Goal: Task Accomplishment & Management: Manage account settings

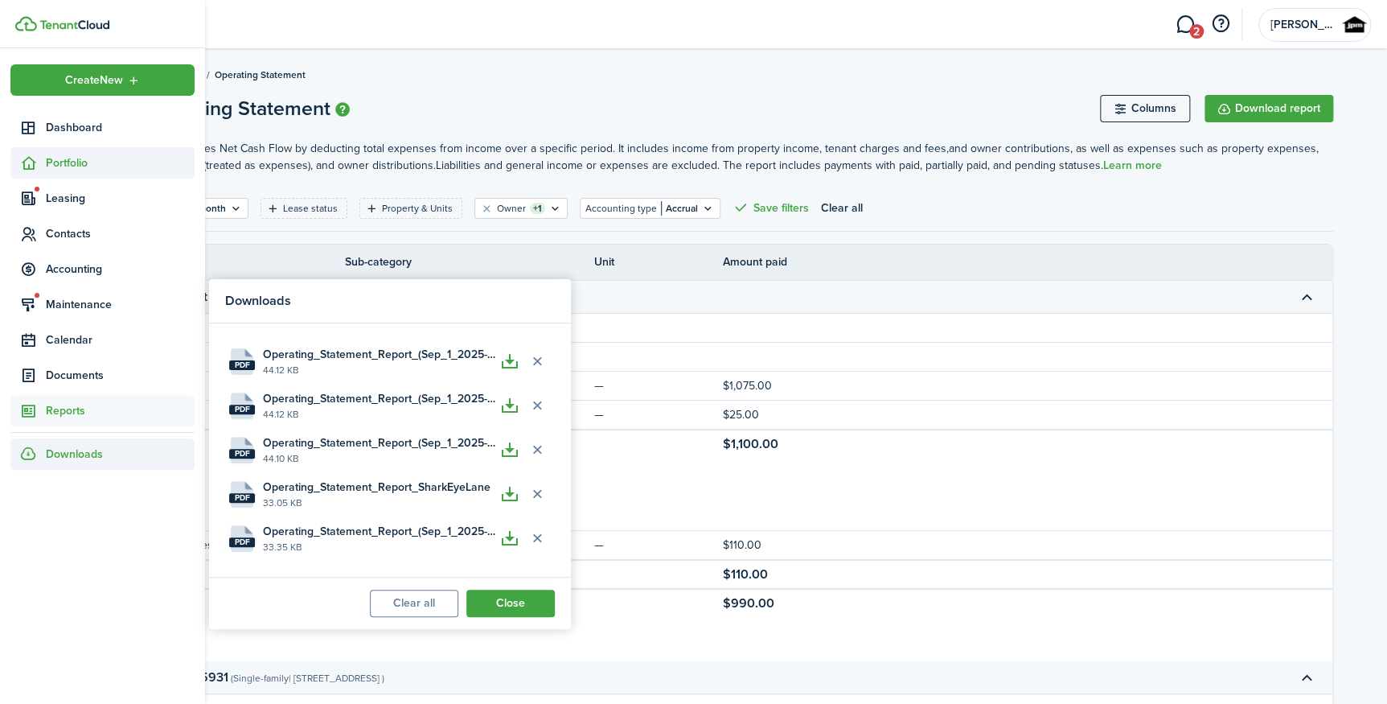
click at [96, 171] on span "Portfolio" at bounding box center [102, 162] width 184 height 31
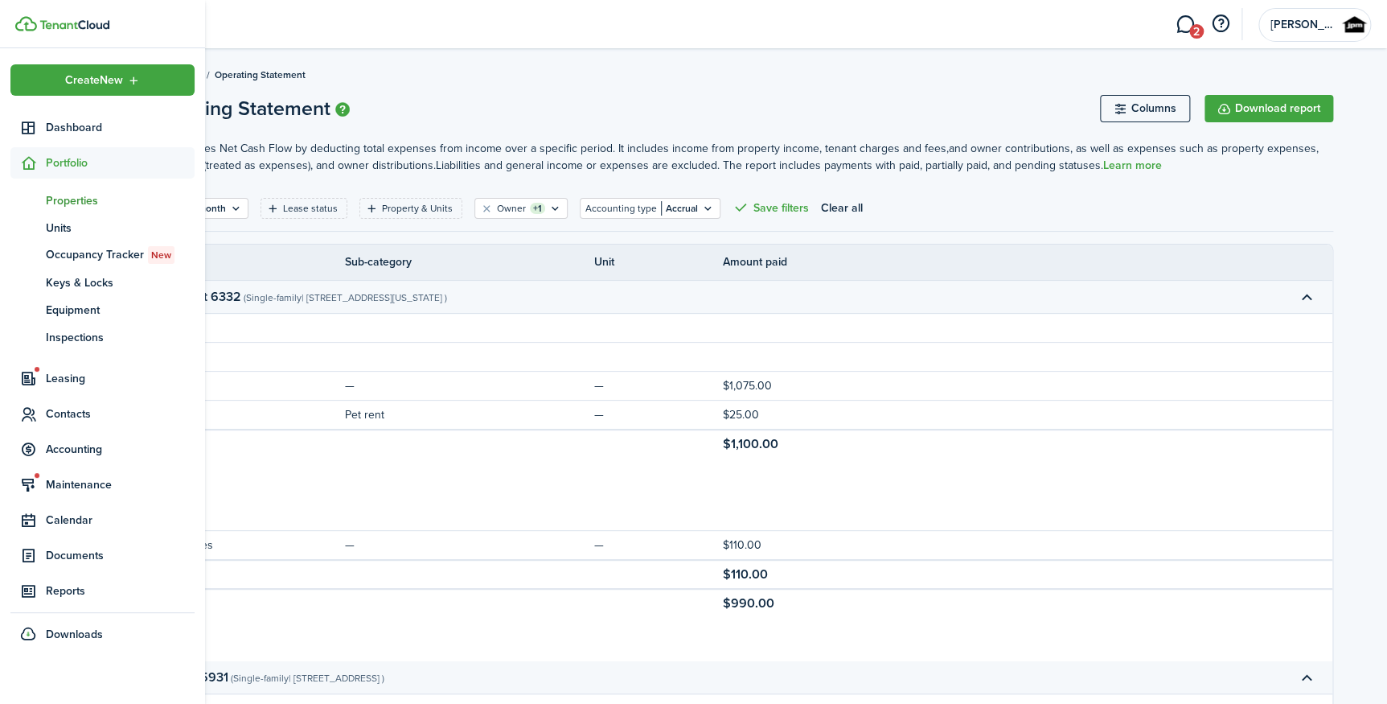
click at [88, 200] on span "Properties" at bounding box center [120, 200] width 149 height 17
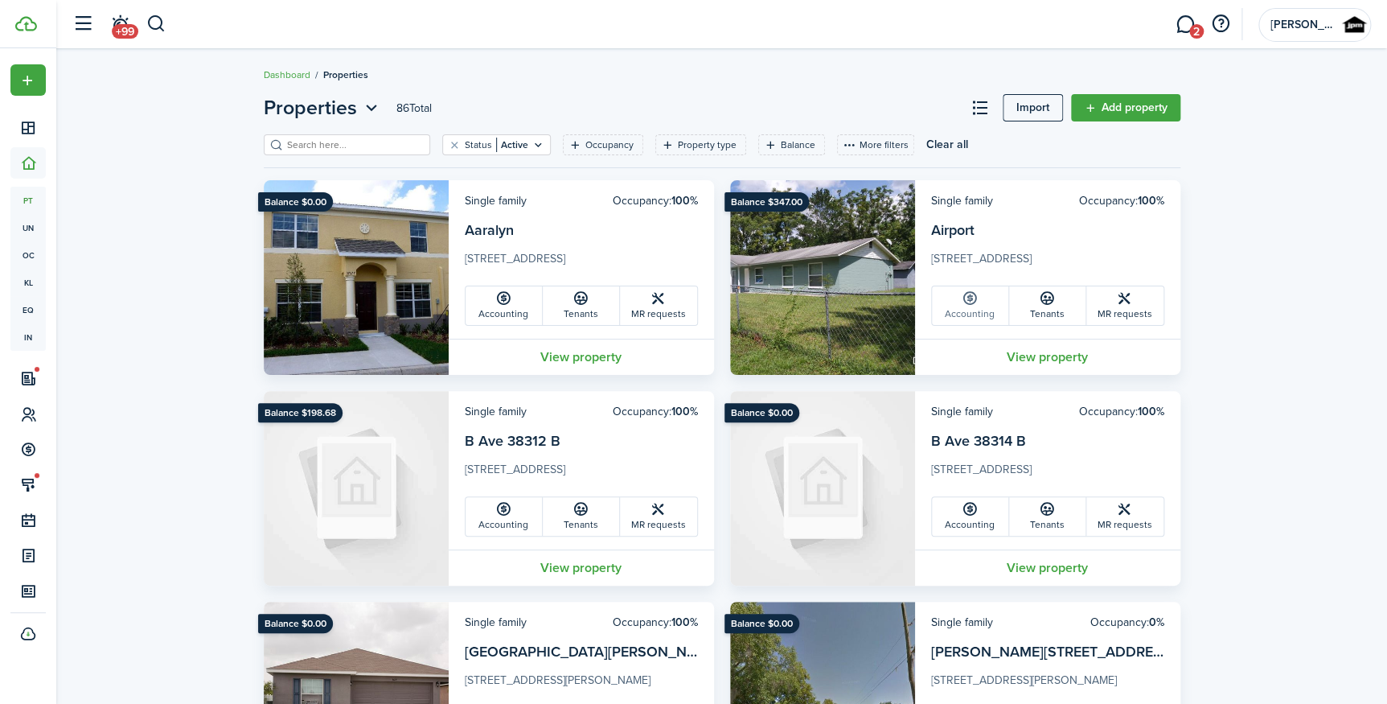
click at [954, 304] on link "Accounting" at bounding box center [970, 305] width 77 height 39
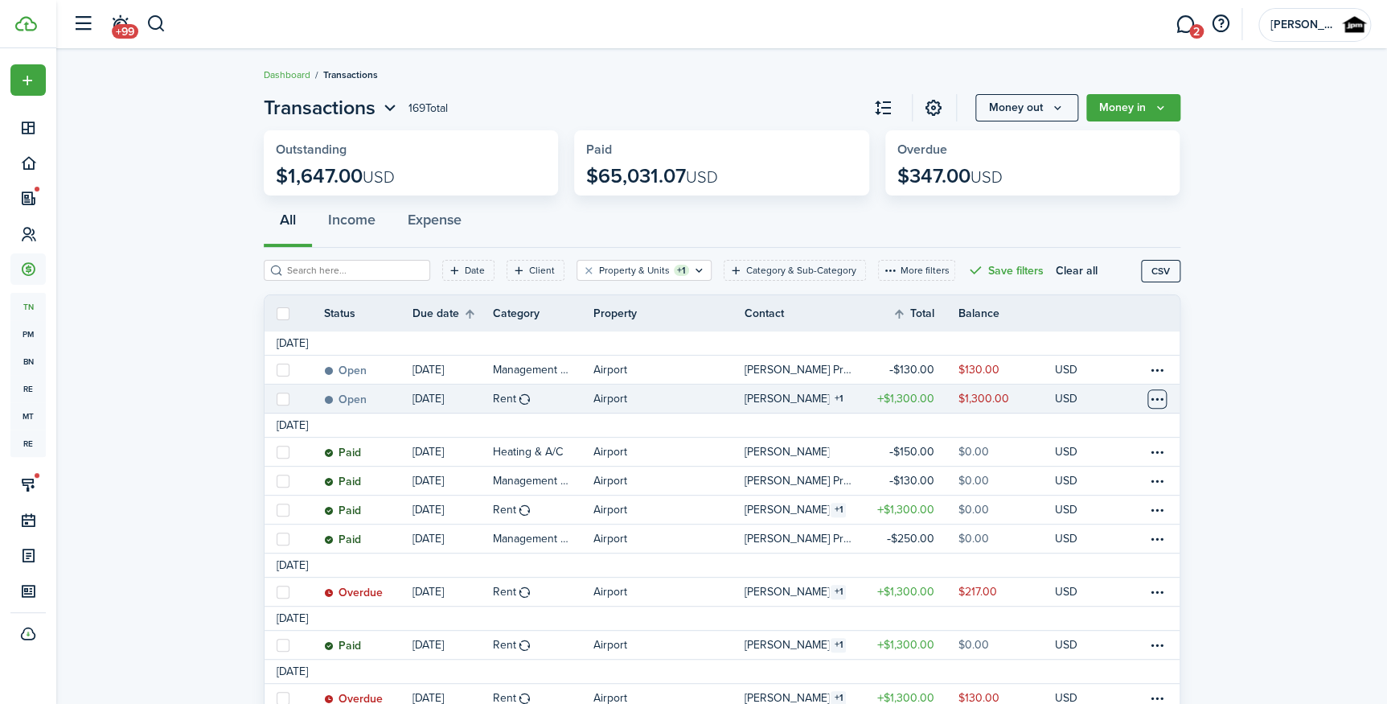
click at [1158, 397] on table-menu-btn-icon at bounding box center [1157, 398] width 19 height 19
click at [1095, 456] on link "Mark as paid" at bounding box center [1096, 458] width 141 height 27
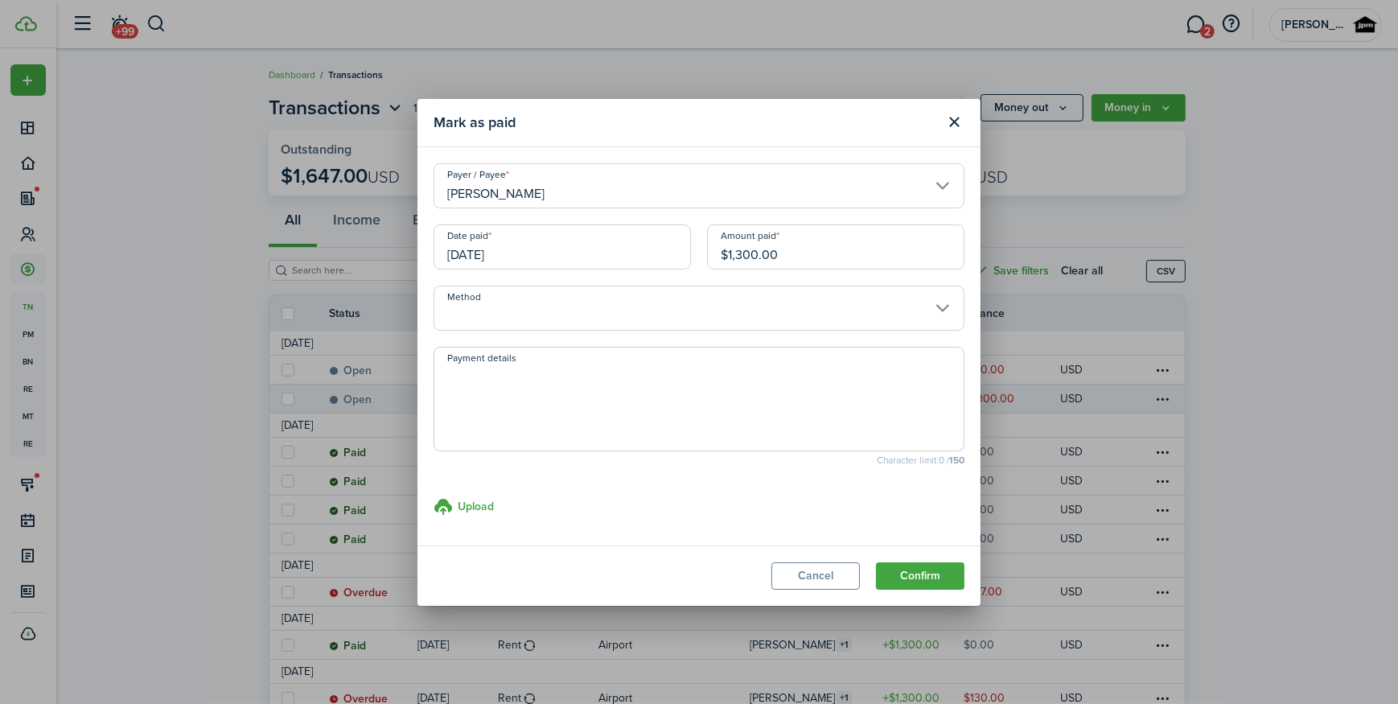
click at [561, 312] on input "Method" at bounding box center [698, 307] width 531 height 45
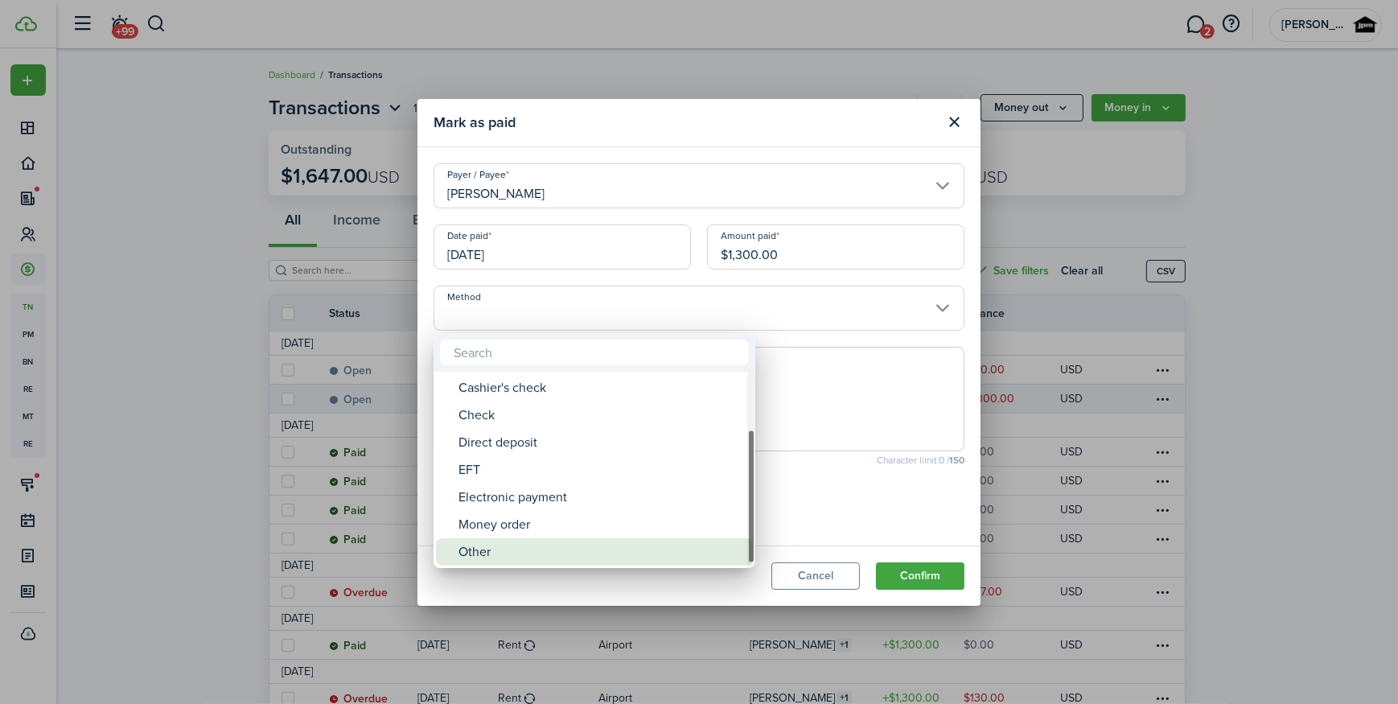
click at [511, 552] on div "Other" at bounding box center [600, 551] width 285 height 27
type input "Other"
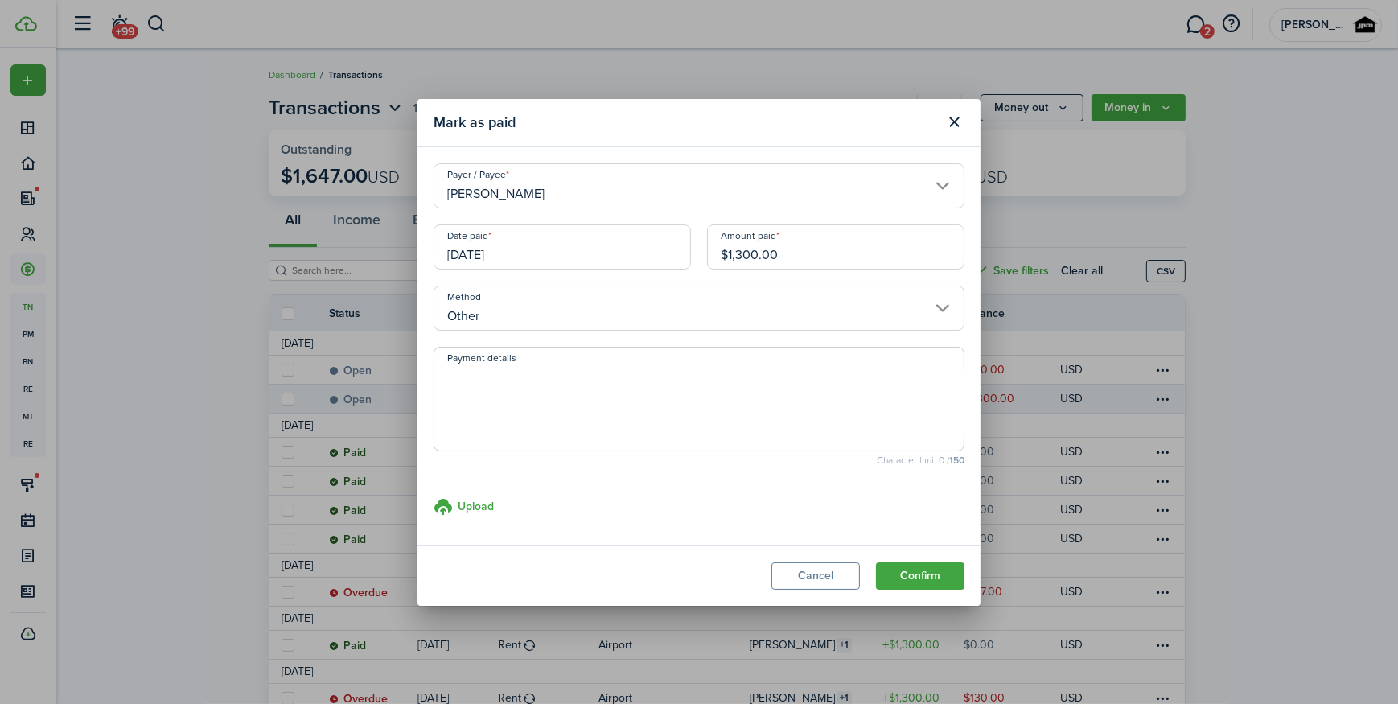
click at [523, 372] on textarea "Payment details" at bounding box center [698, 403] width 529 height 77
type textarea "PAYMENT SENT VIA ZELLE"
click at [952, 563] on button "Confirm" at bounding box center [920, 575] width 88 height 27
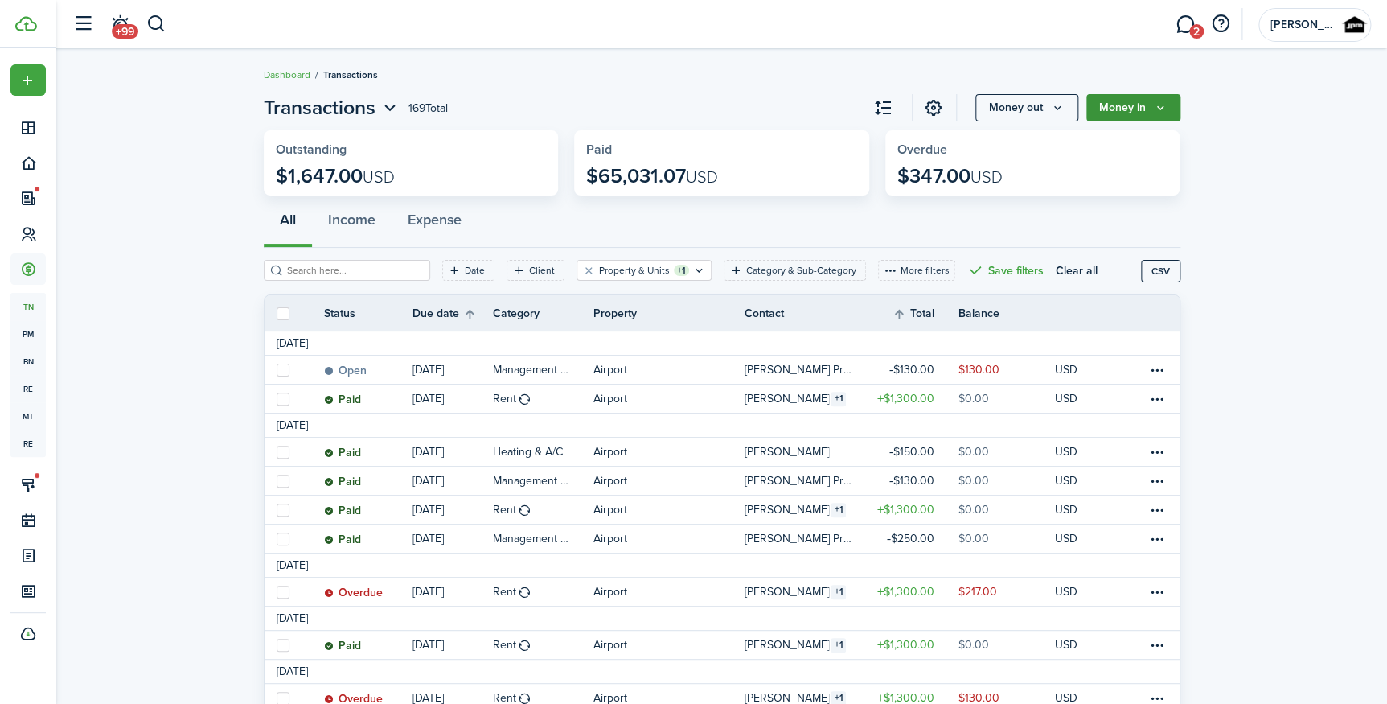
click at [1121, 114] on button "Money in" at bounding box center [1133, 107] width 94 height 27
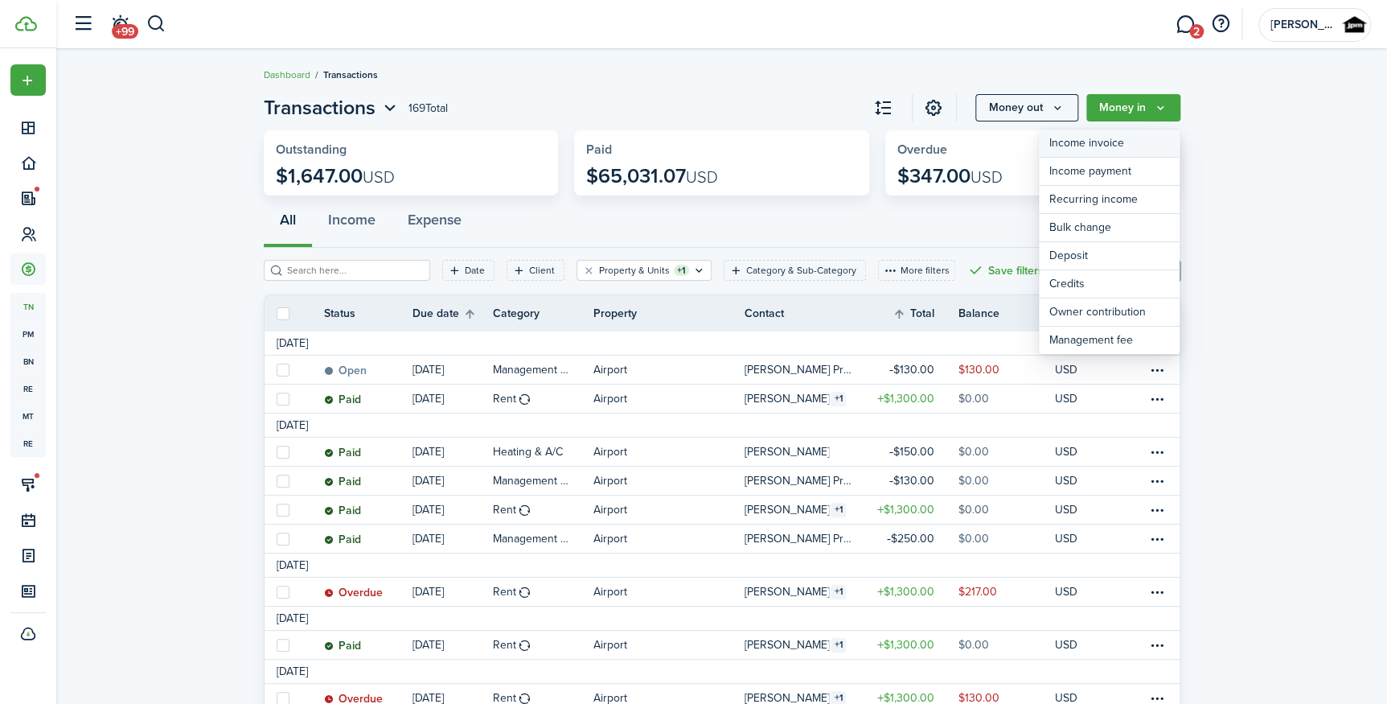
click at [1094, 138] on link "Income invoice" at bounding box center [1109, 143] width 141 height 28
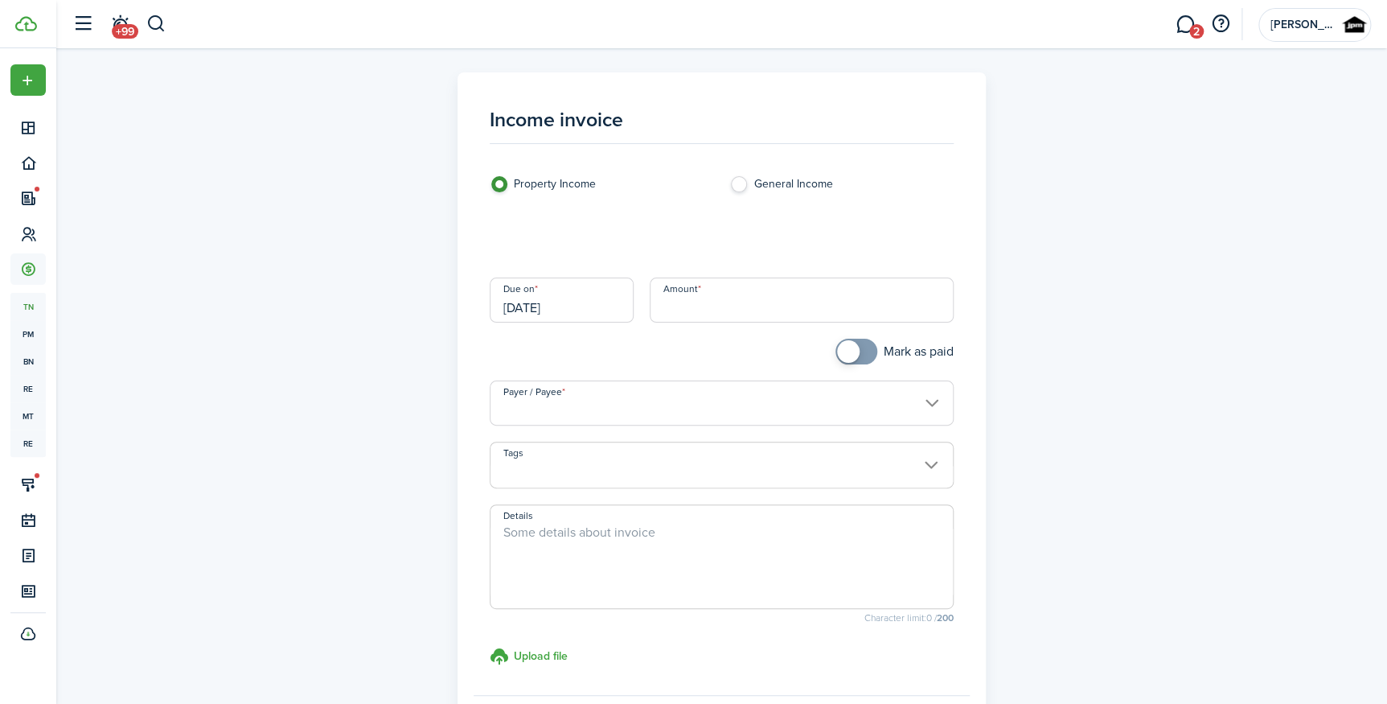
click at [731, 296] on input "Amount" at bounding box center [802, 299] width 304 height 45
click at [587, 218] on input "Category & subcategory" at bounding box center [722, 238] width 464 height 45
type input "$200.00"
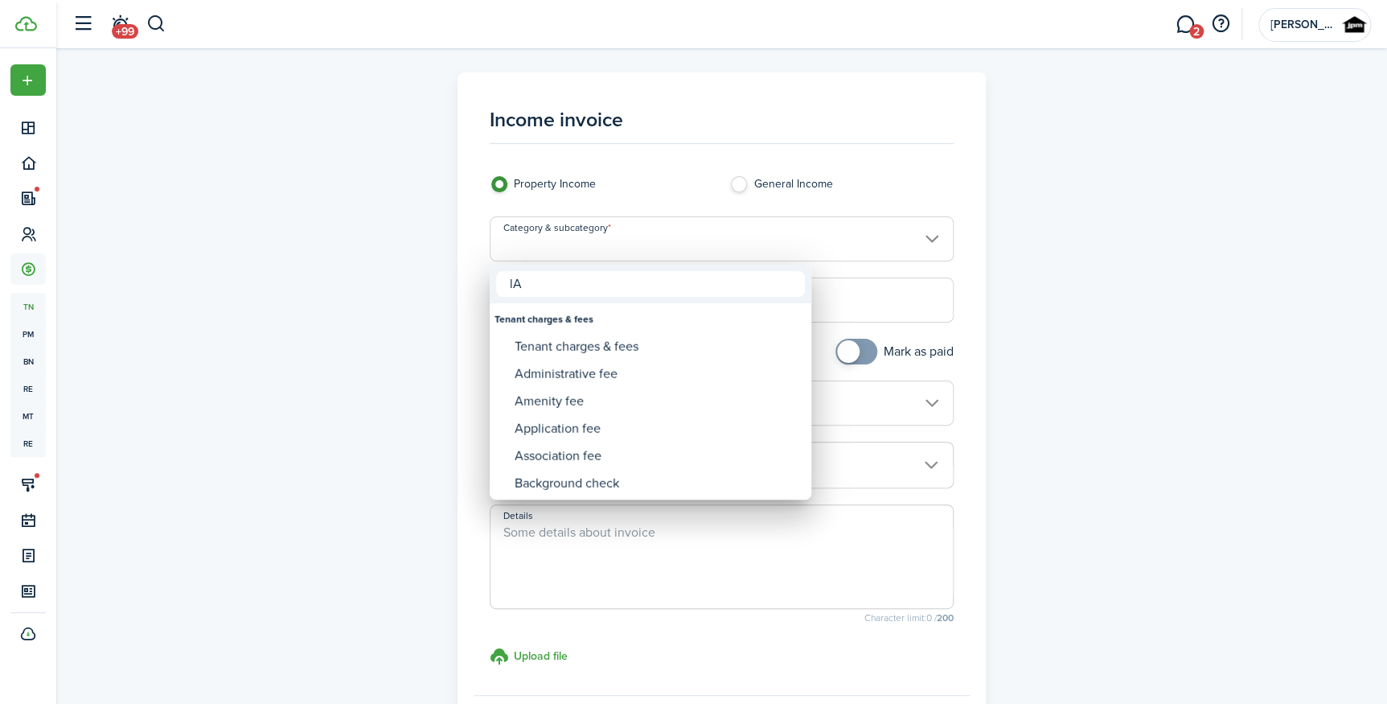
type input "l"
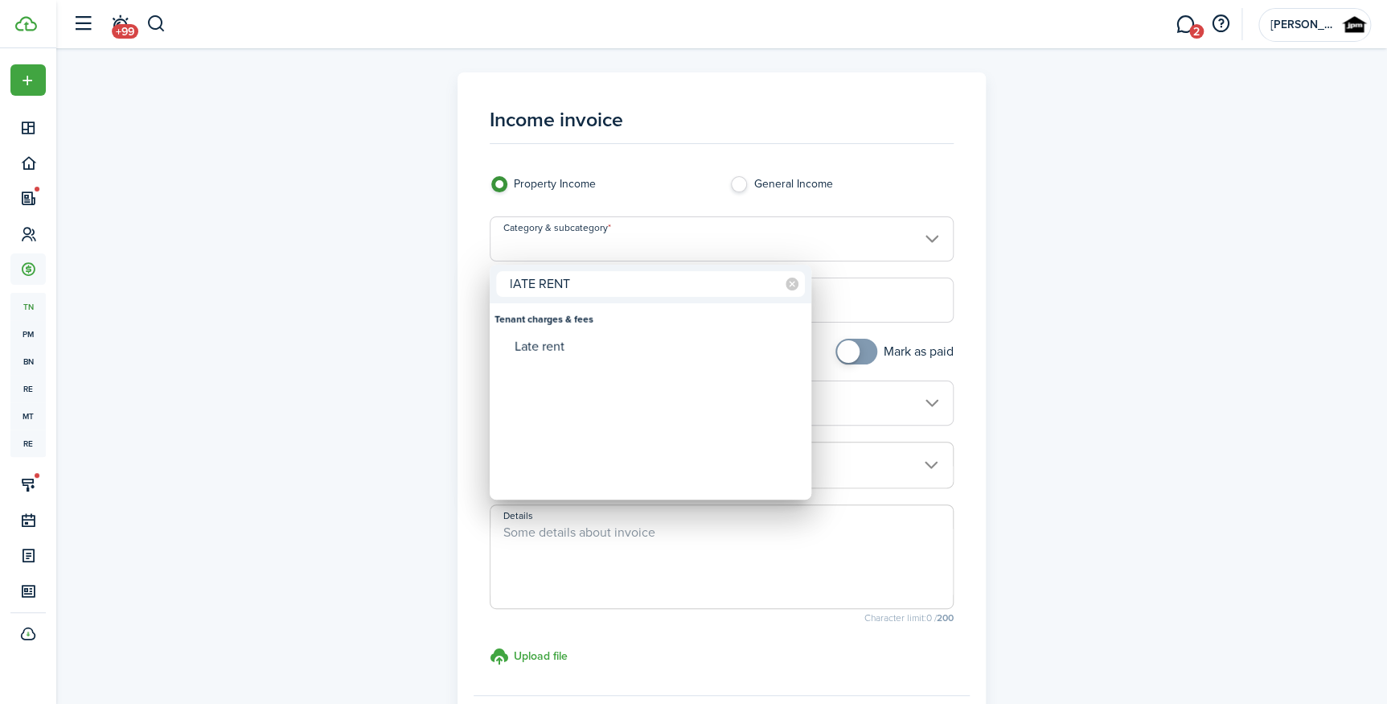
type input "lATE RENT"
click at [584, 335] on div "Late rent" at bounding box center [657, 346] width 285 height 27
type input "Tenant charges & fees / Late rent"
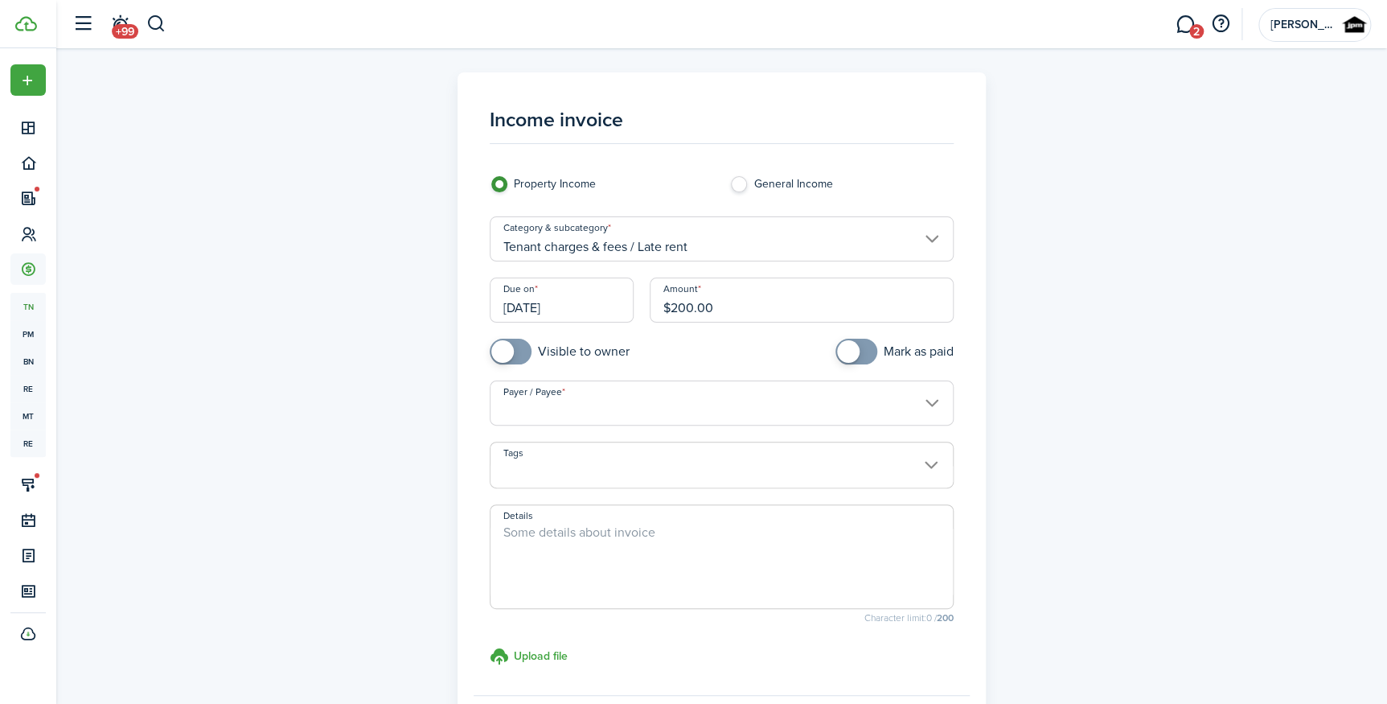
click at [568, 405] on input "Payer / Payee" at bounding box center [722, 402] width 464 height 45
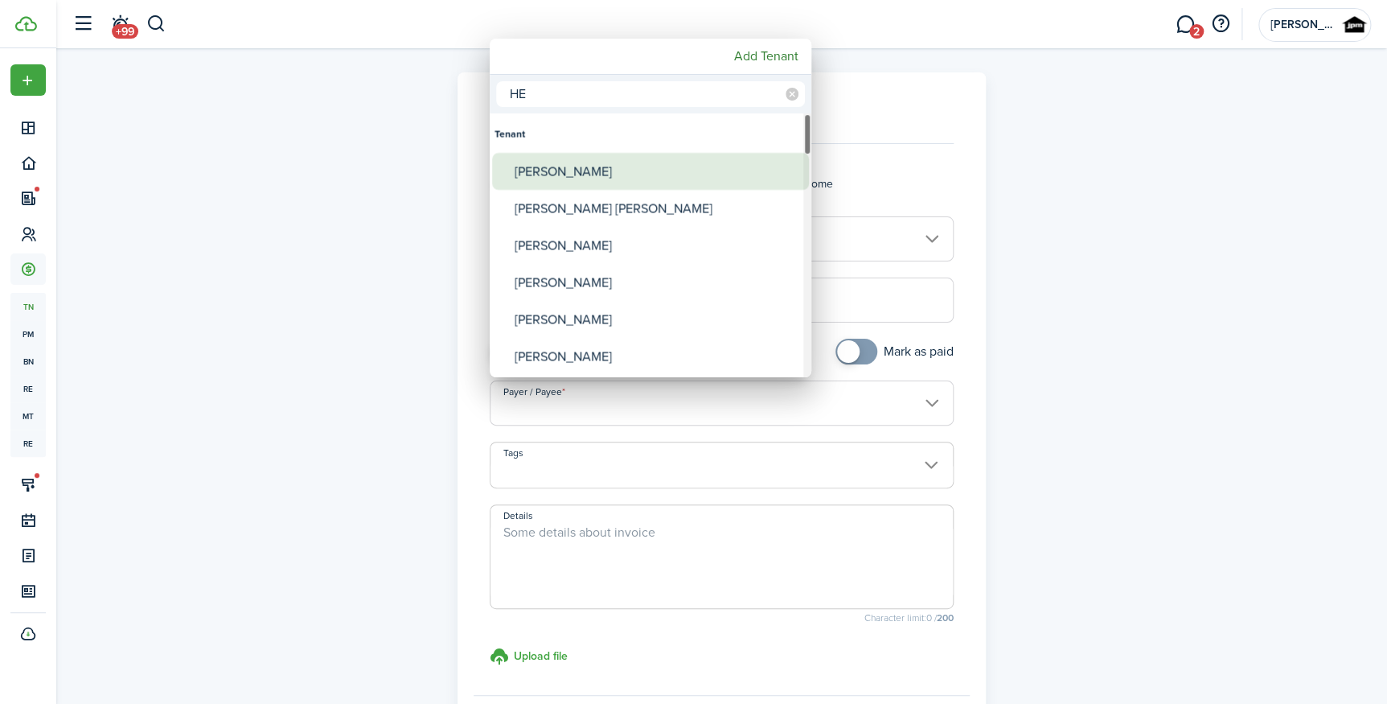
type input "HE"
click at [606, 177] on div "[PERSON_NAME]" at bounding box center [657, 171] width 285 height 37
type input "[PERSON_NAME]"
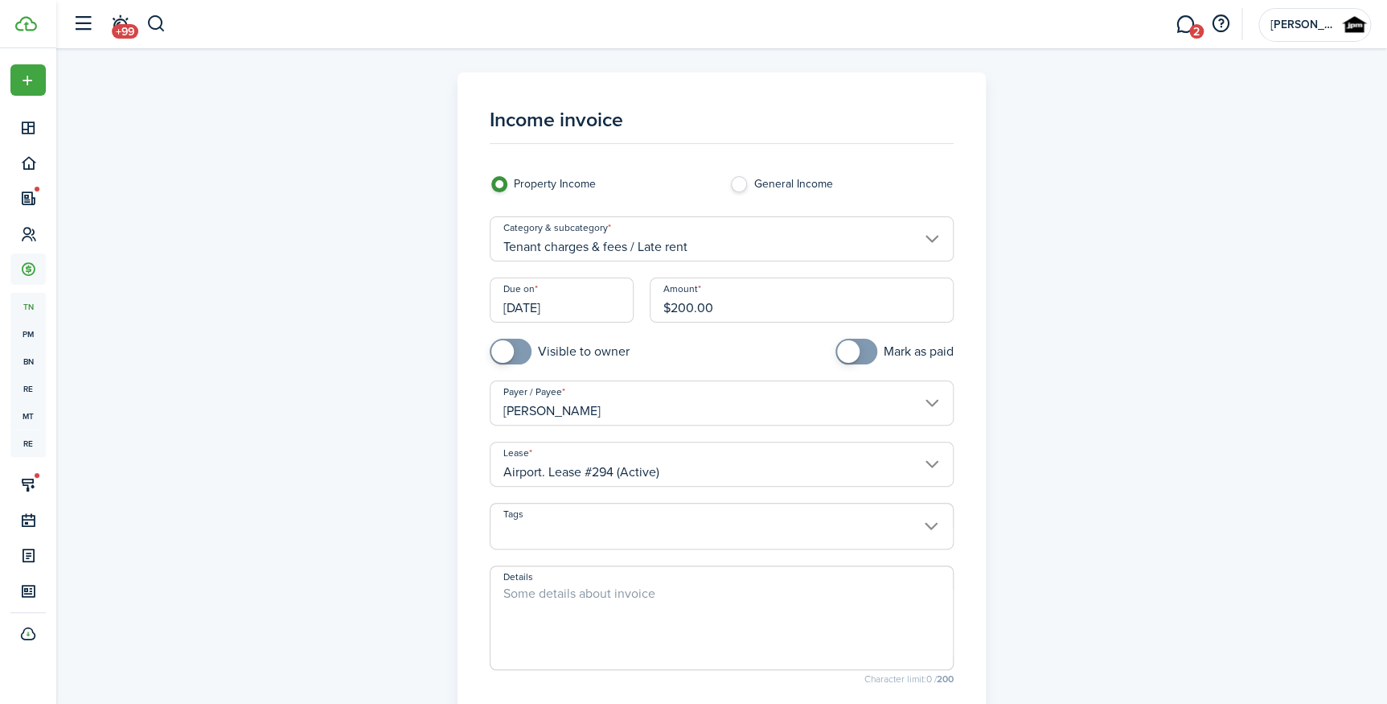
click at [582, 458] on input "Airport. Lease #294 (Active)" at bounding box center [722, 463] width 464 height 45
click at [595, 634] on textarea "Details" at bounding box center [722, 622] width 462 height 77
type textarea "late rent"
checkbox input "true"
click at [856, 350] on span at bounding box center [848, 351] width 23 height 23
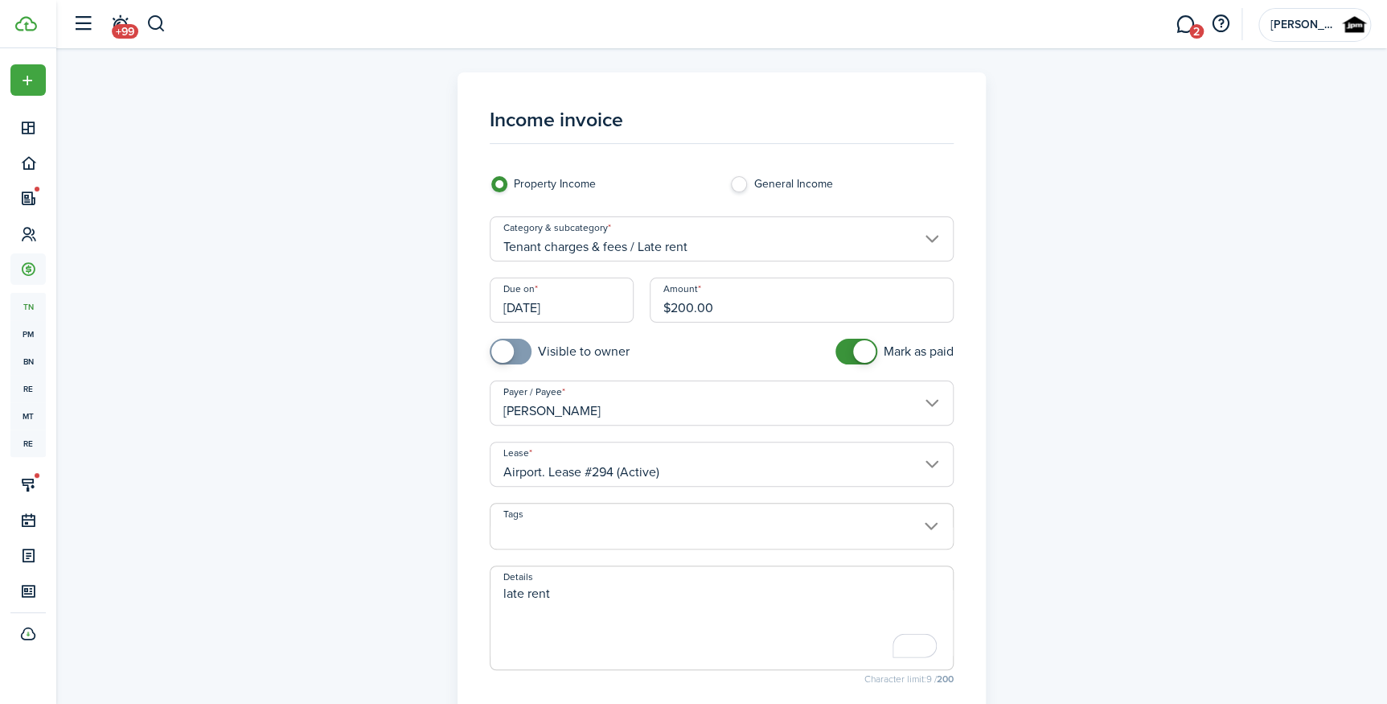
checkbox input "true"
click at [519, 356] on span at bounding box center [511, 352] width 16 height 26
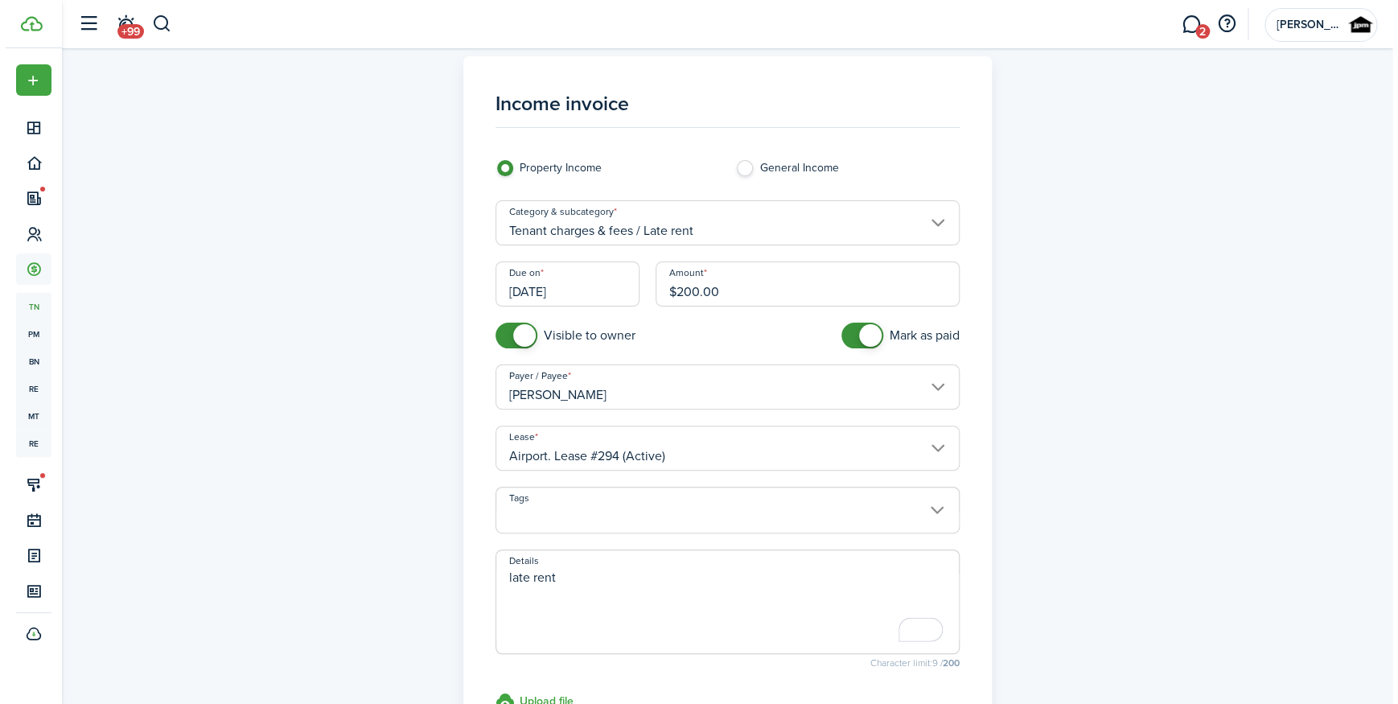
scroll to position [228, 0]
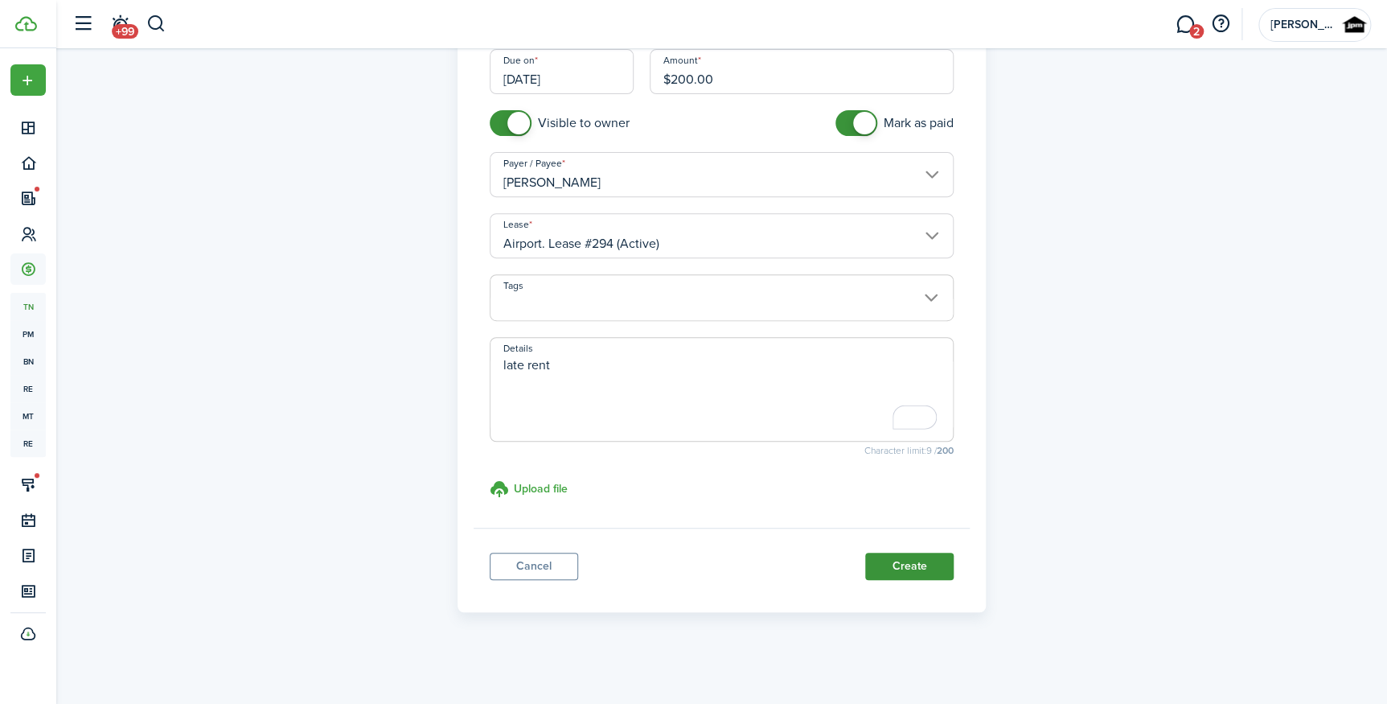
click at [910, 556] on button "Create" at bounding box center [909, 565] width 88 height 27
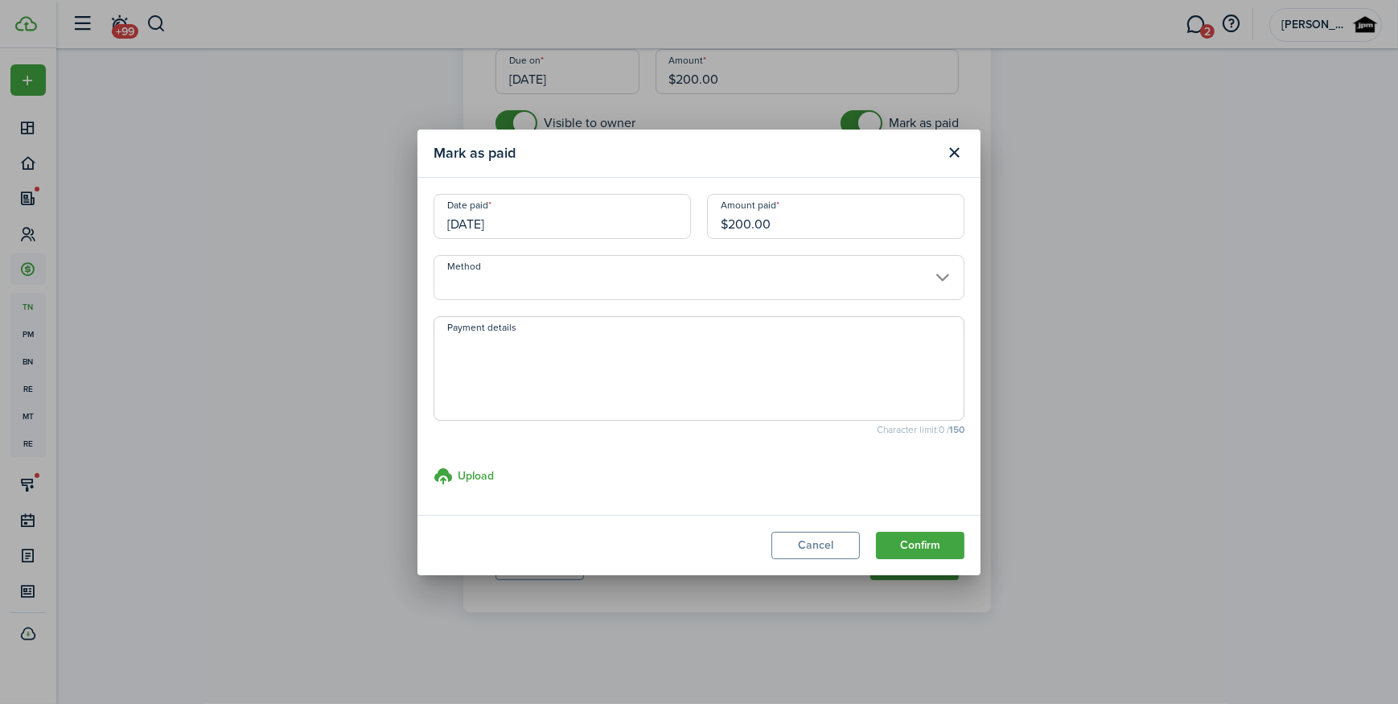
drag, startPoint x: 679, startPoint y: 286, endPoint x: 677, endPoint y: 278, distance: 8.2
click at [677, 278] on input "Method" at bounding box center [698, 277] width 531 height 45
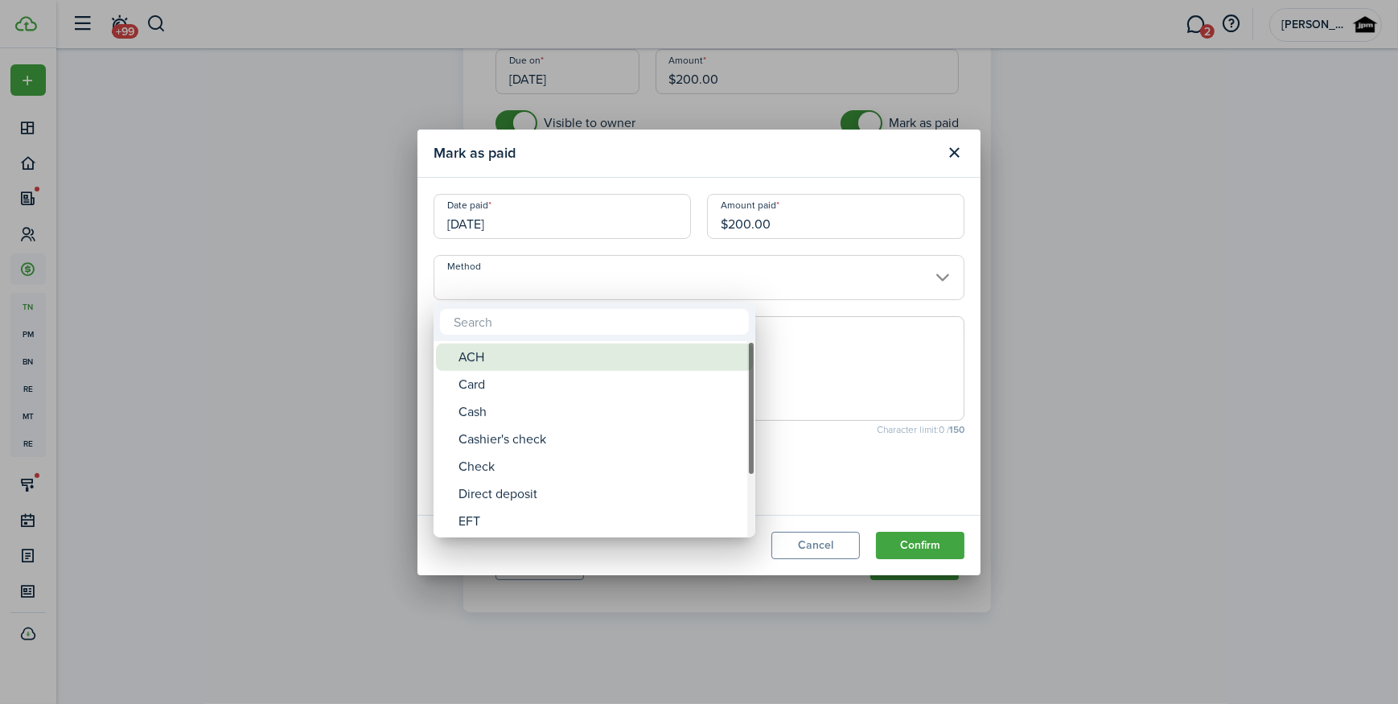
click at [585, 355] on div "ACH" at bounding box center [600, 356] width 285 height 27
type input "ACH"
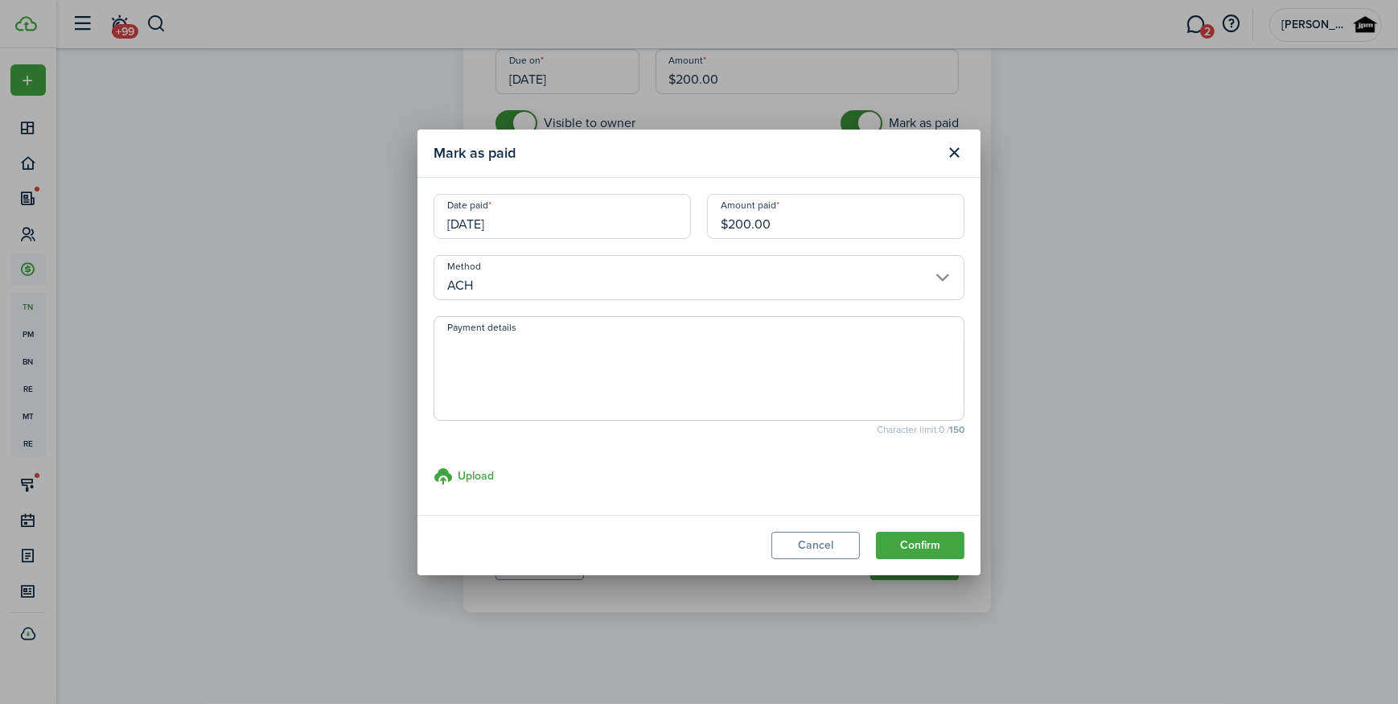
click at [593, 359] on textarea "Payment details" at bounding box center [698, 373] width 529 height 77
type textarea "PAID VIA ACH TRANSFER"
click at [924, 542] on button "Confirm" at bounding box center [920, 545] width 88 height 27
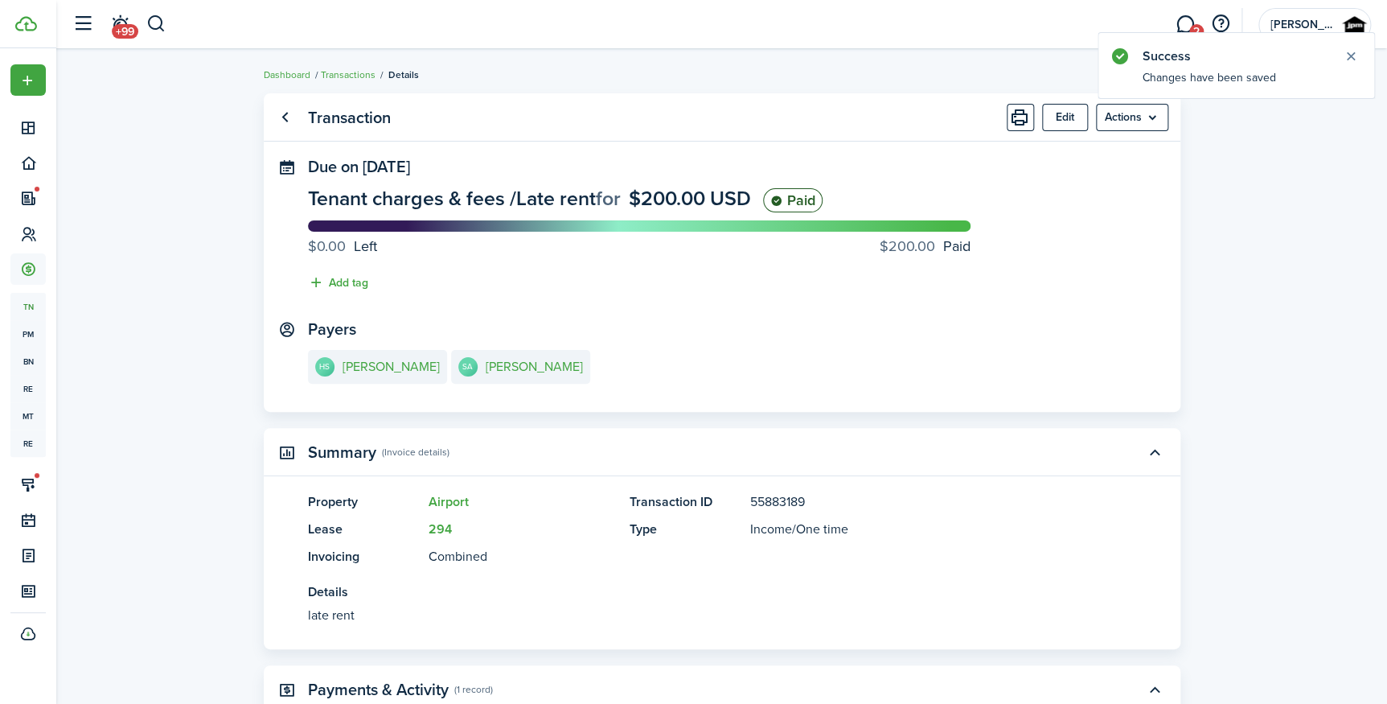
scroll to position [166, 0]
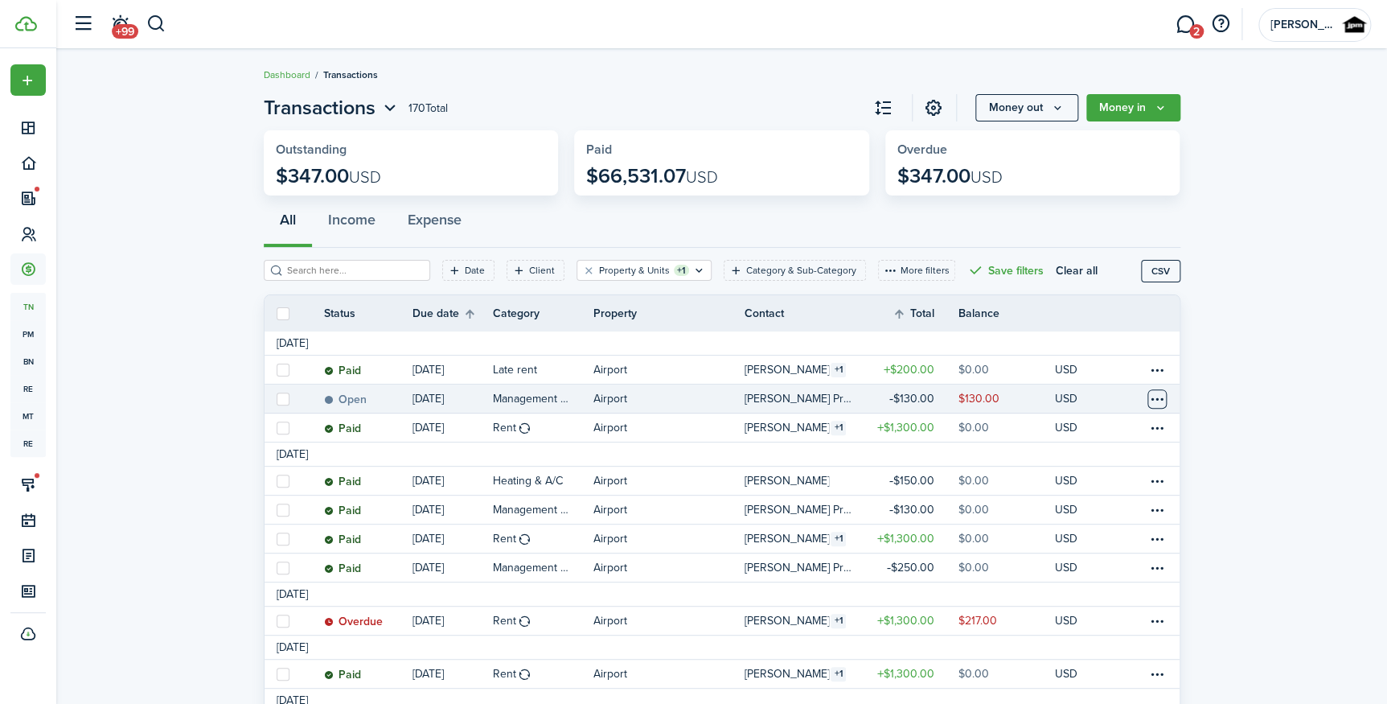
click at [1153, 396] on table-menu-btn-icon at bounding box center [1157, 398] width 19 height 19
click at [1079, 428] on button "Edit" at bounding box center [1096, 430] width 141 height 27
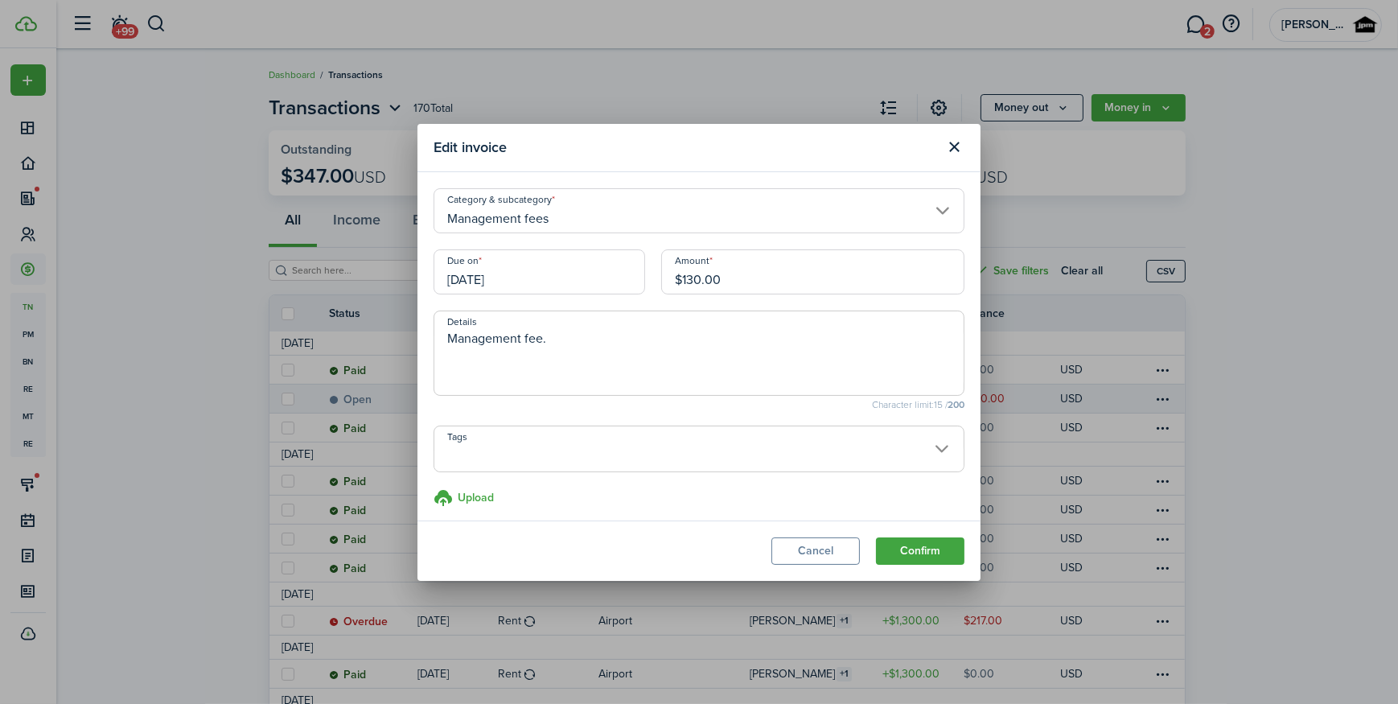
drag, startPoint x: 765, startPoint y: 287, endPoint x: 561, endPoint y: 281, distance: 203.6
click at [569, 281] on div "Due on [DATE] Amount $130.00" at bounding box center [698, 279] width 547 height 61
type input "$150.00"
click at [923, 553] on button "Confirm" at bounding box center [920, 550] width 88 height 27
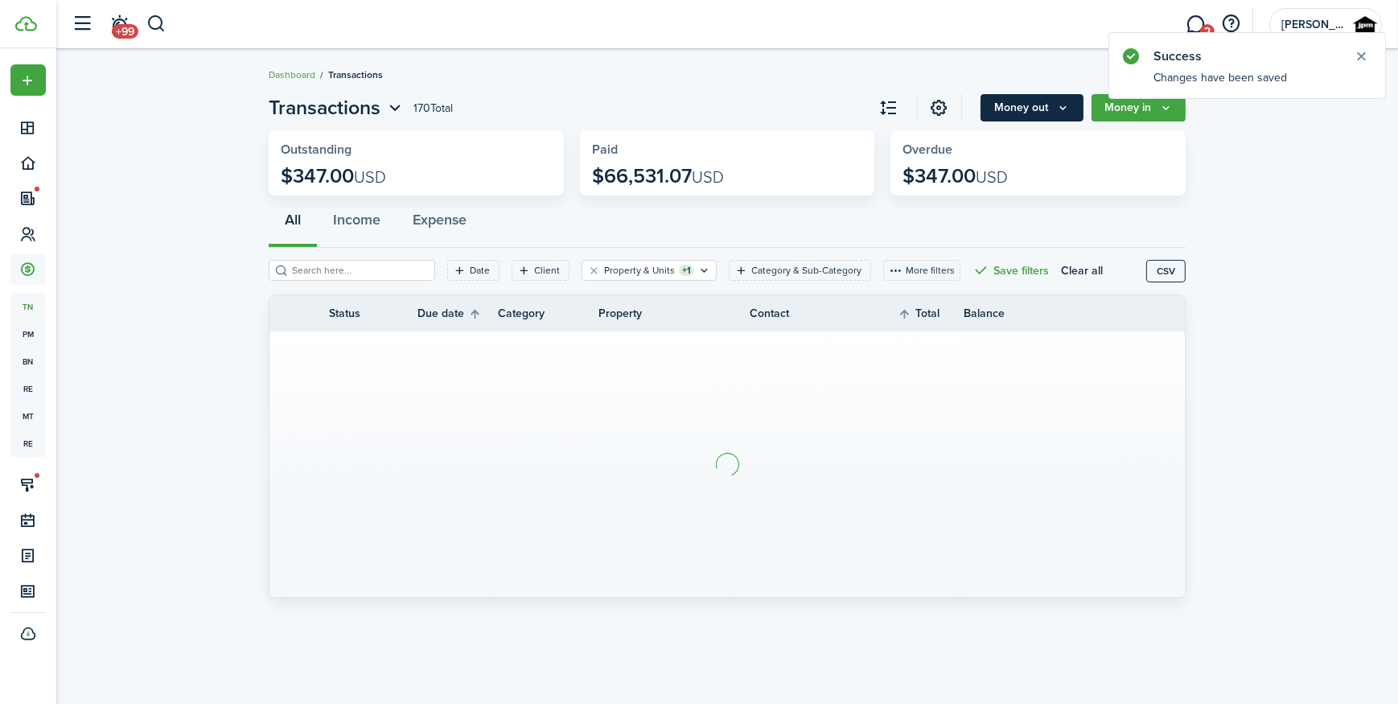
click at [1036, 109] on button "Money out" at bounding box center [1031, 107] width 103 height 27
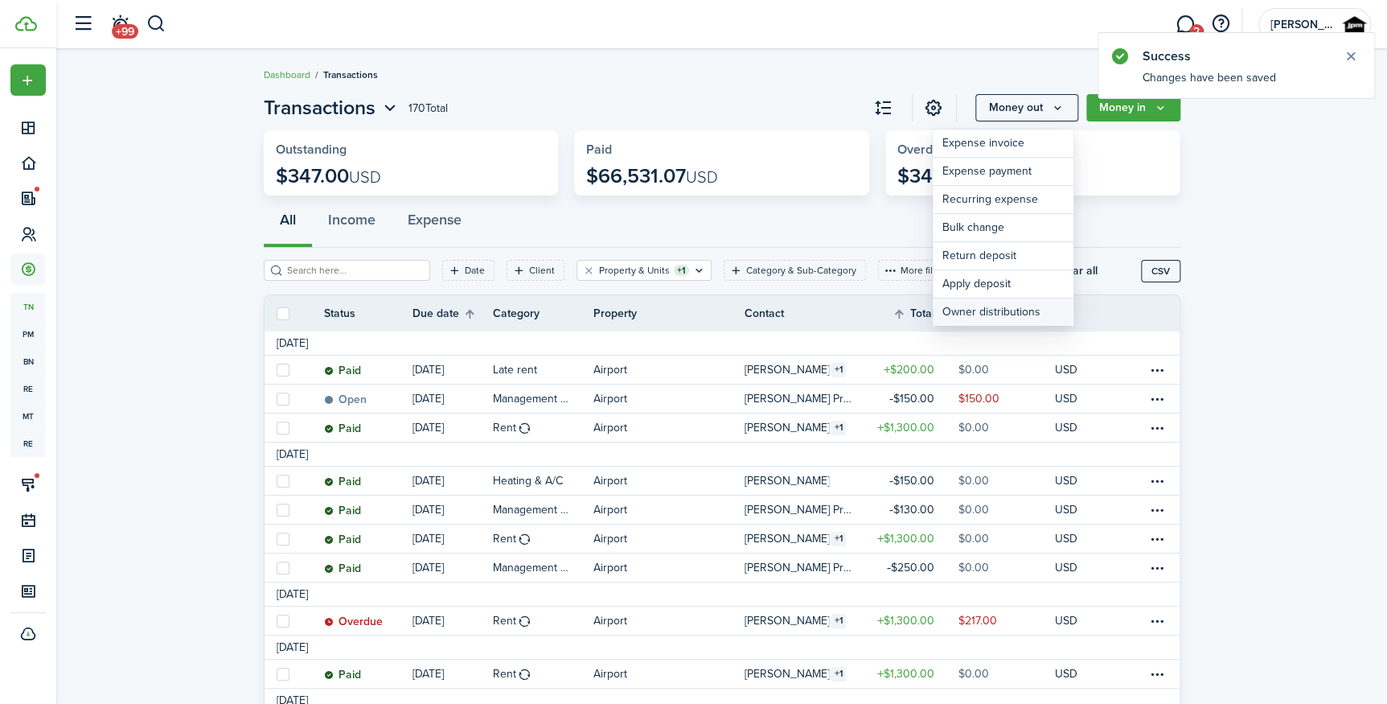
click at [971, 306] on link "Owner distributions" at bounding box center [1003, 311] width 141 height 27
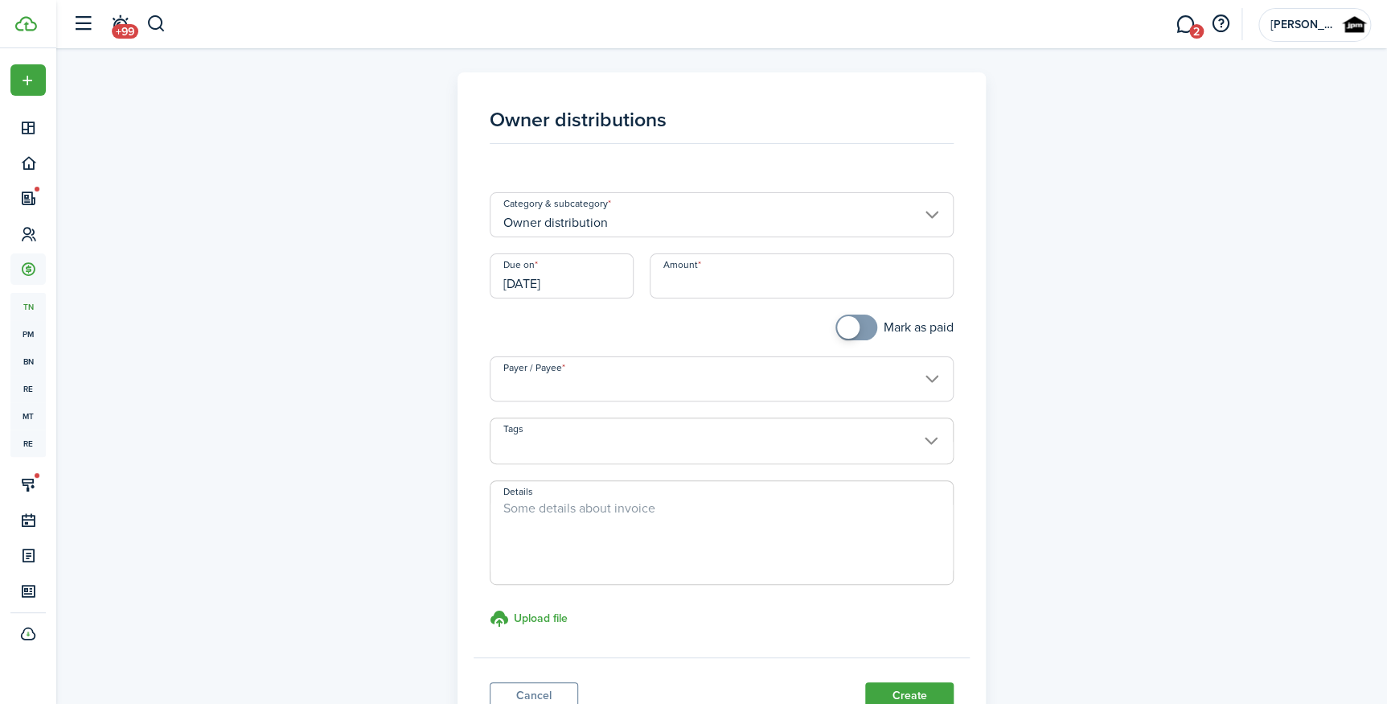
click at [692, 278] on input "Amount" at bounding box center [802, 275] width 304 height 45
click at [790, 284] on input "Amount" at bounding box center [802, 275] width 304 height 45
paste input "$1,350"
click at [614, 372] on input "Payer / Payee" at bounding box center [722, 378] width 464 height 45
type input "$1,350.00"
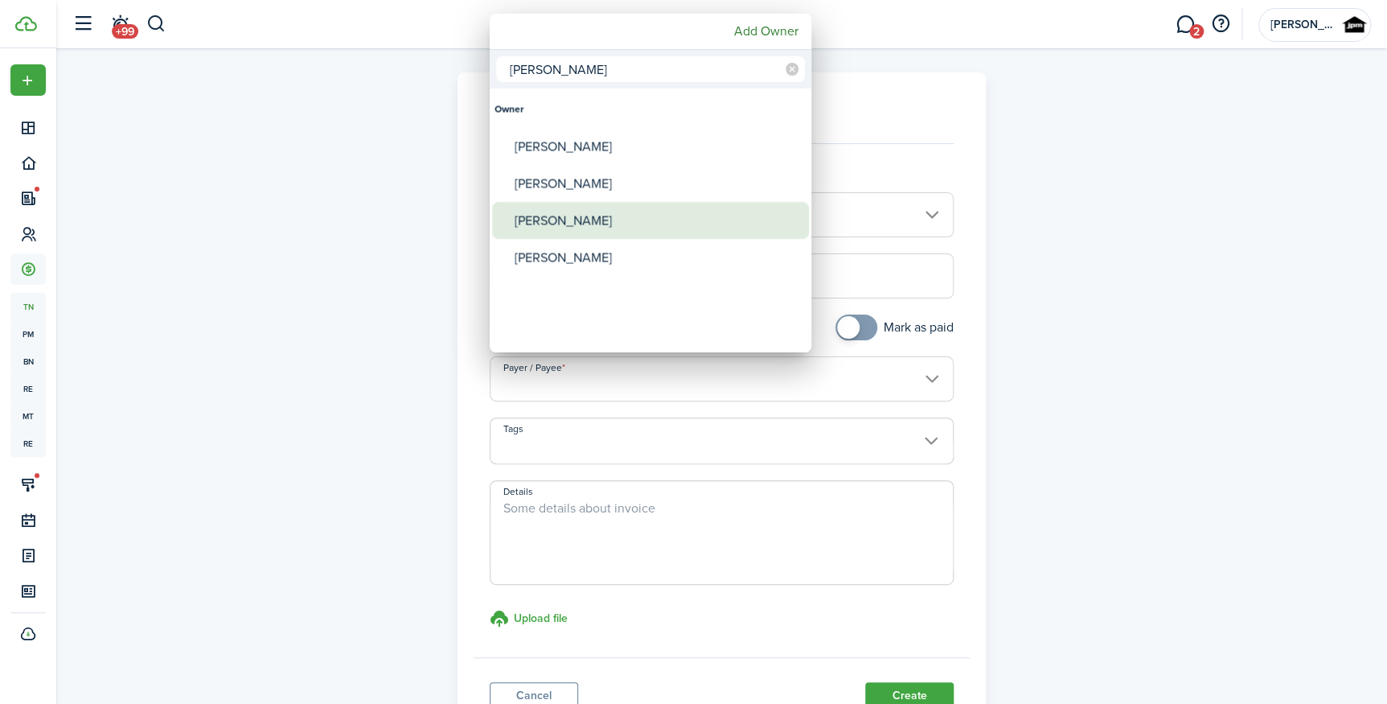
type input "[PERSON_NAME]"
click at [627, 232] on div "[PERSON_NAME]" at bounding box center [657, 220] width 285 height 37
type input "[PERSON_NAME]"
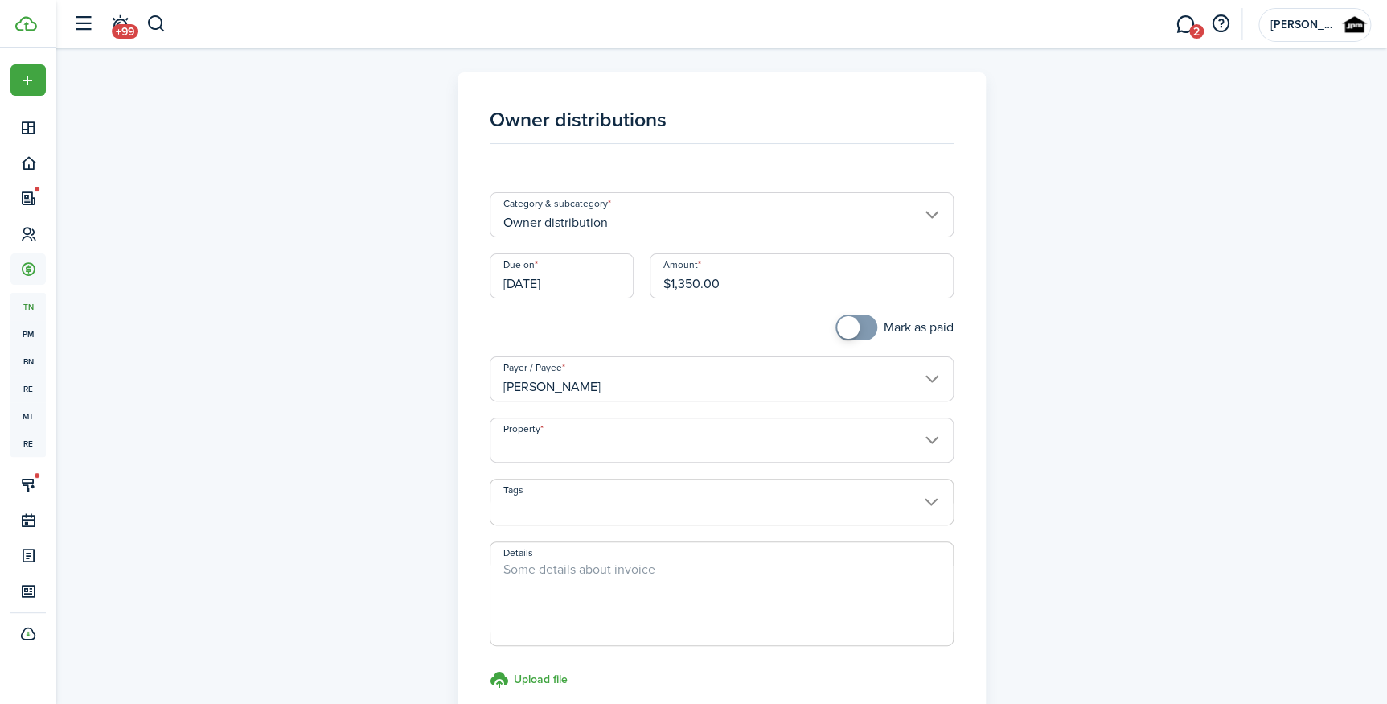
click at [629, 423] on input "Property" at bounding box center [722, 439] width 464 height 45
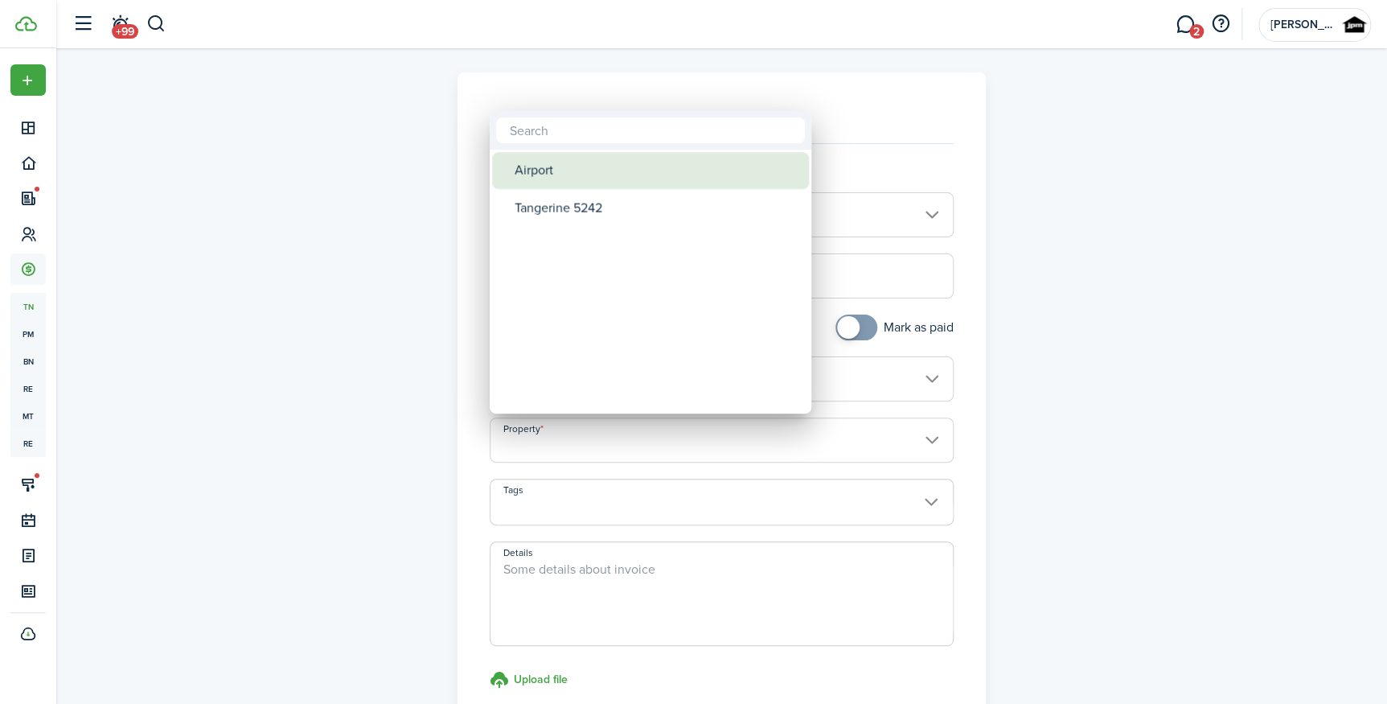
click at [608, 177] on div "Airport" at bounding box center [657, 170] width 285 height 37
type input "Airport"
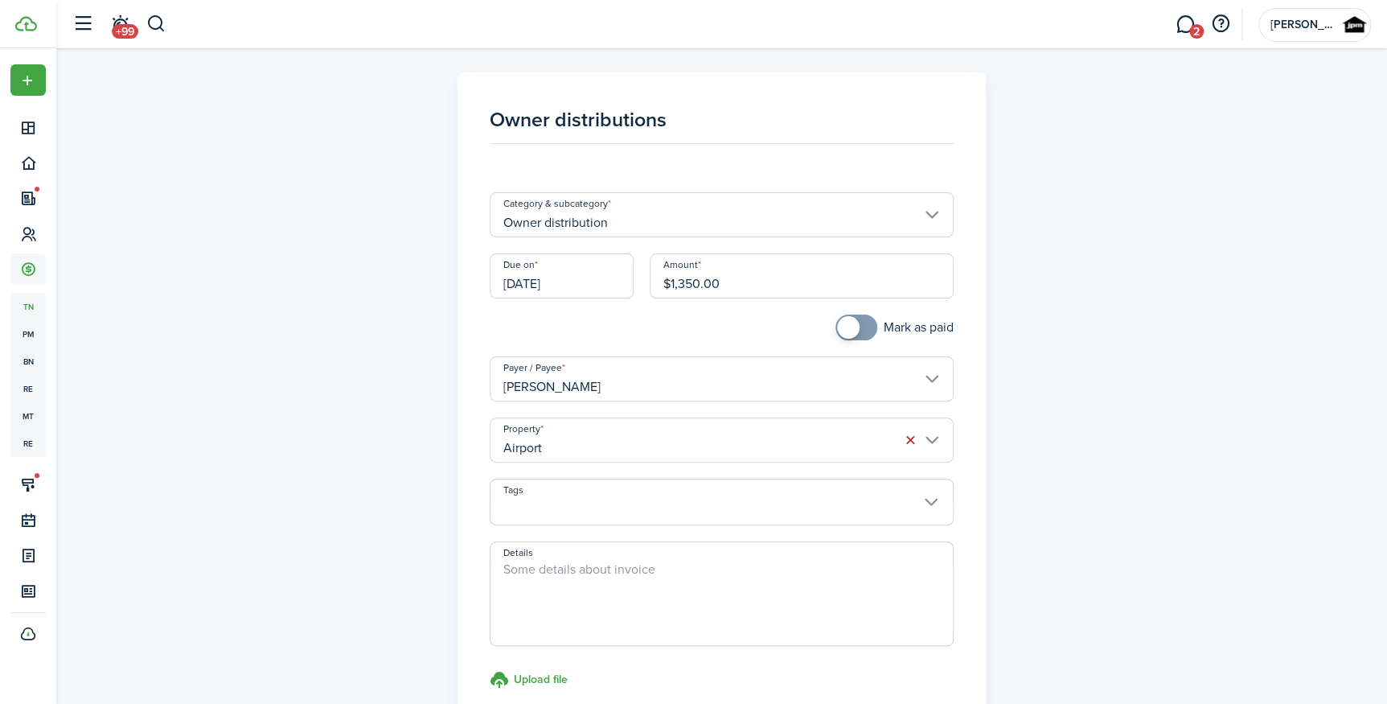
click at [656, 556] on span at bounding box center [722, 593] width 464 height 105
click at [634, 573] on textarea "Details" at bounding box center [722, 598] width 462 height 77
type textarea "s"
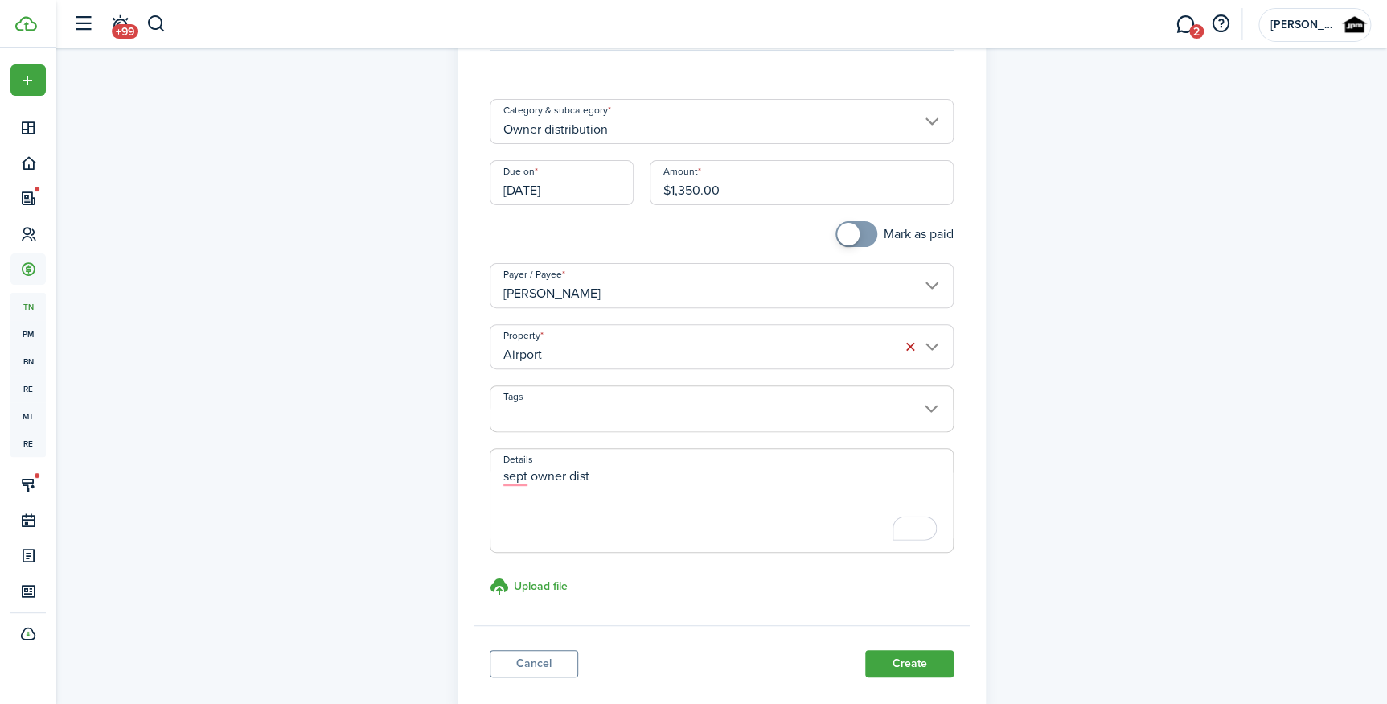
scroll to position [191, 0]
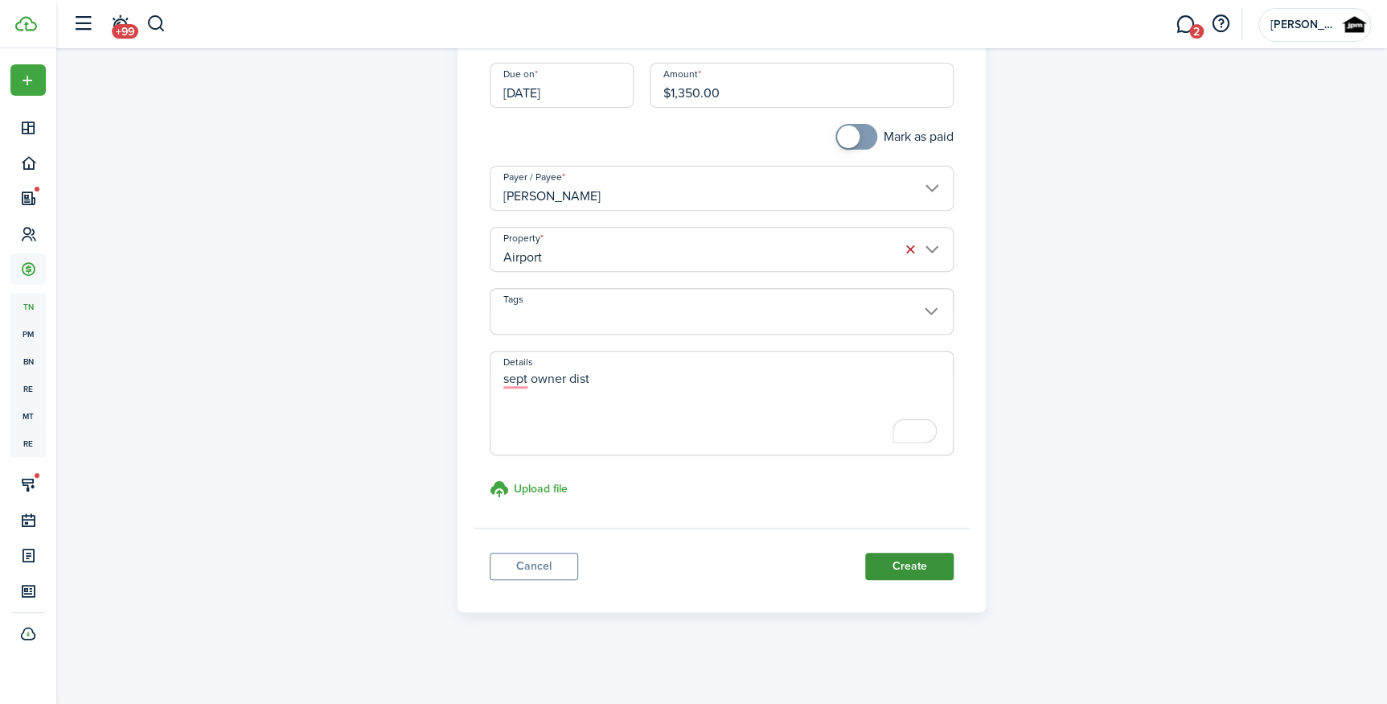
type textarea "sept owner dist"
click at [902, 561] on button "Create" at bounding box center [909, 565] width 88 height 27
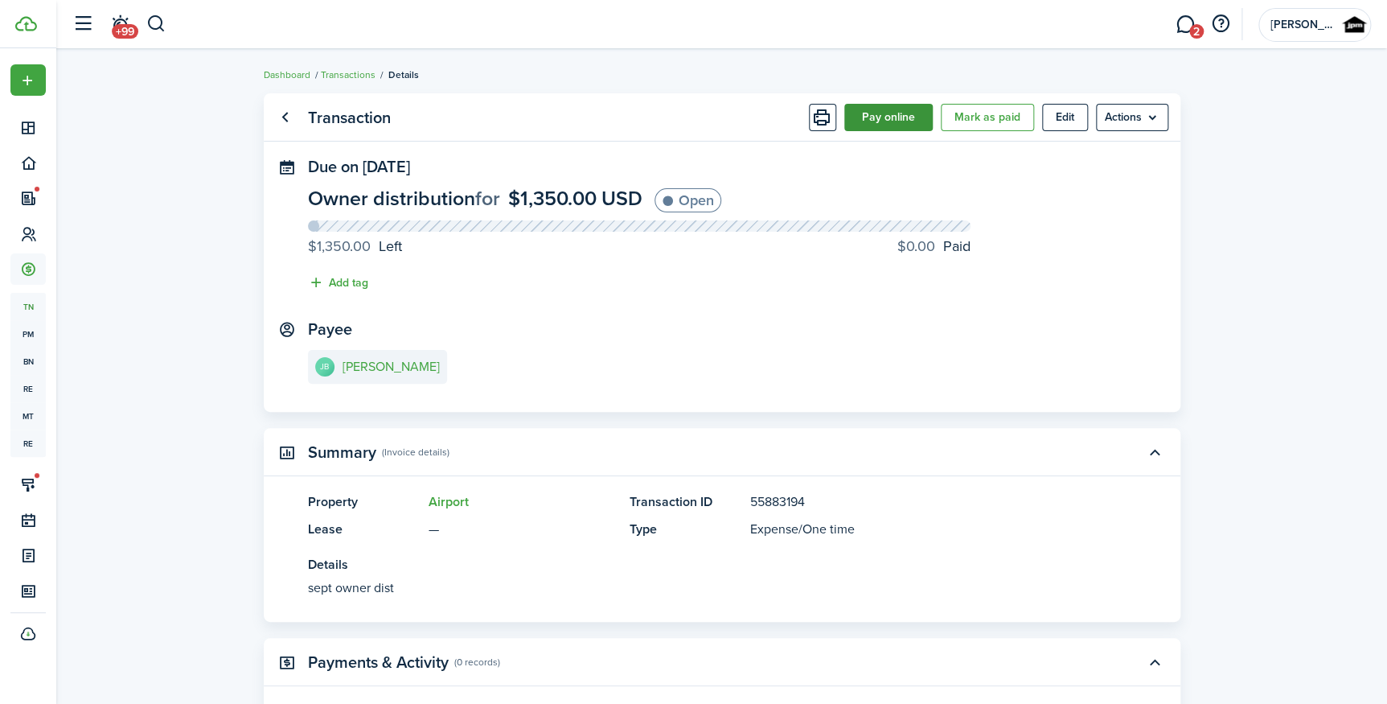
click at [894, 113] on button "Pay online" at bounding box center [888, 117] width 88 height 27
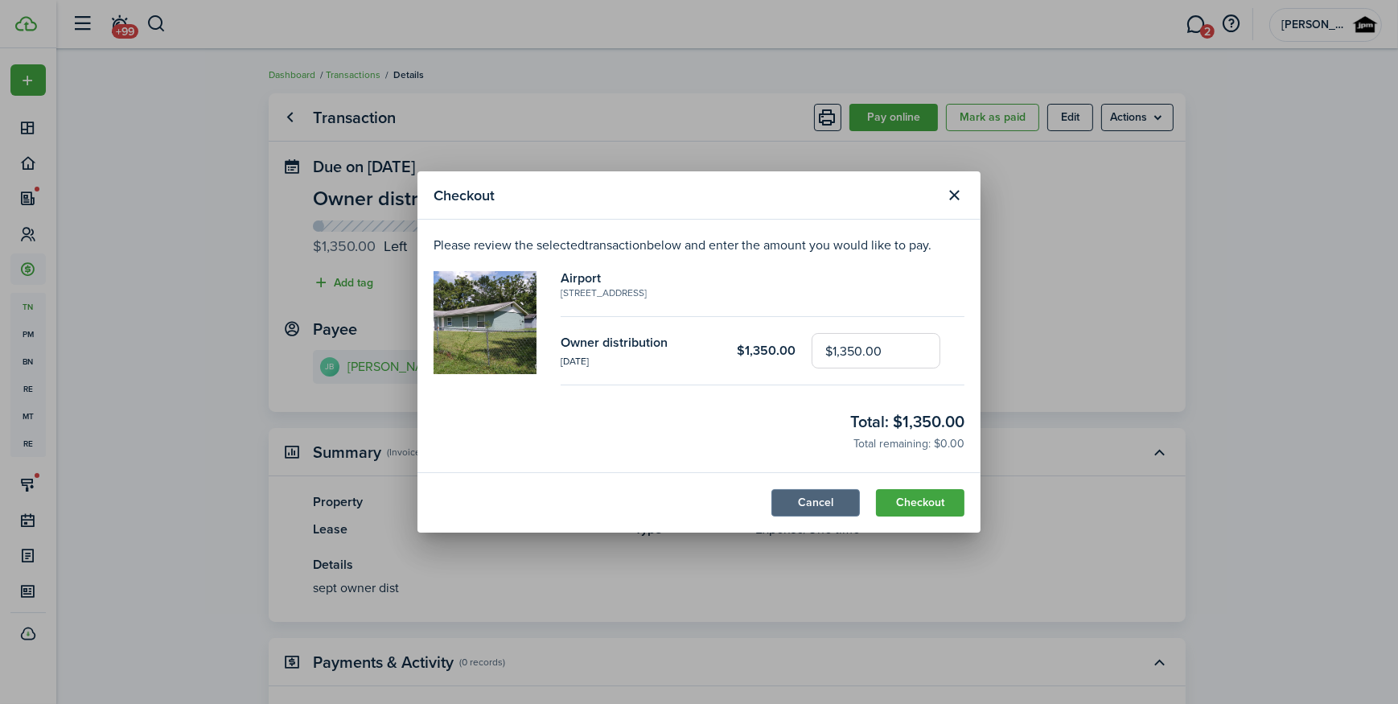
click at [826, 489] on button "Cancel" at bounding box center [815, 502] width 88 height 27
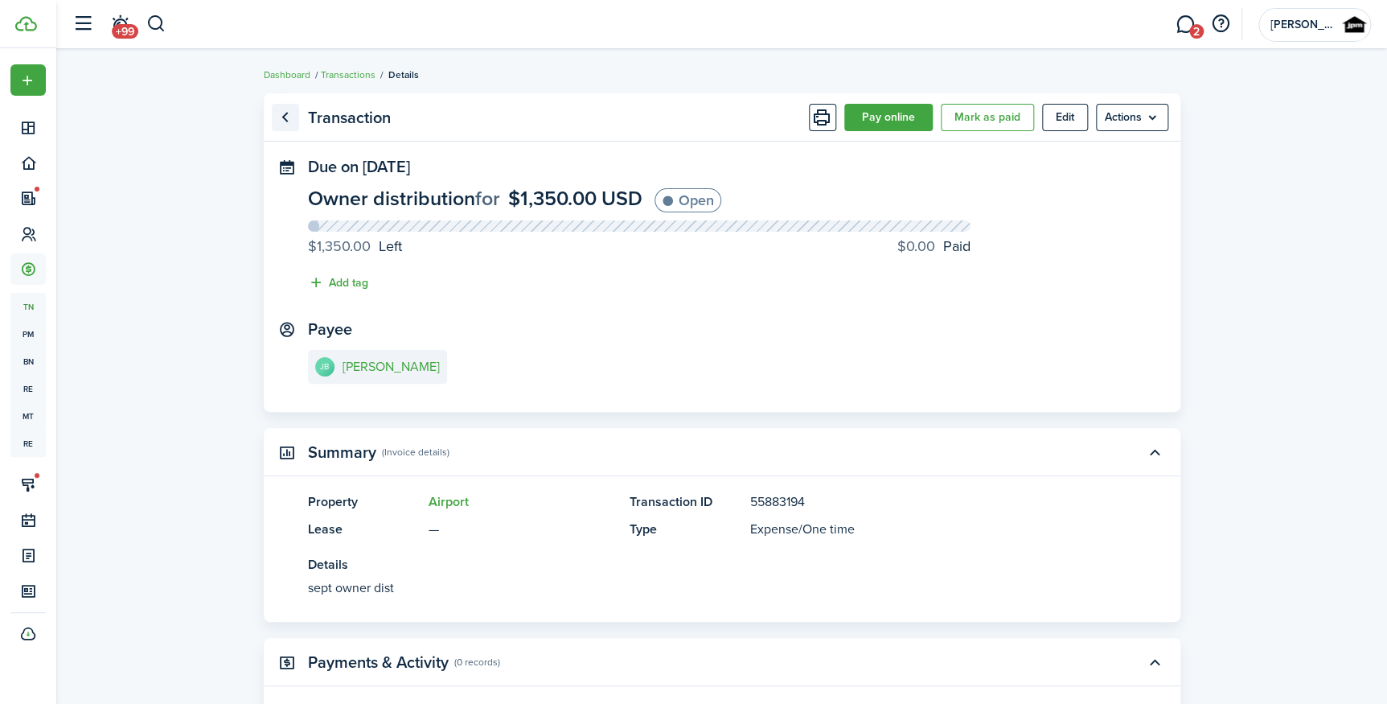
click at [279, 124] on link "Go back" at bounding box center [285, 117] width 27 height 27
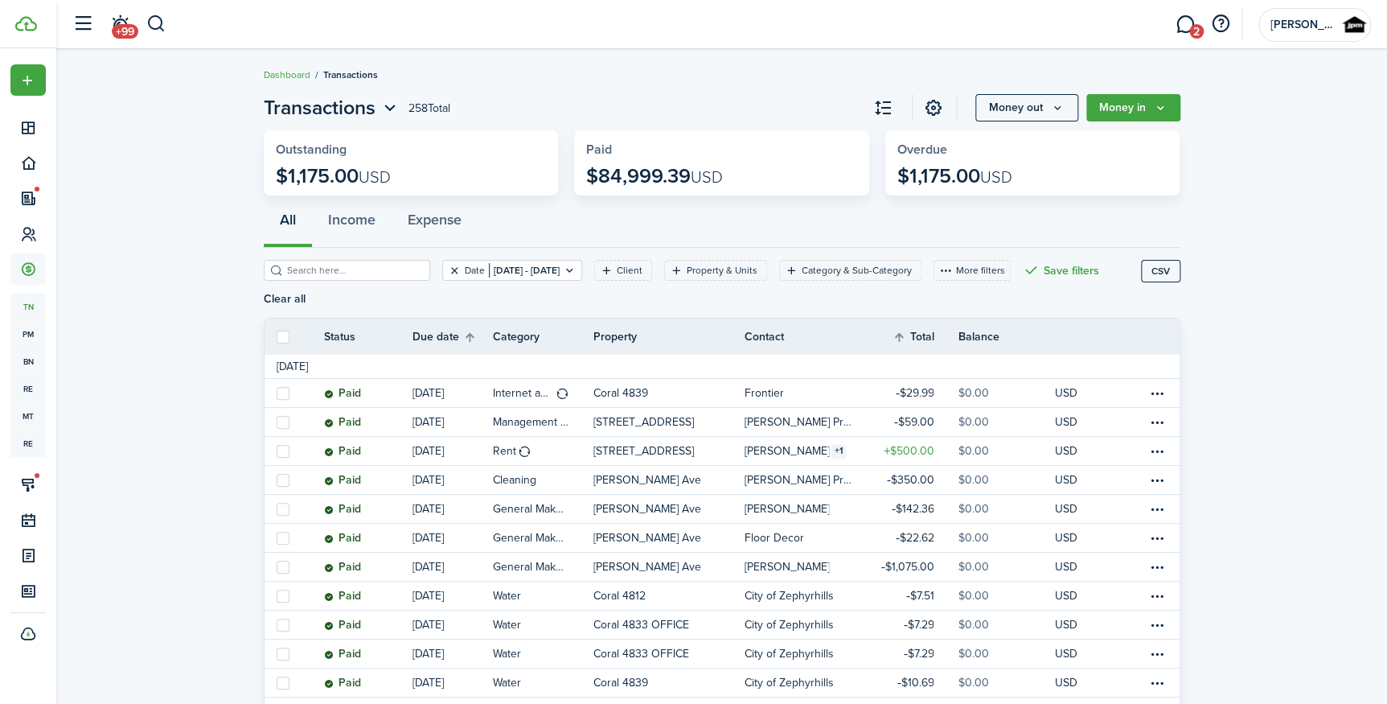
click at [448, 266] on button "Clear filter" at bounding box center [455, 270] width 14 height 13
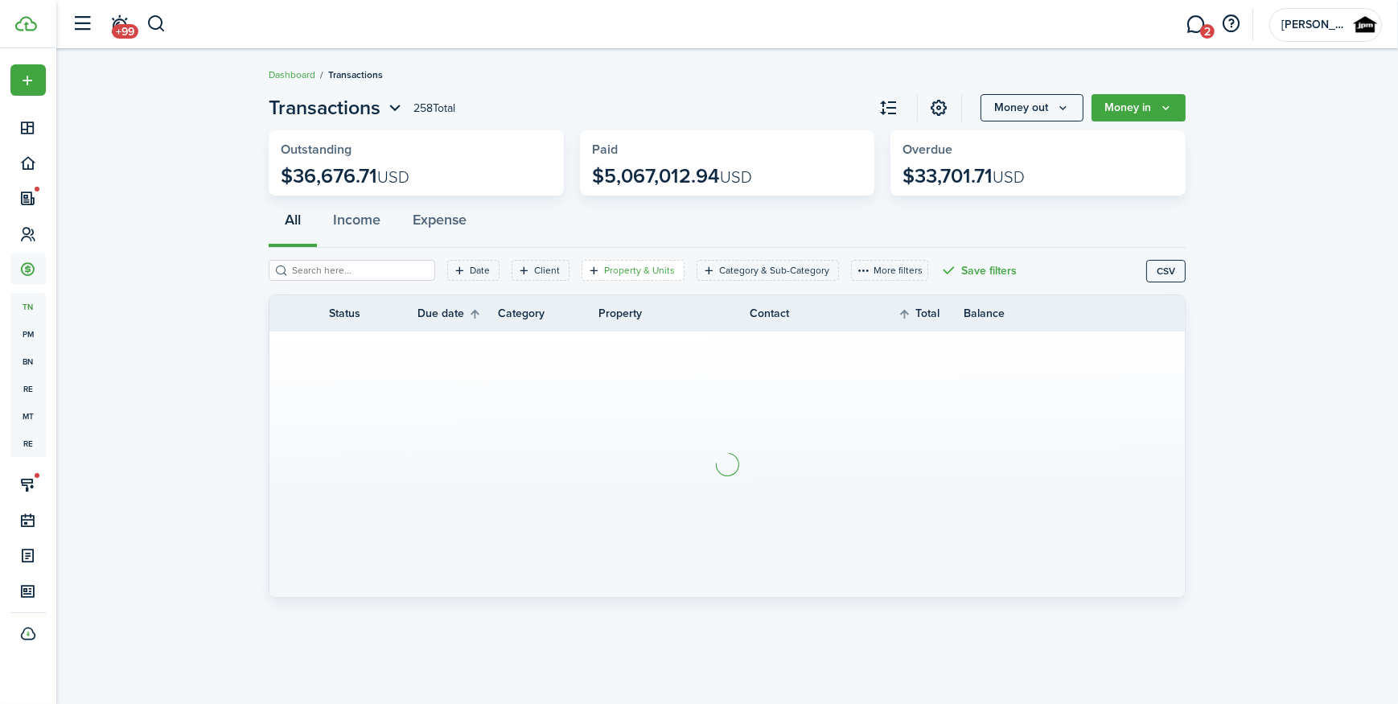
click at [612, 279] on filter-tag "Property & Units" at bounding box center [632, 270] width 103 height 21
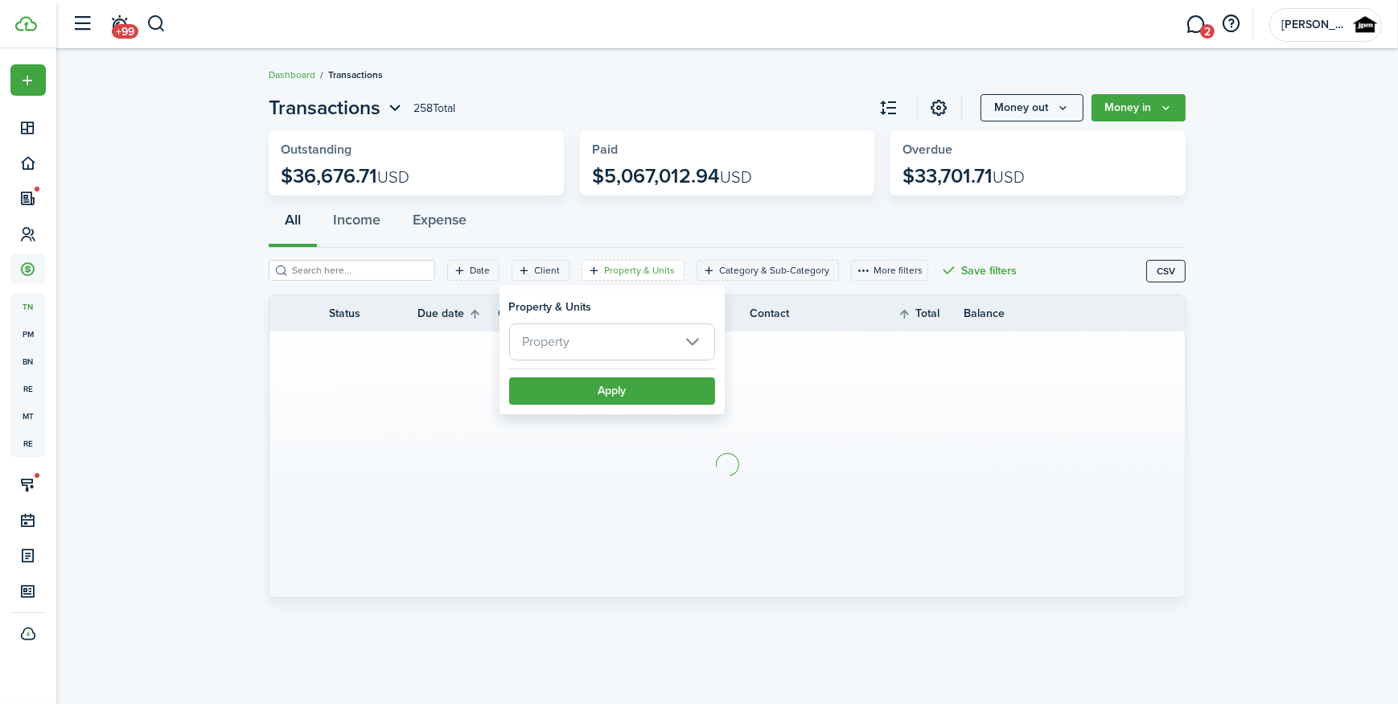
click at [581, 338] on span "Property" at bounding box center [612, 341] width 204 height 35
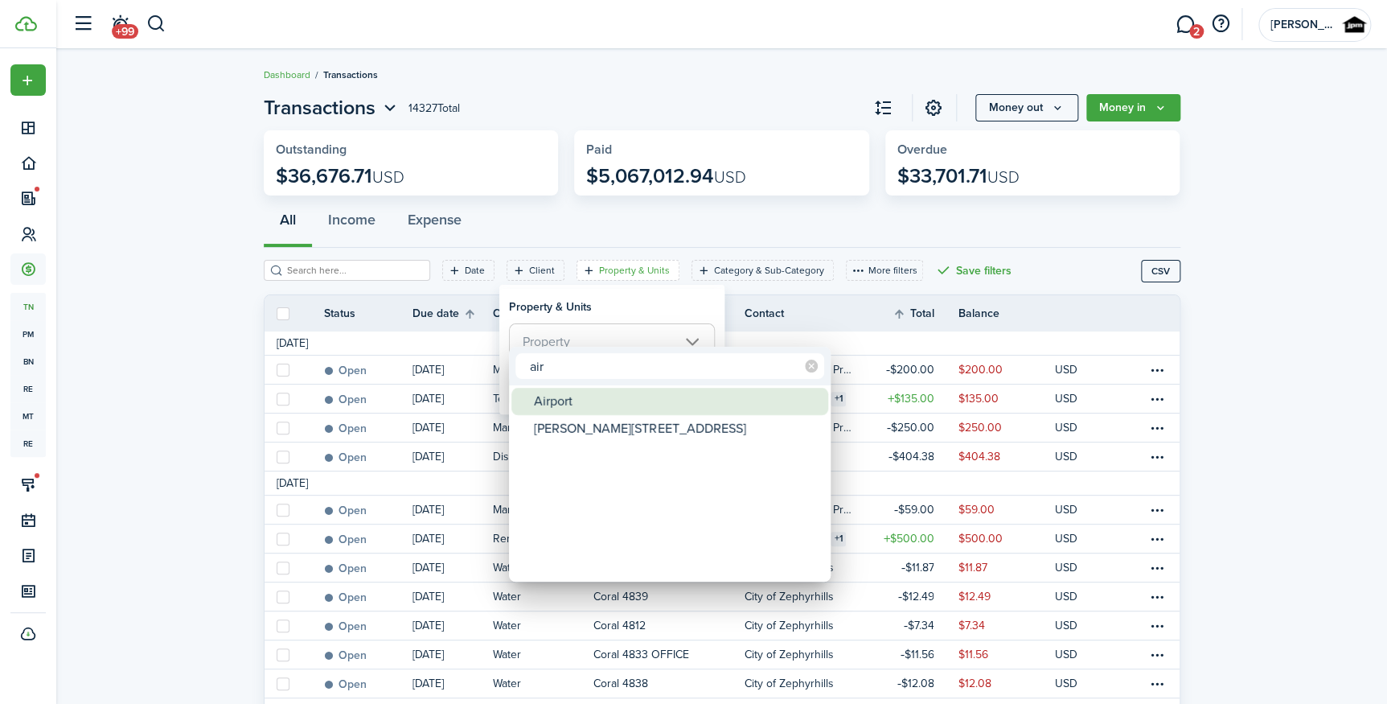
type input "air"
click at [667, 400] on div "Airport" at bounding box center [676, 401] width 285 height 27
type input "Airport"
click at [651, 325] on div at bounding box center [693, 351] width 1645 height 961
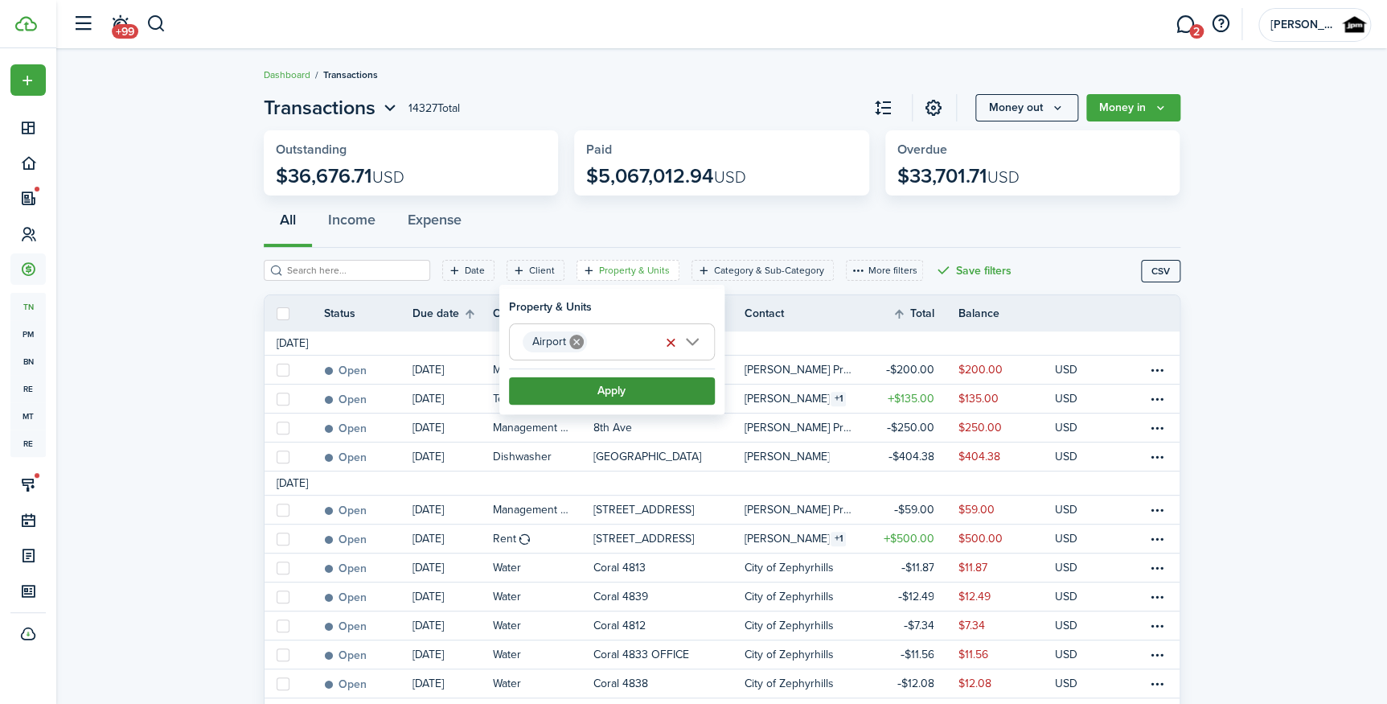
click at [614, 392] on button "Apply" at bounding box center [612, 390] width 206 height 27
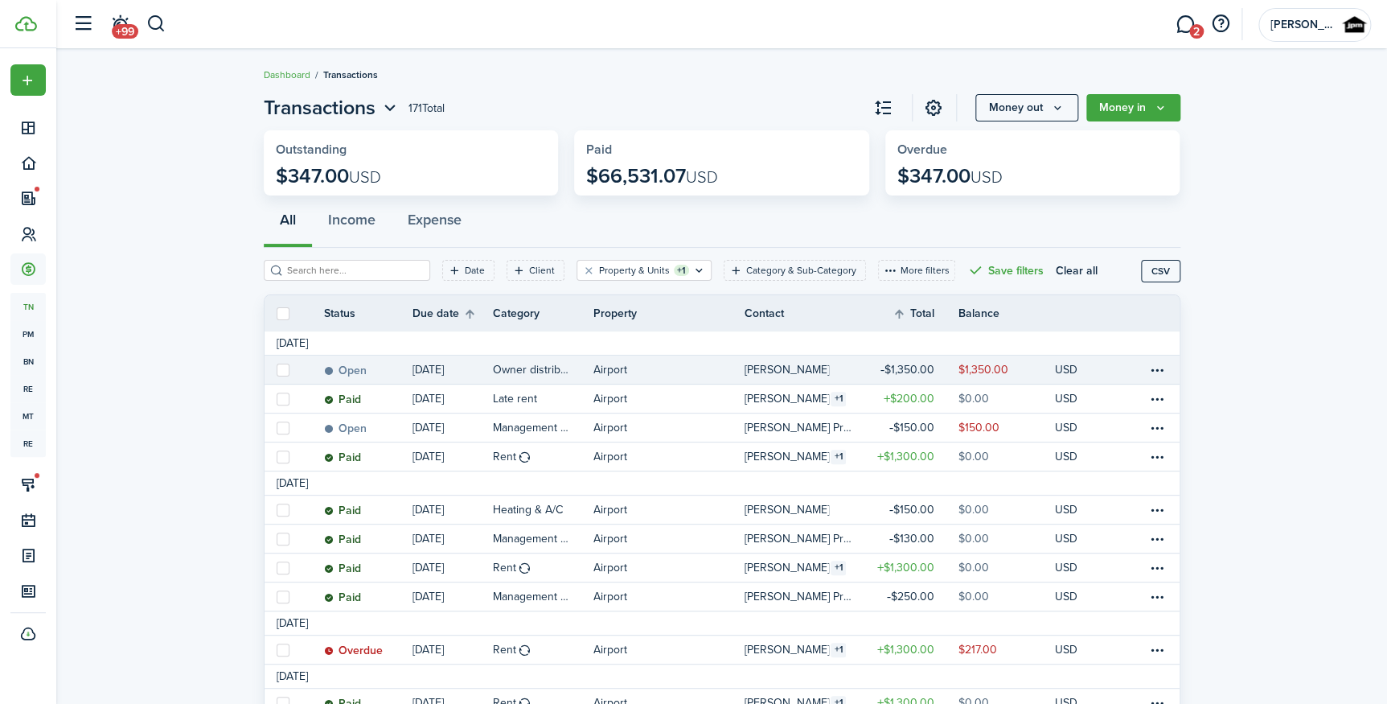
click at [278, 372] on label at bounding box center [283, 369] width 13 height 13
click at [277, 370] on input "checkbox" at bounding box center [276, 369] width 1 height 1
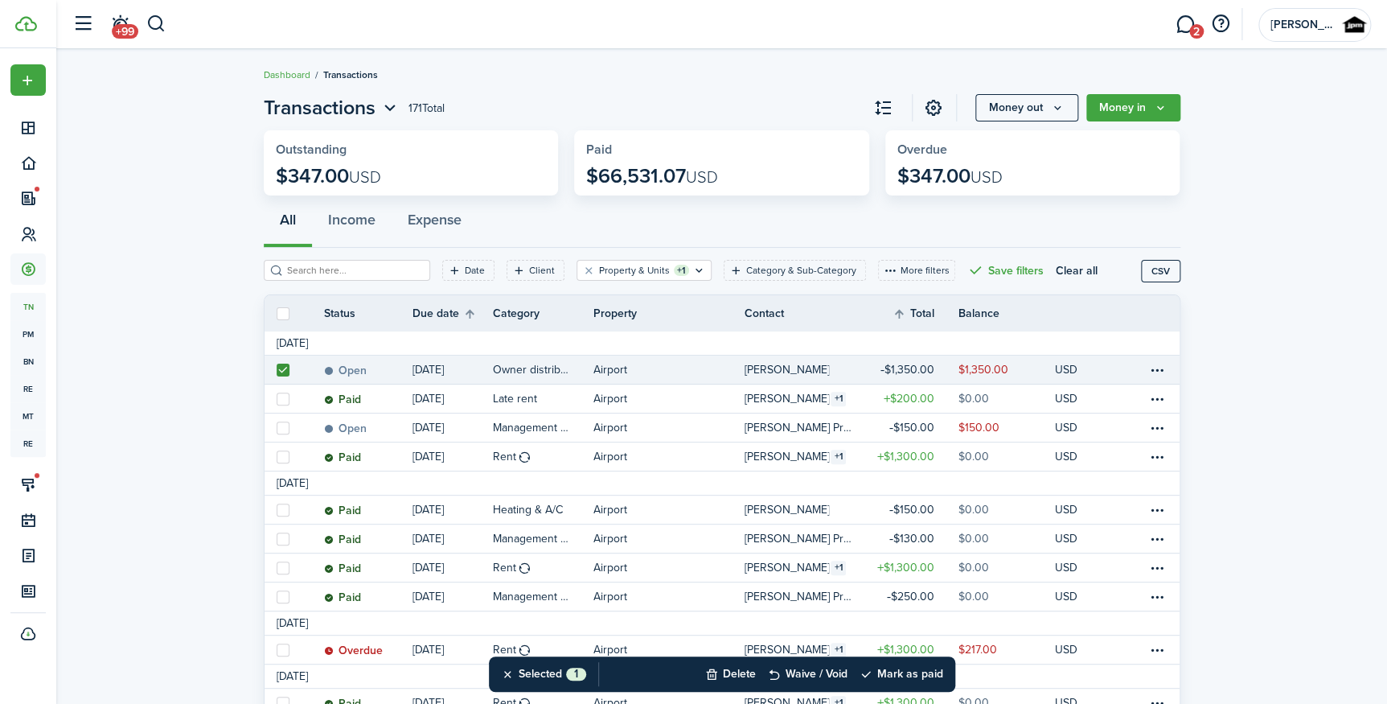
click at [272, 372] on link at bounding box center [282, 369] width 35 height 28
click at [283, 372] on label at bounding box center [283, 369] width 13 height 13
click at [277, 370] on input "checkbox" at bounding box center [276, 369] width 1 height 1
checkbox input "false"
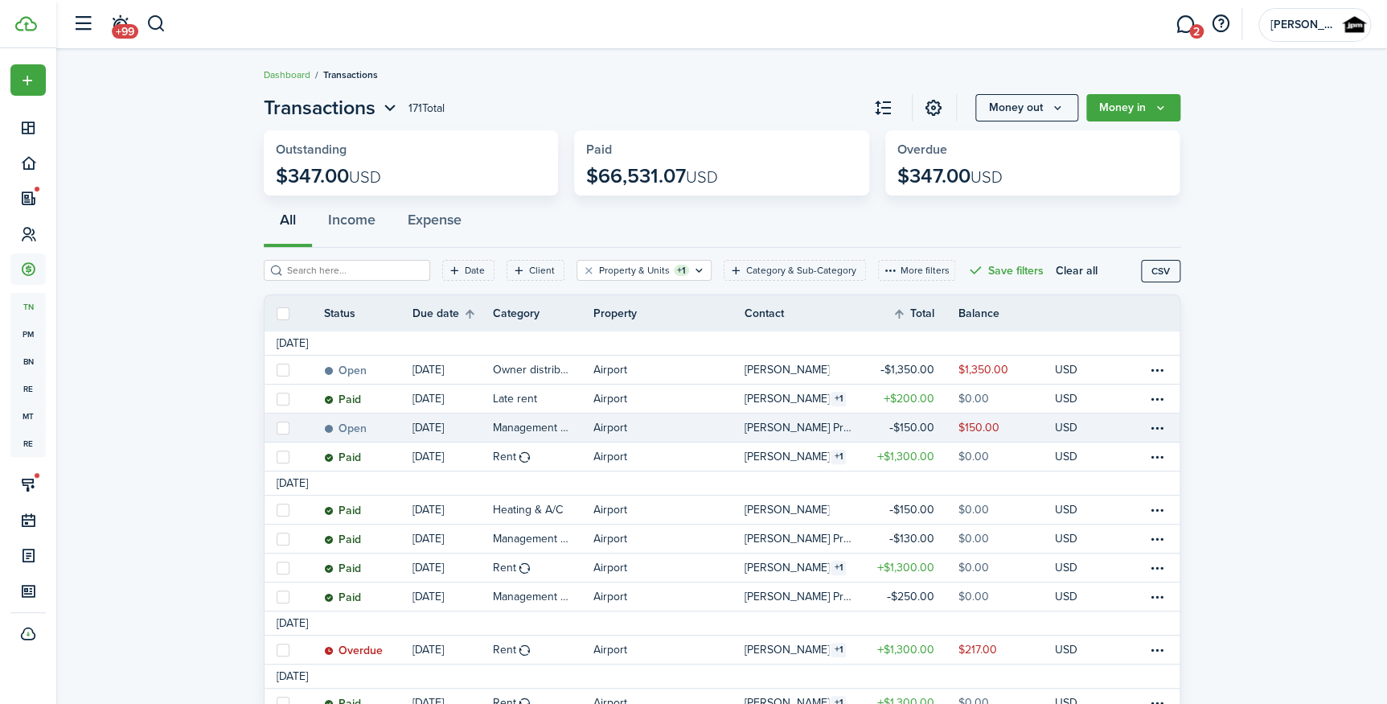
click at [280, 430] on label at bounding box center [283, 427] width 13 height 13
click at [277, 428] on input "checkbox" at bounding box center [276, 427] width 1 height 1
checkbox input "true"
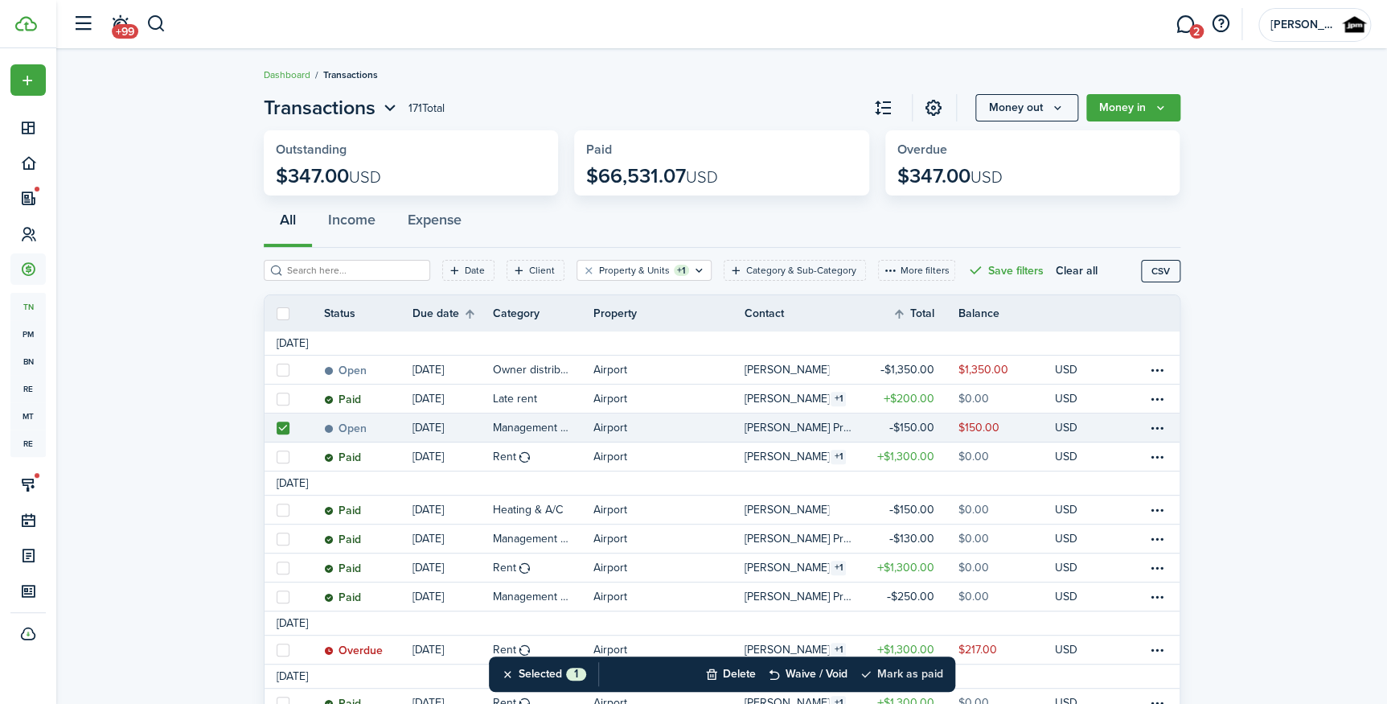
click at [901, 676] on button "Mark as paid" at bounding box center [902, 673] width 84 height 35
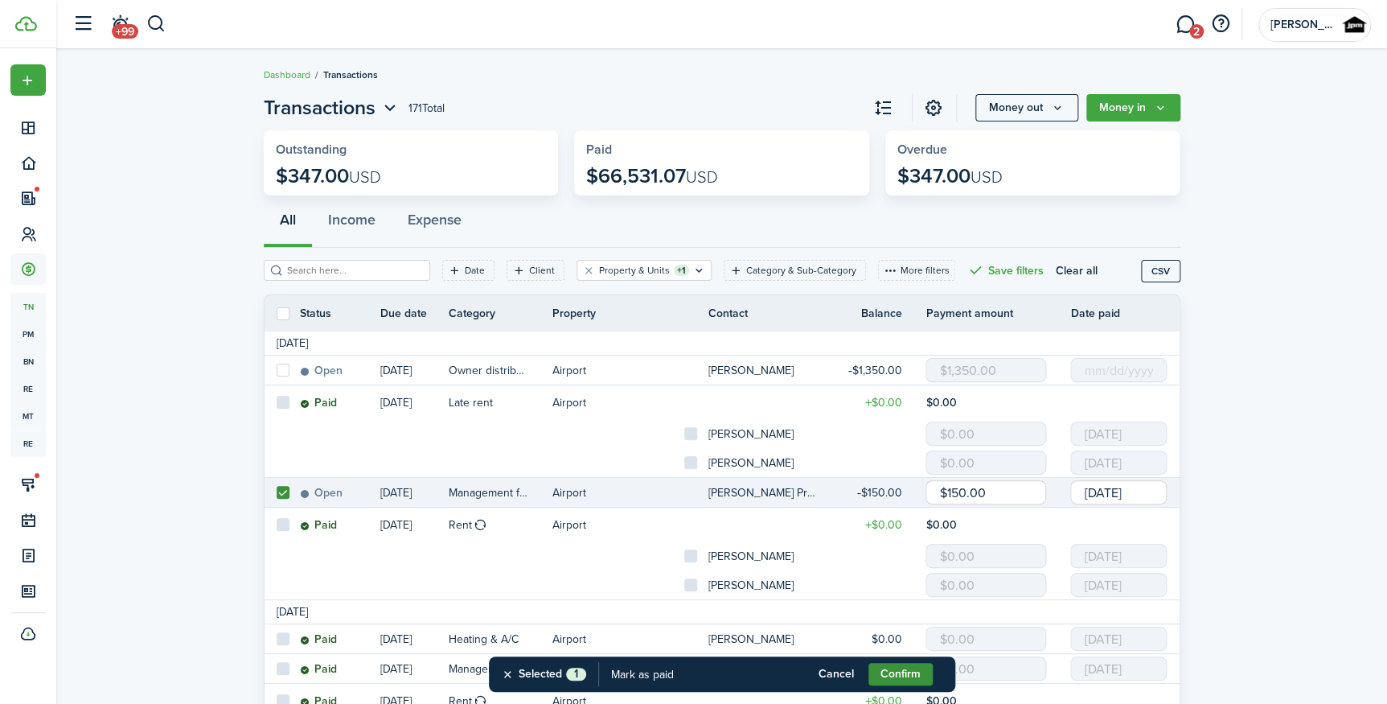
click at [891, 675] on button "Confirm" at bounding box center [901, 674] width 64 height 23
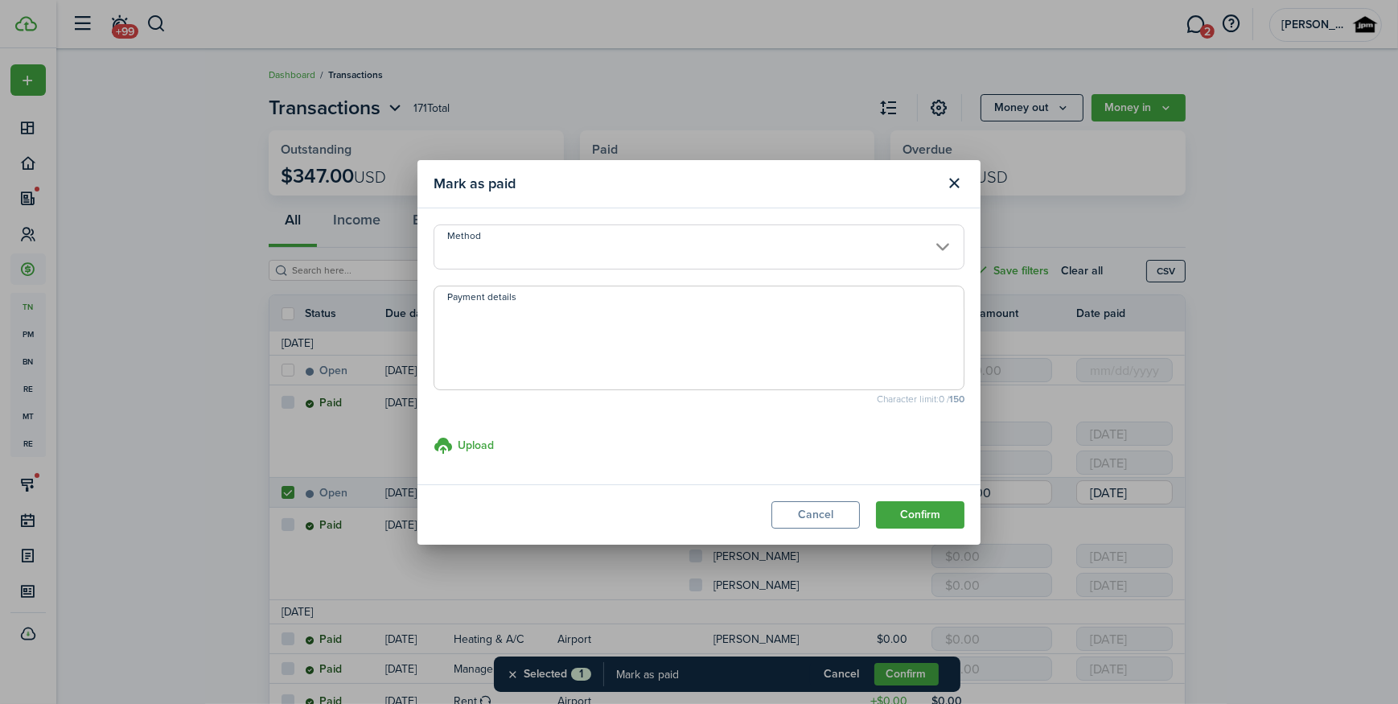
click at [593, 242] on input "Method" at bounding box center [698, 246] width 531 height 45
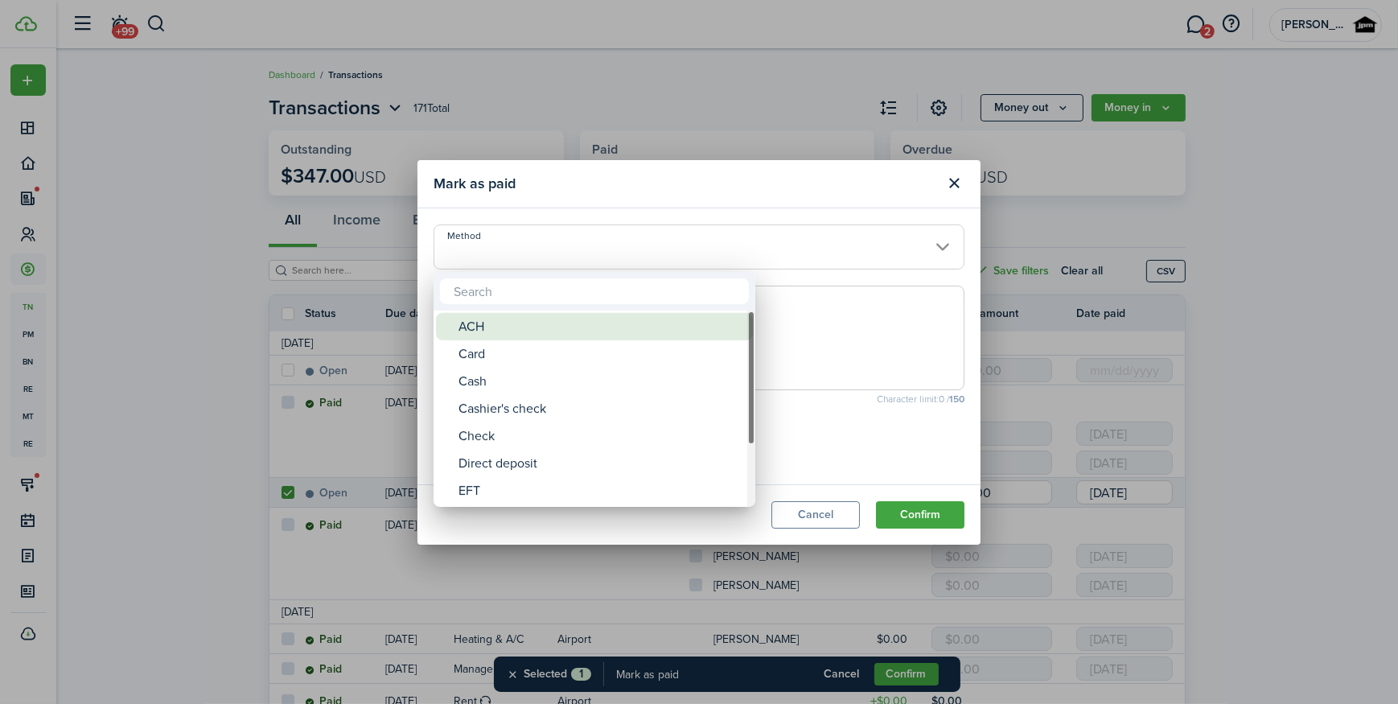
click at [532, 319] on div "ACH" at bounding box center [600, 326] width 285 height 27
type input "ACH"
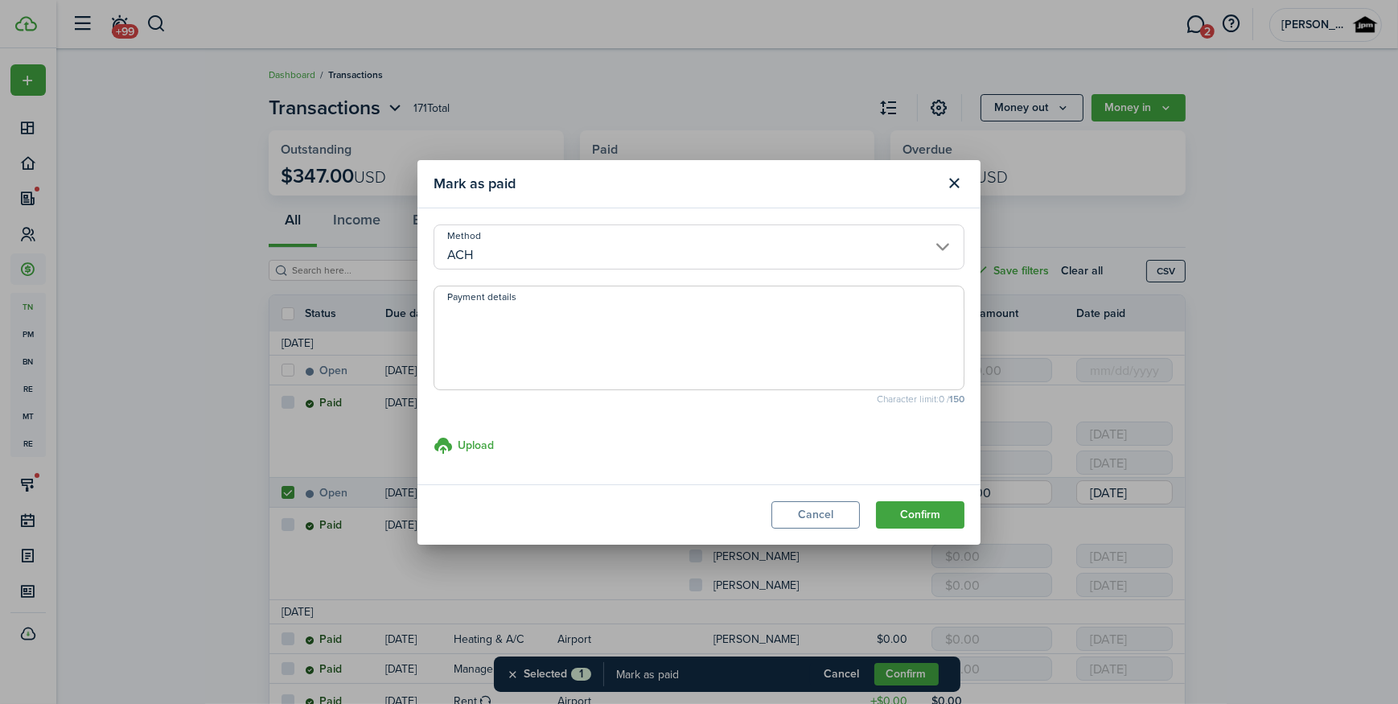
click at [559, 350] on textarea "Payment details" at bounding box center [698, 342] width 529 height 77
type textarea "O"
type textarea "PAID VIA ACH TRANSFER"
click at [926, 501] on button "Confirm" at bounding box center [920, 514] width 88 height 27
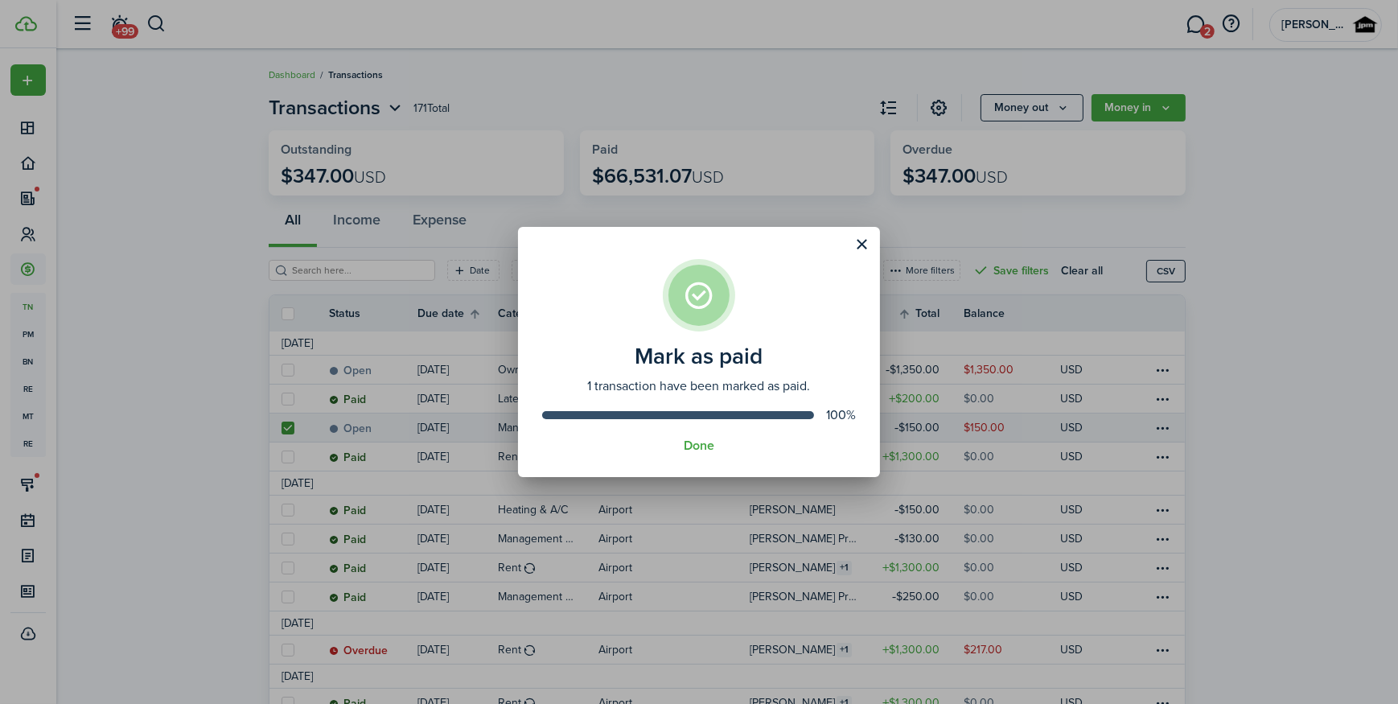
click at [673, 452] on div "Done" at bounding box center [699, 445] width 314 height 14
click at [707, 450] on button "Done" at bounding box center [699, 445] width 31 height 14
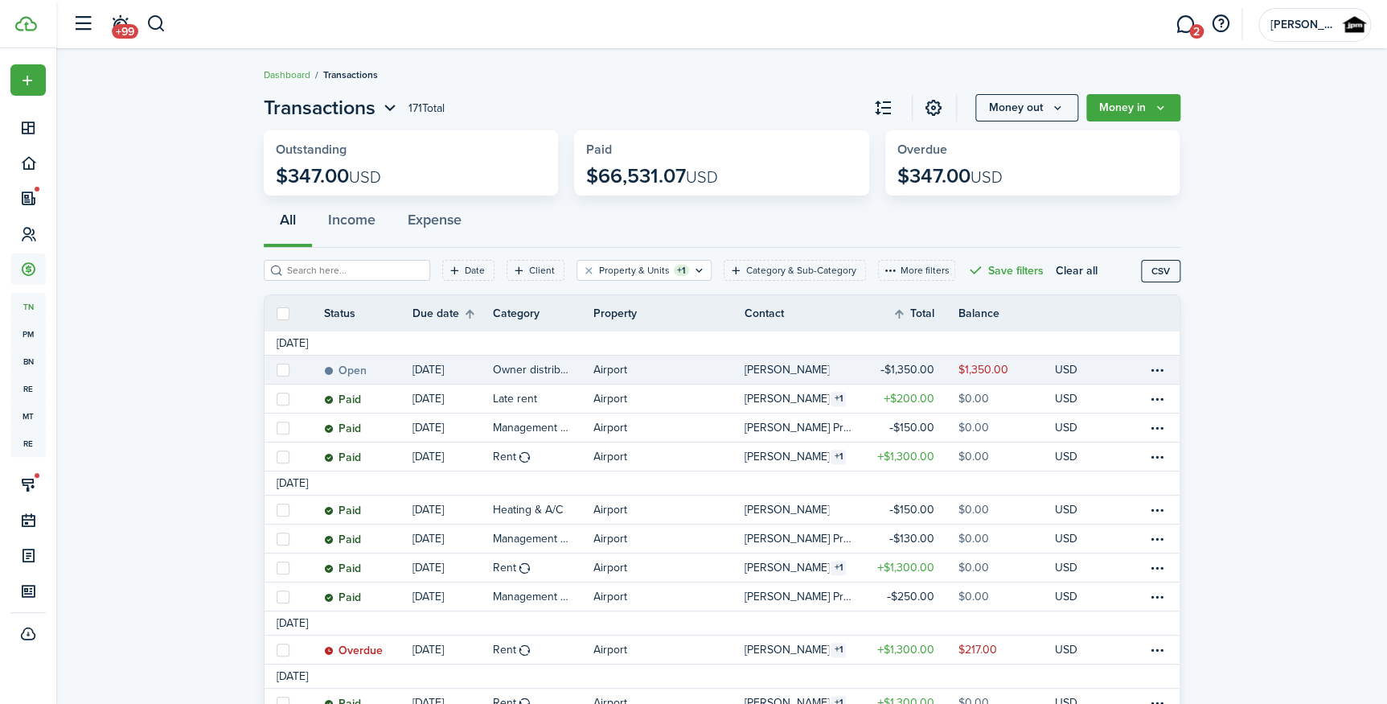
click at [745, 381] on link "[PERSON_NAME]" at bounding box center [802, 369] width 117 height 28
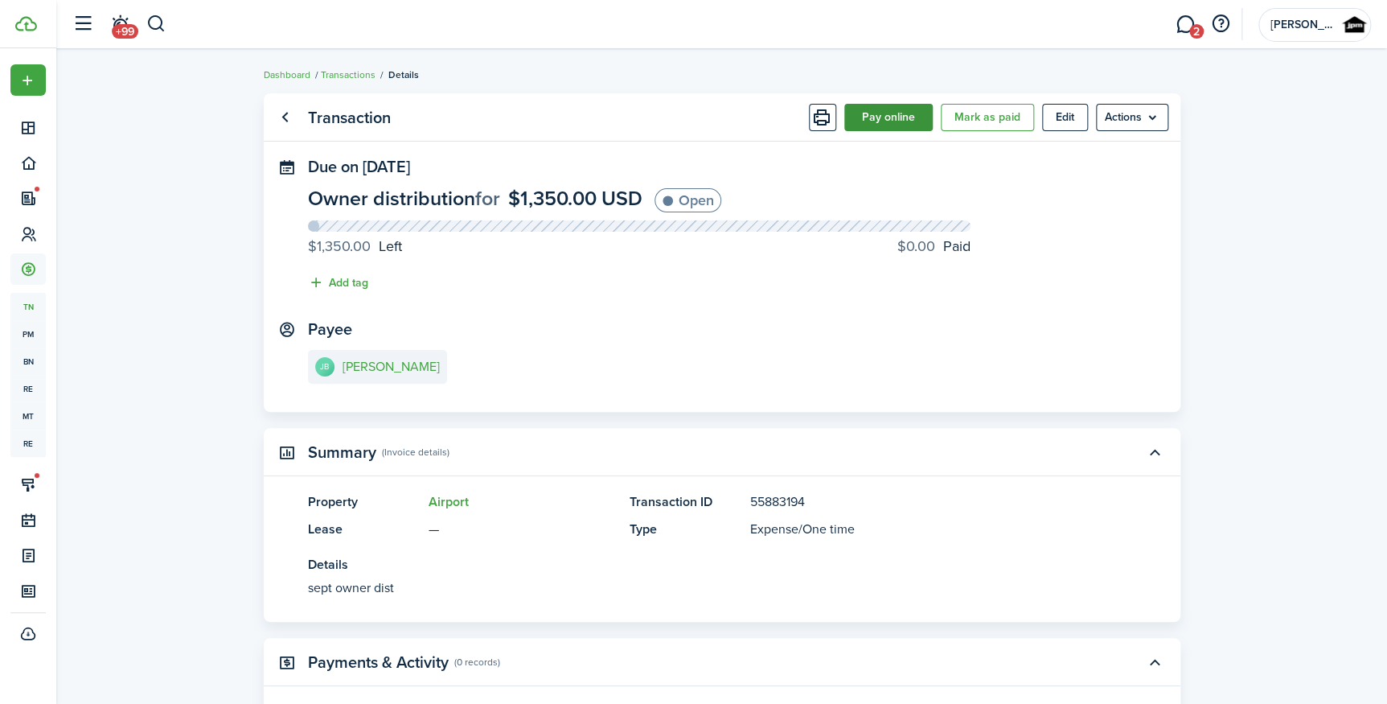
click at [906, 125] on button "Pay online" at bounding box center [888, 117] width 88 height 27
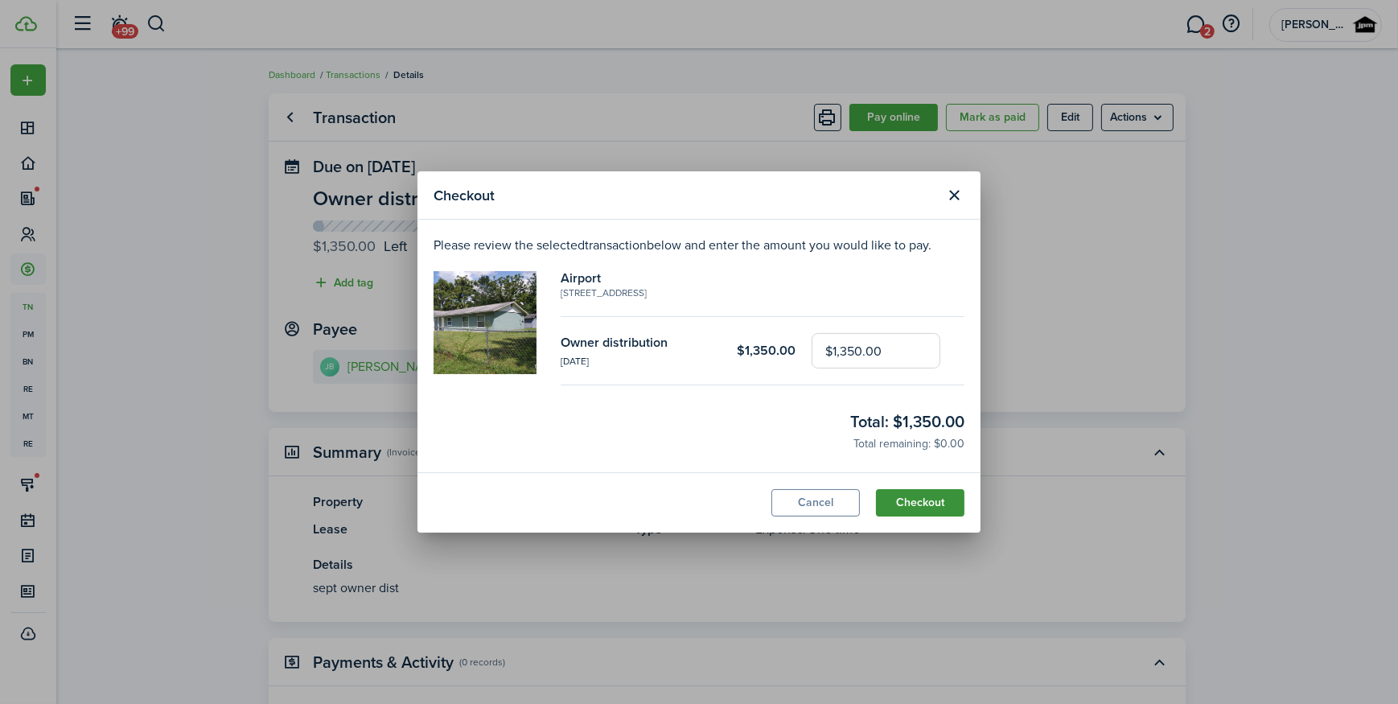
click at [931, 502] on button "Checkout" at bounding box center [920, 502] width 88 height 27
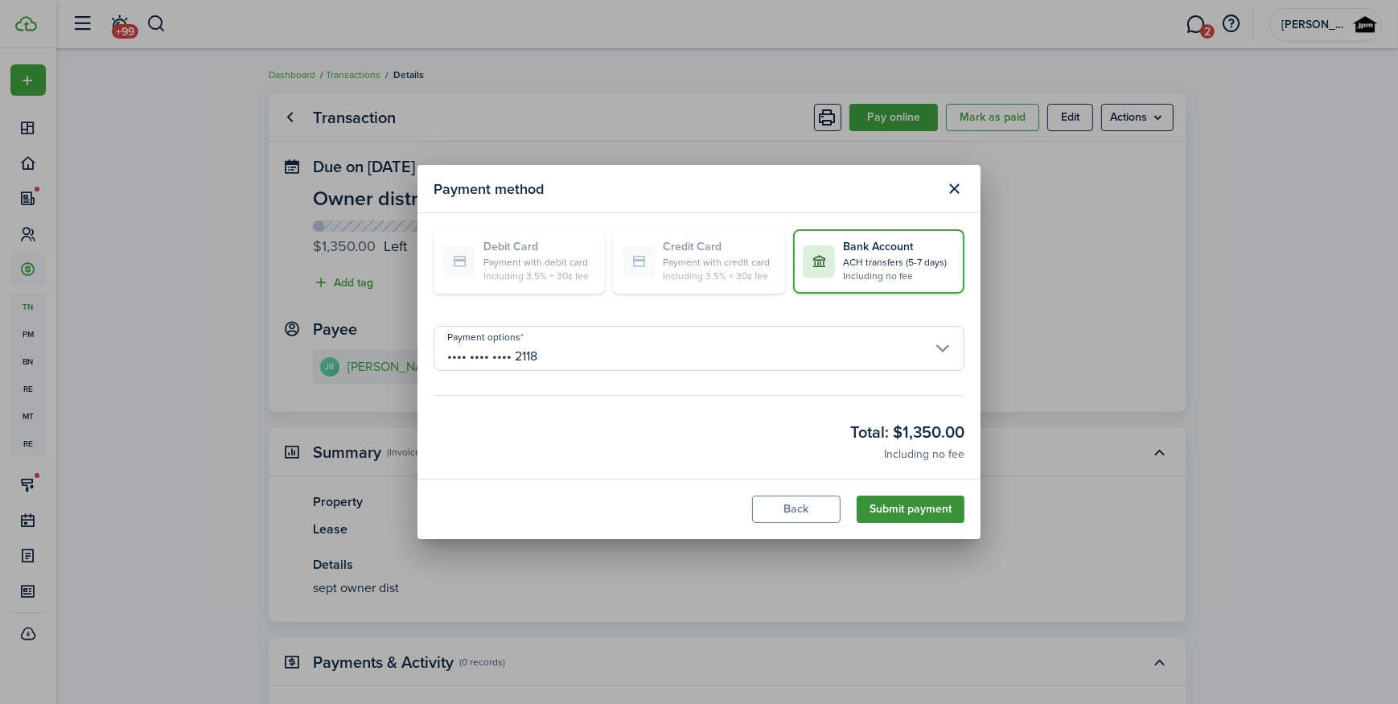
click at [926, 507] on button "Submit payment" at bounding box center [910, 508] width 108 height 27
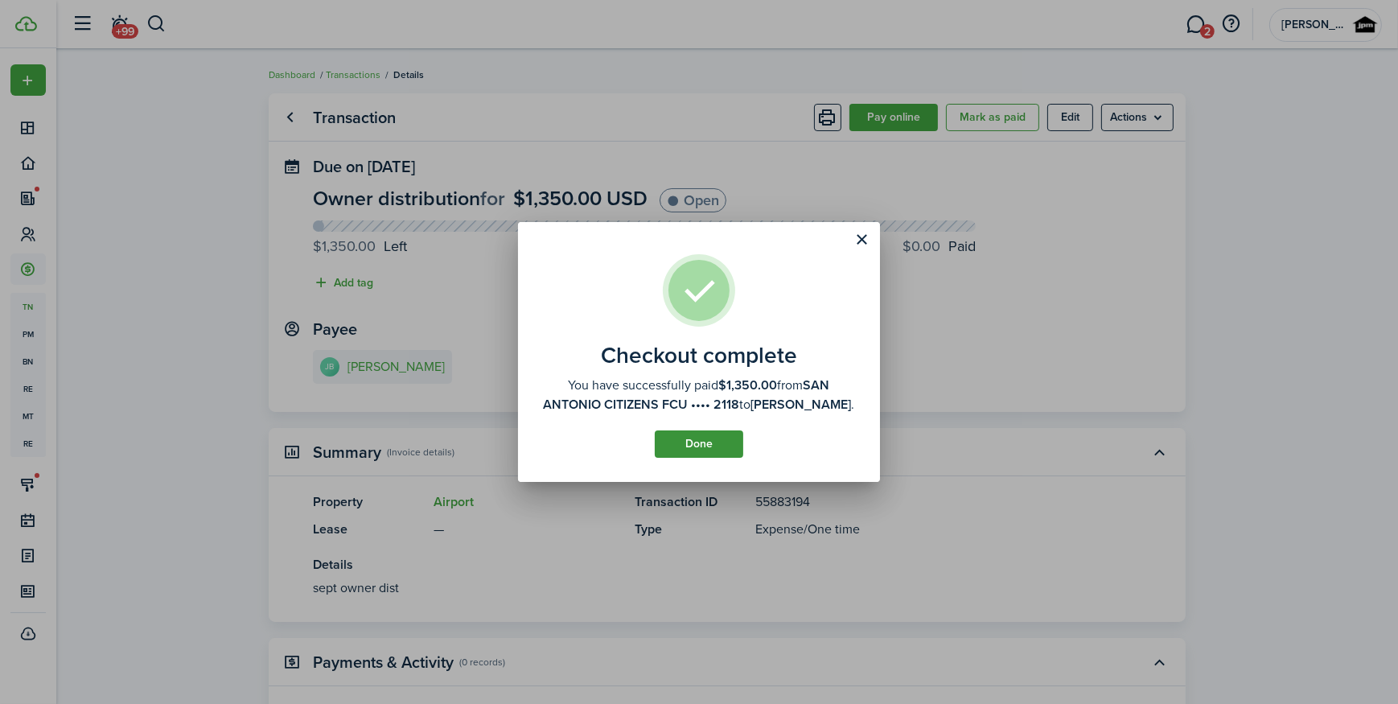
click at [693, 437] on button "Done" at bounding box center [699, 443] width 88 height 27
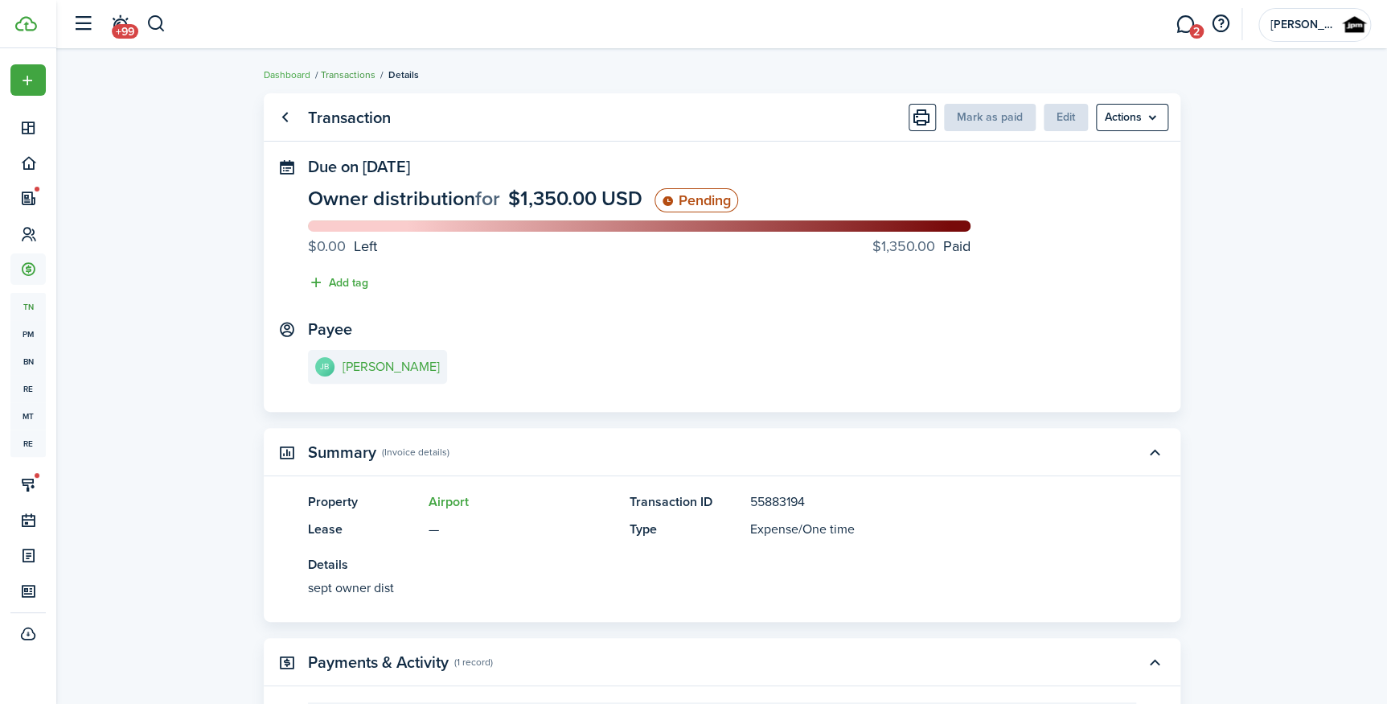
click at [347, 71] on link "Transactions" at bounding box center [348, 75] width 55 height 14
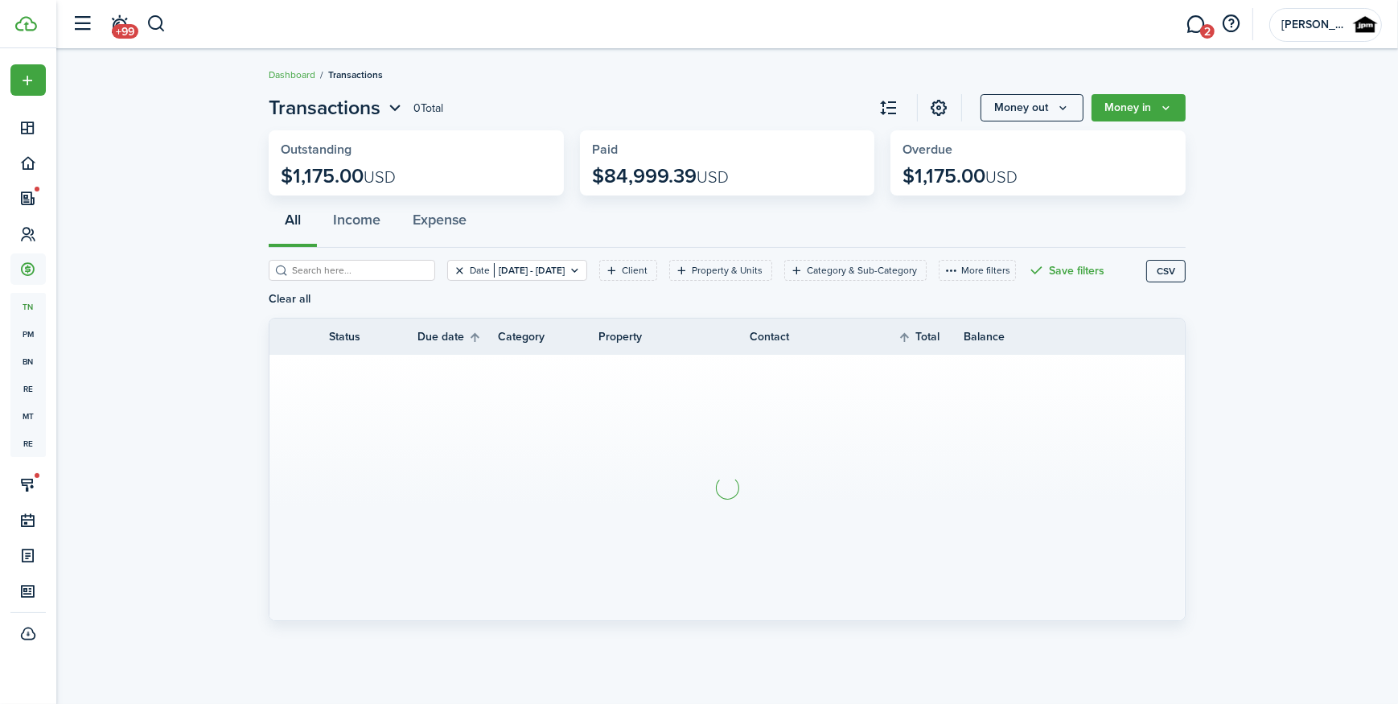
click at [453, 267] on button "Clear filter" at bounding box center [460, 270] width 14 height 13
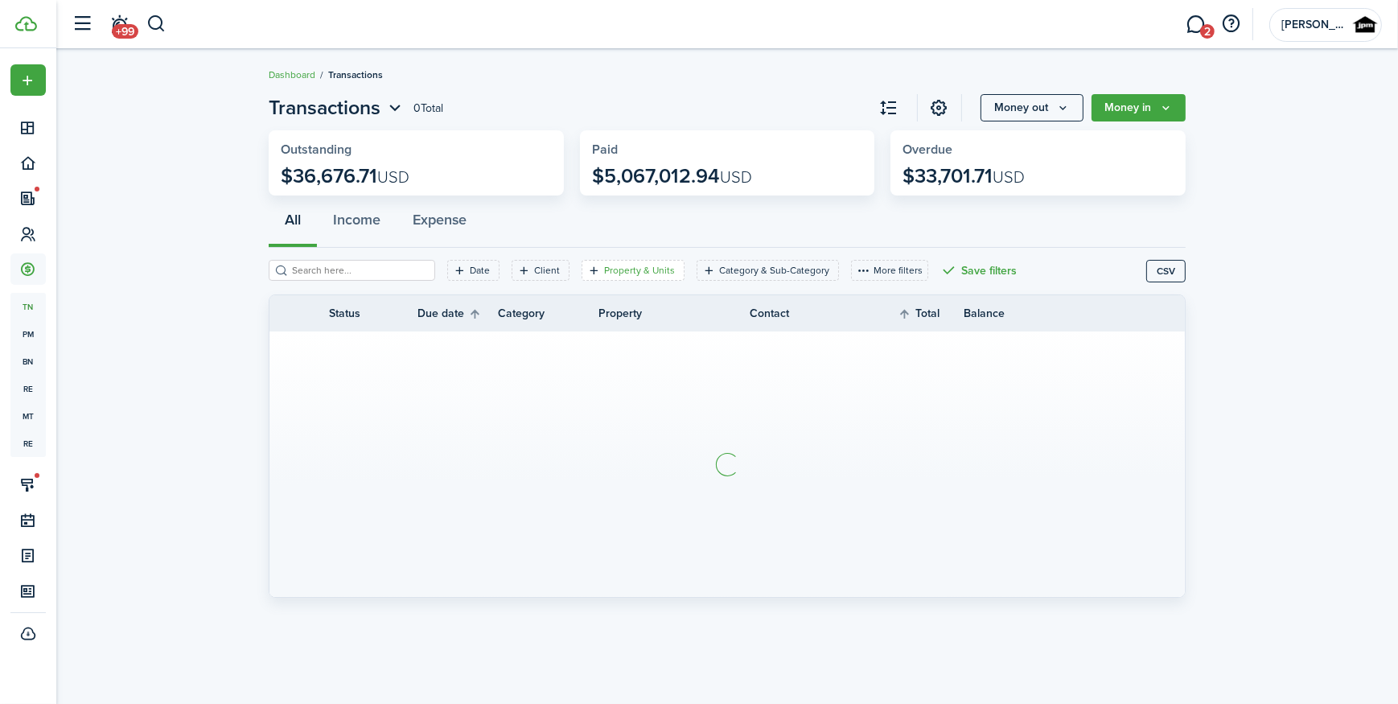
click at [604, 267] on filter-tag-label "Property & Units" at bounding box center [639, 270] width 71 height 14
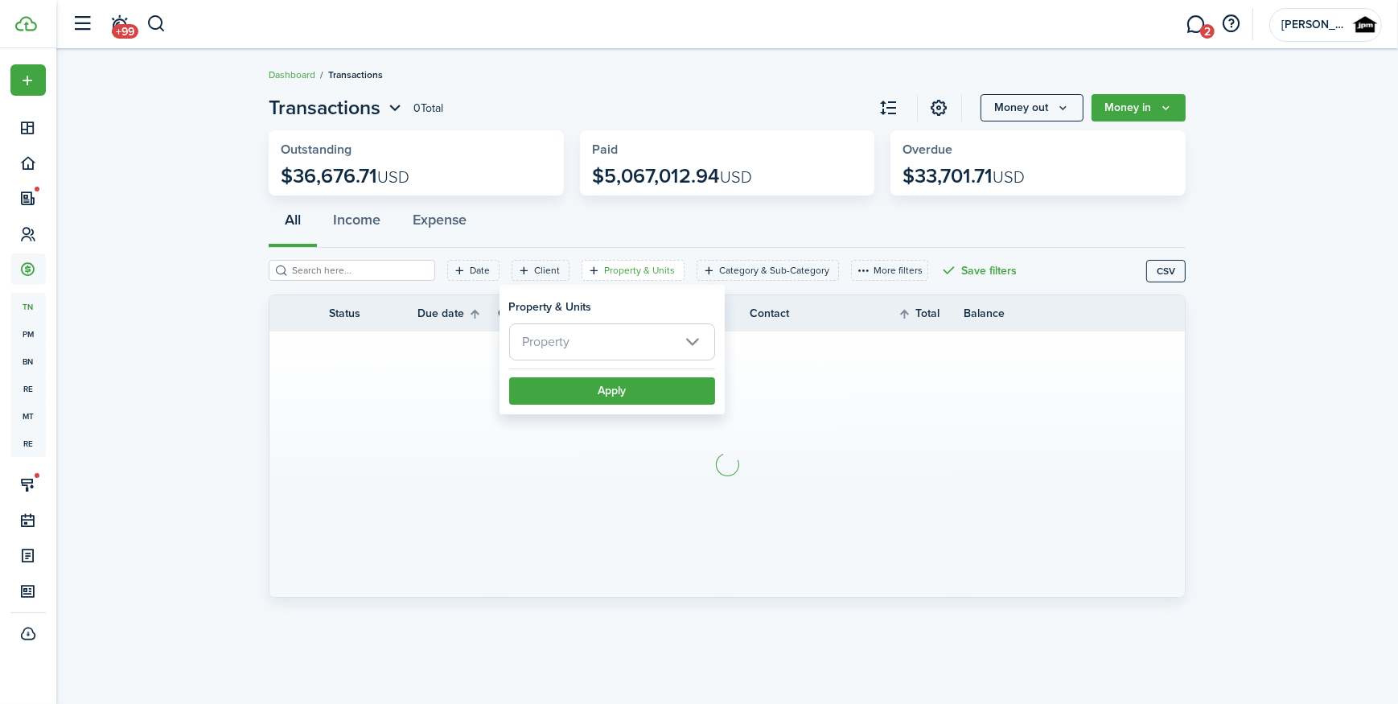
click at [623, 329] on span "Property" at bounding box center [612, 341] width 204 height 35
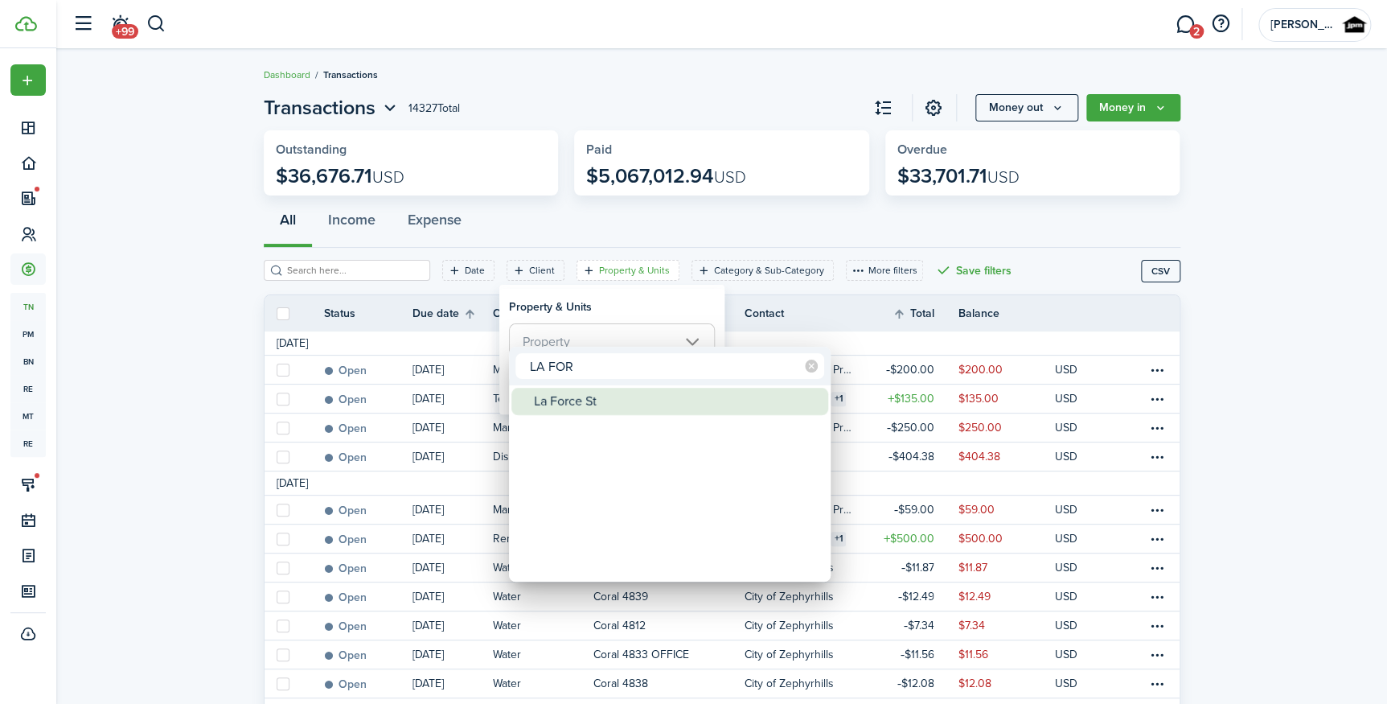
type input "LA FOR"
click at [623, 392] on div "La Force St" at bounding box center [676, 401] width 285 height 27
type input "La Force St"
click at [631, 322] on div at bounding box center [693, 351] width 1645 height 961
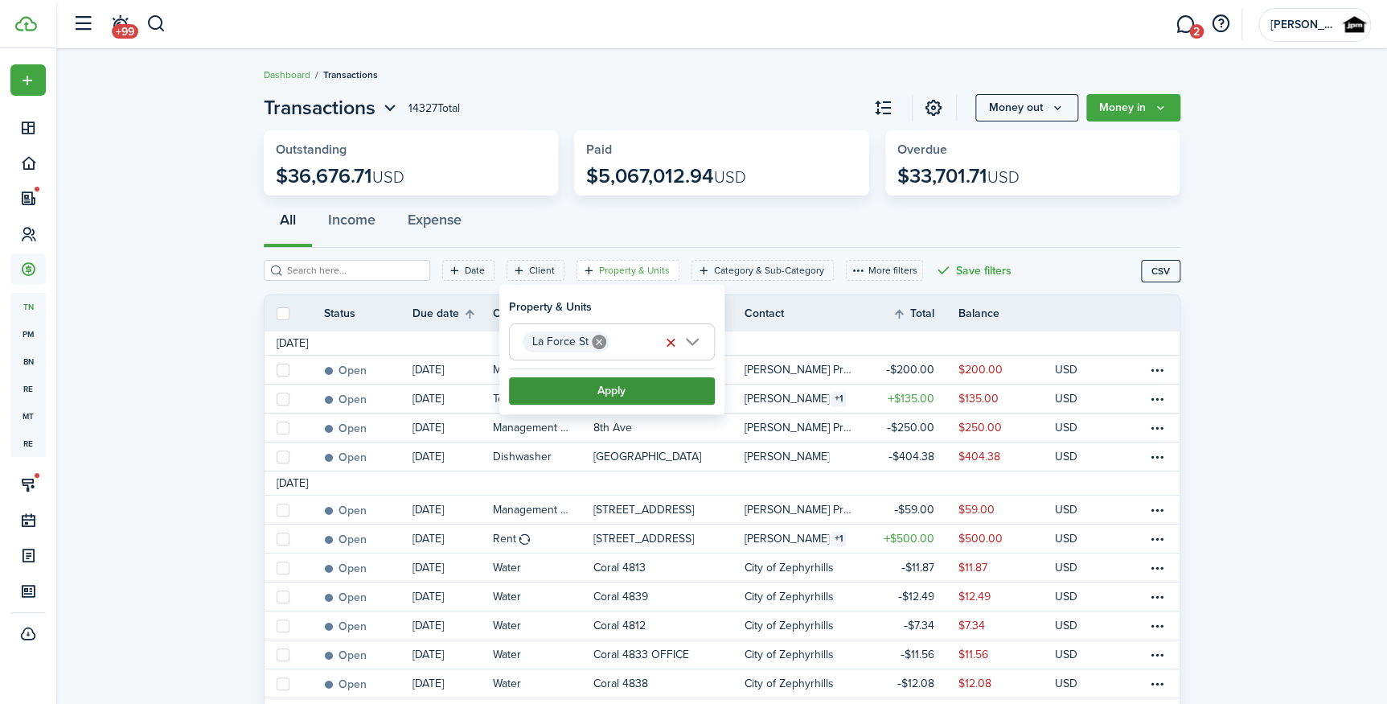
click at [603, 385] on button "Apply" at bounding box center [612, 390] width 206 height 27
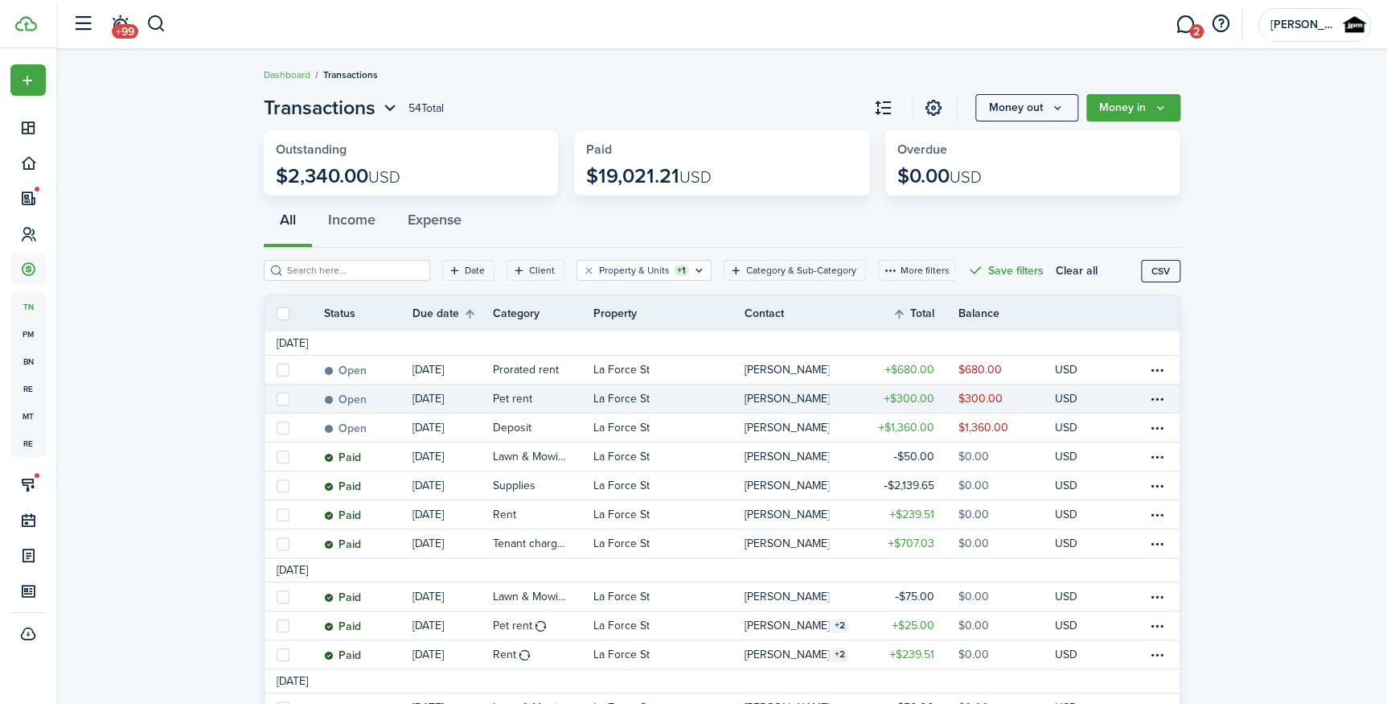
click at [285, 401] on label at bounding box center [283, 398] width 13 height 13
click at [277, 399] on input "checkbox" at bounding box center [276, 398] width 1 height 1
checkbox input "true"
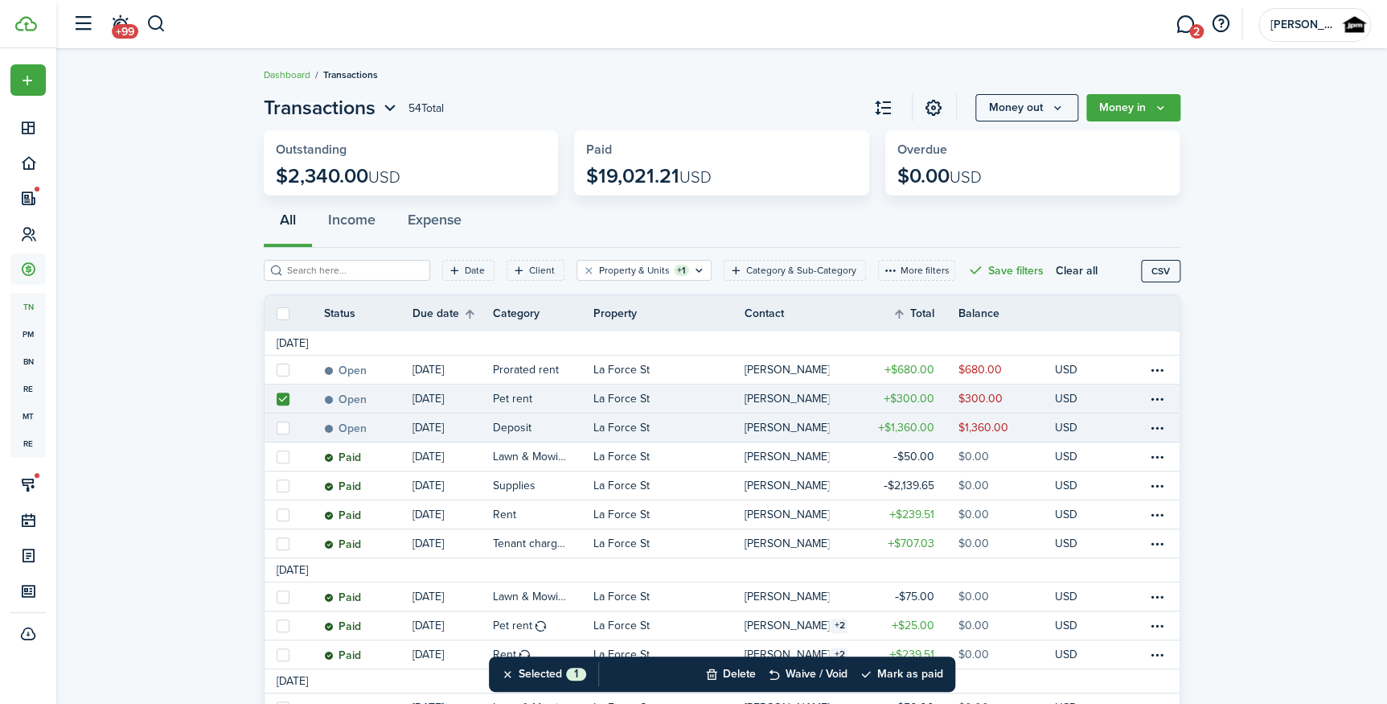
click at [286, 428] on label at bounding box center [283, 427] width 13 height 13
click at [277, 428] on input "checkbox" at bounding box center [276, 427] width 1 height 1
checkbox input "true"
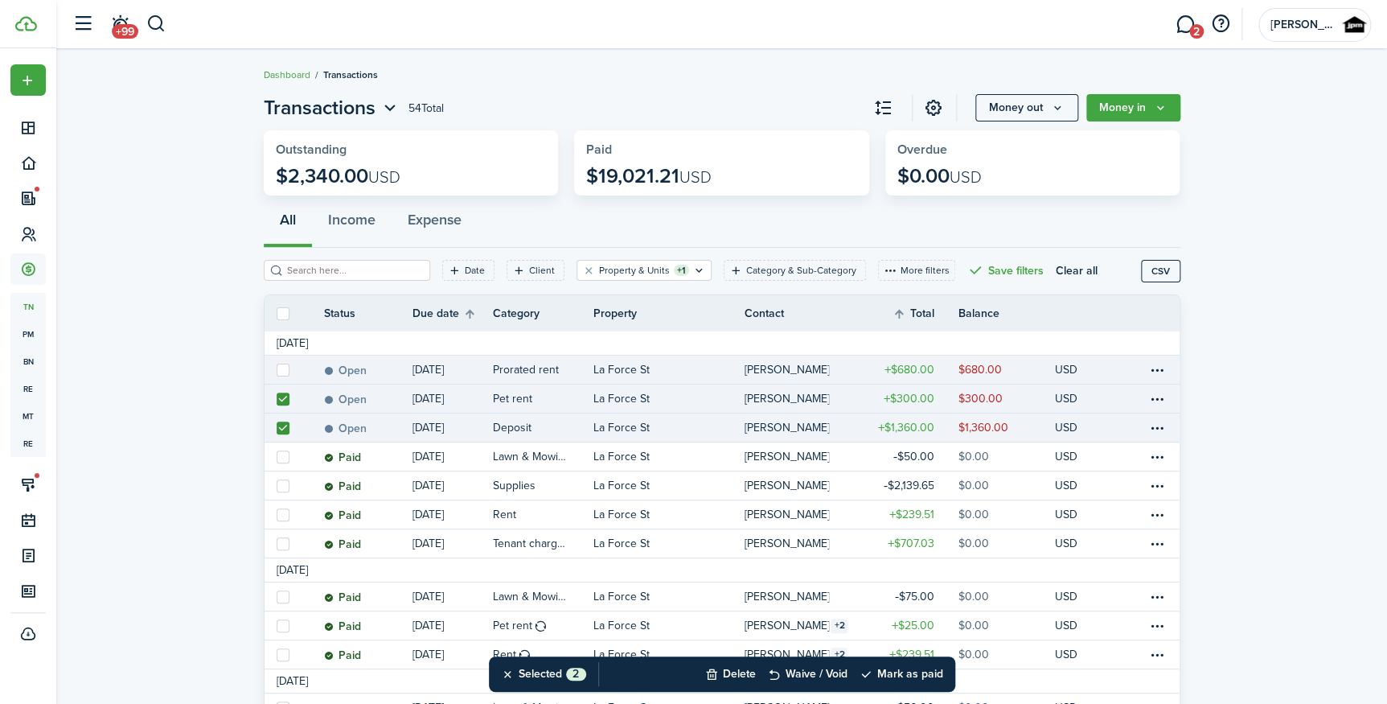
click at [280, 372] on label at bounding box center [283, 369] width 13 height 13
click at [277, 370] on input "checkbox" at bounding box center [276, 369] width 1 height 1
checkbox input "true"
click at [911, 671] on button "Mark as paid" at bounding box center [902, 673] width 84 height 35
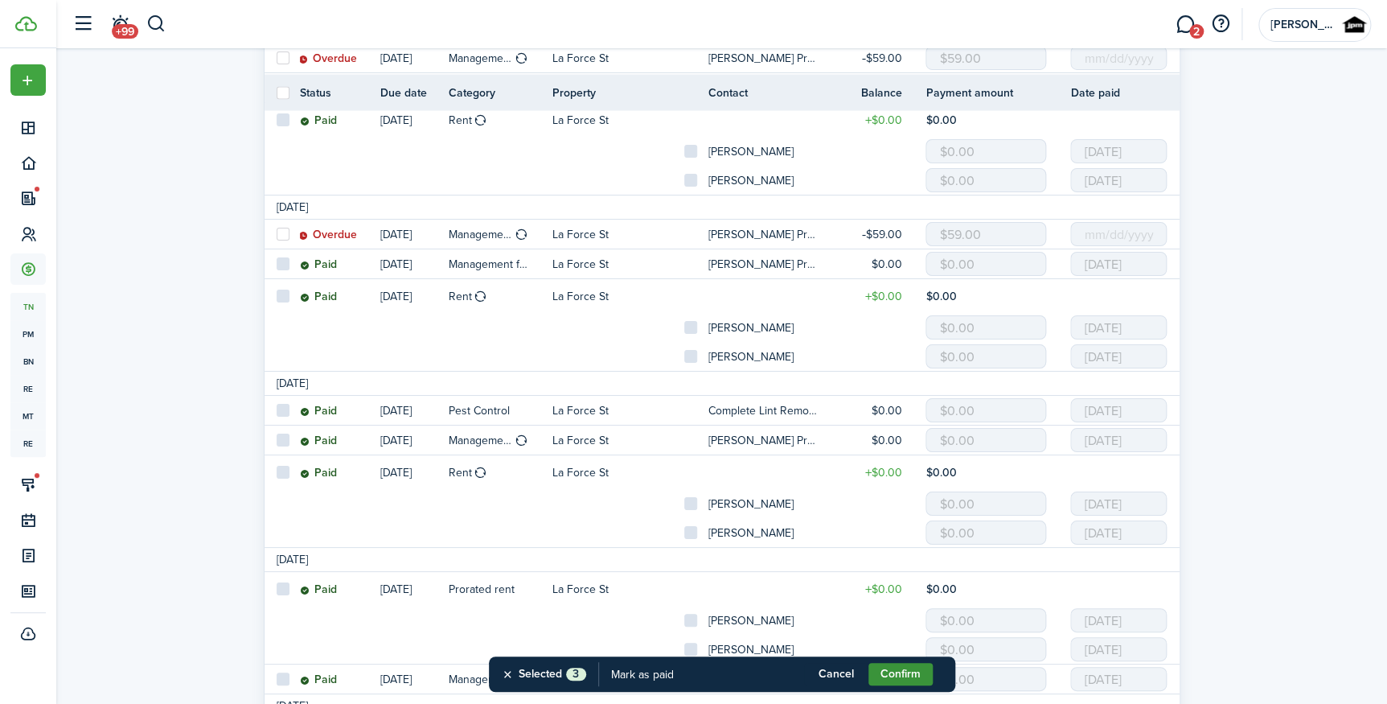
scroll to position [2851, 0]
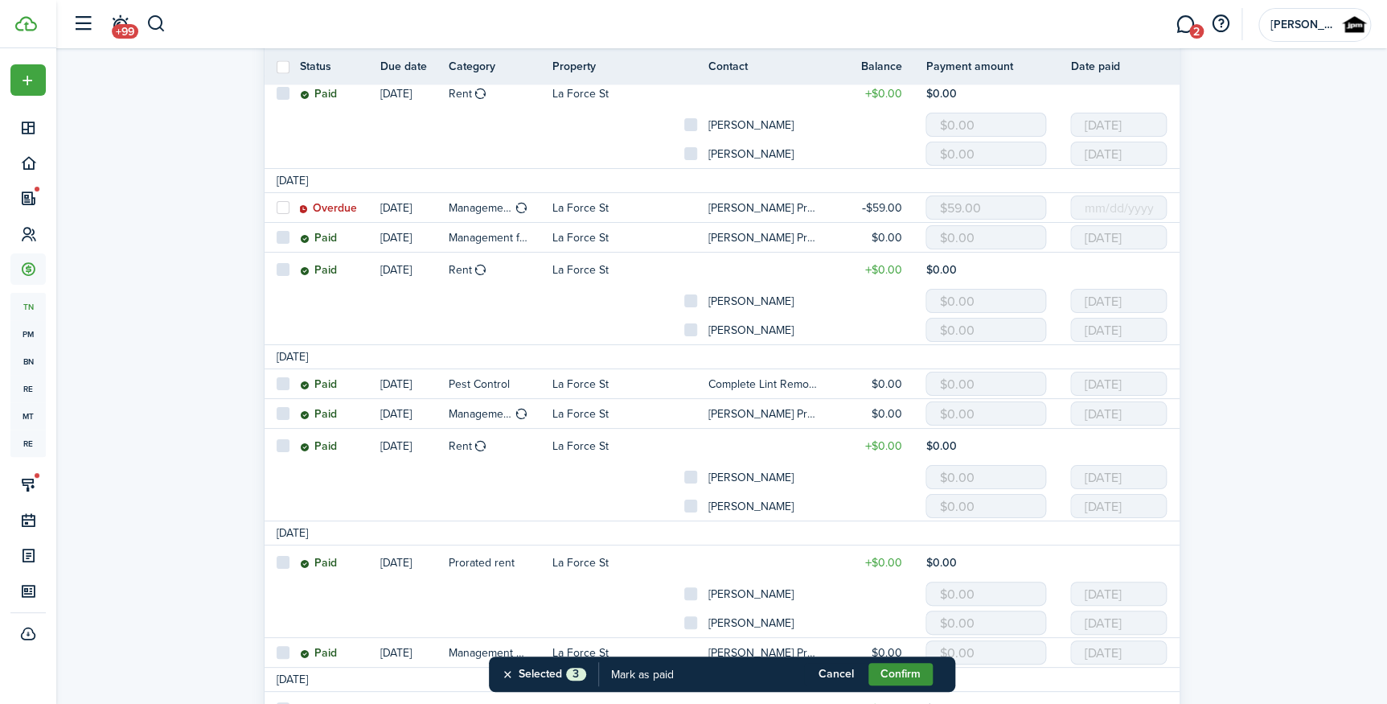
click at [901, 672] on button "Confirm" at bounding box center [901, 674] width 64 height 23
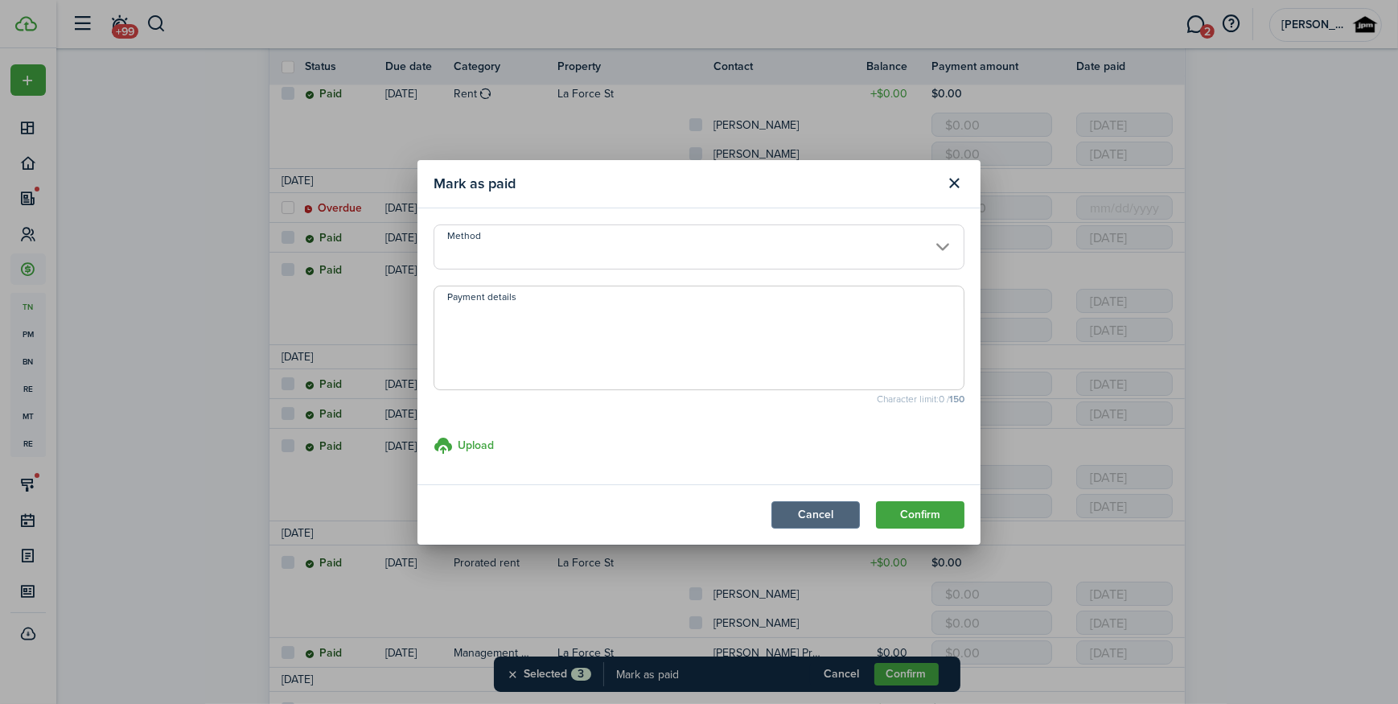
click at [787, 519] on button "Cancel" at bounding box center [815, 514] width 88 height 27
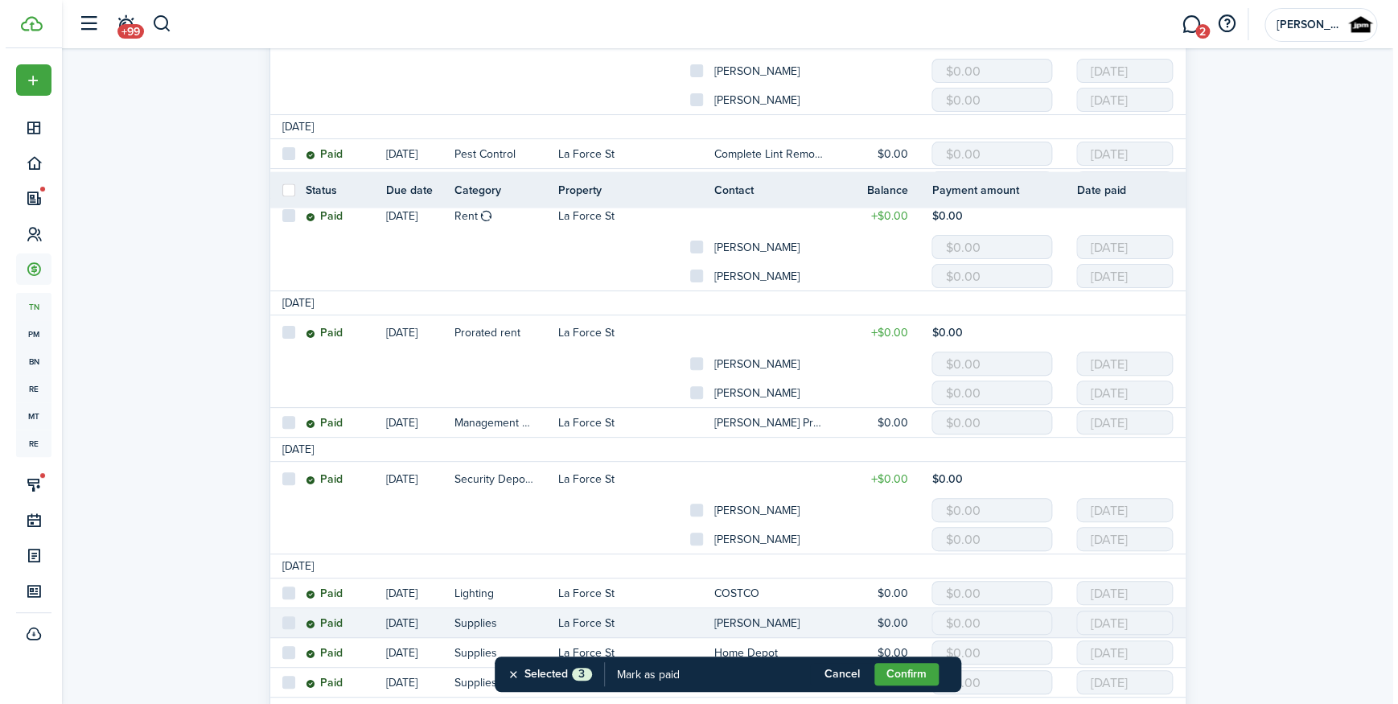
scroll to position [3204, 0]
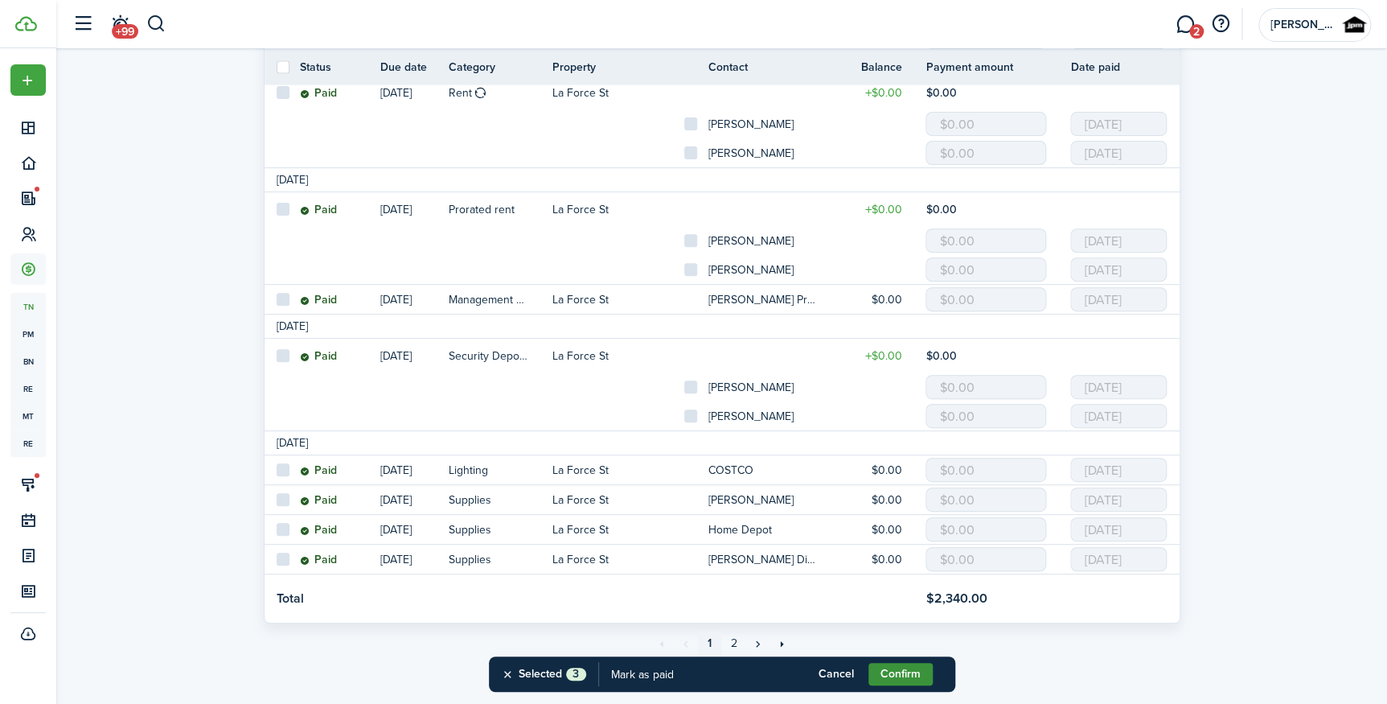
click at [905, 669] on button "Confirm" at bounding box center [901, 674] width 64 height 23
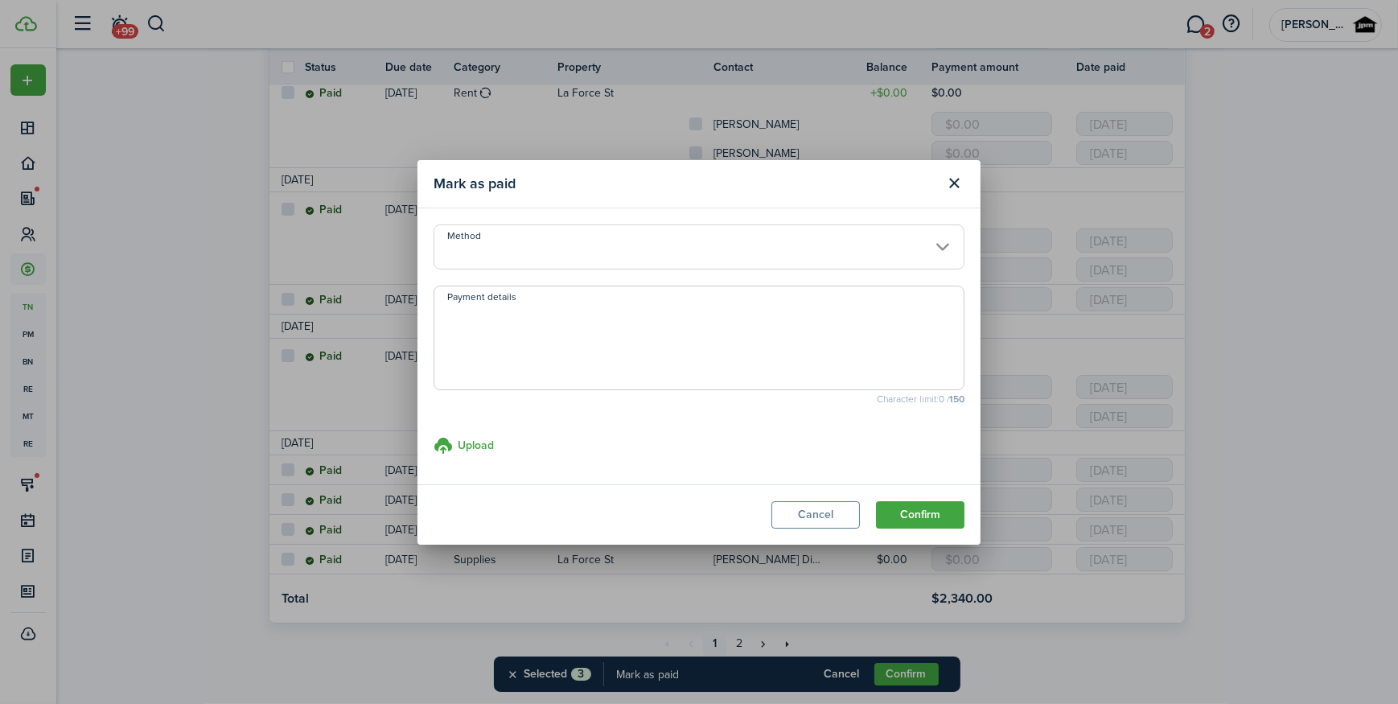
click at [520, 256] on input "Method" at bounding box center [698, 246] width 531 height 45
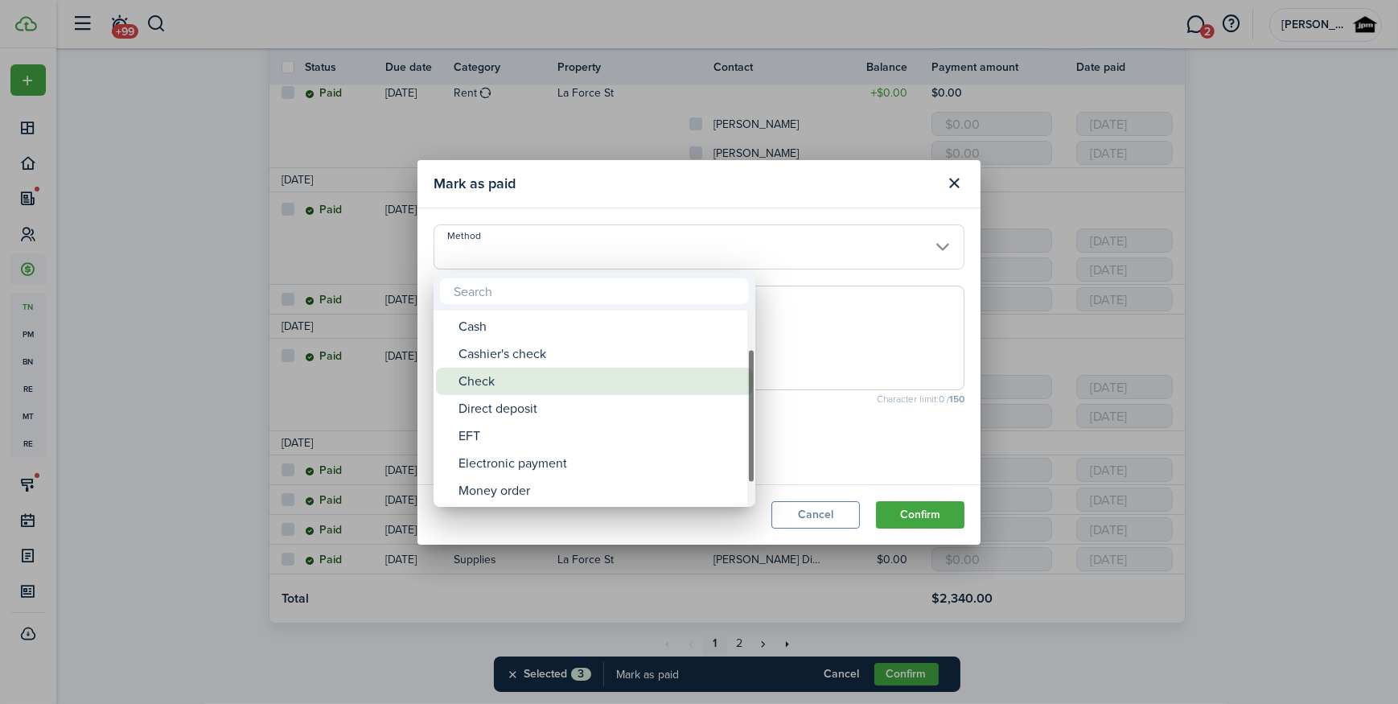
click at [522, 375] on div "Check" at bounding box center [600, 381] width 285 height 27
type input "Check"
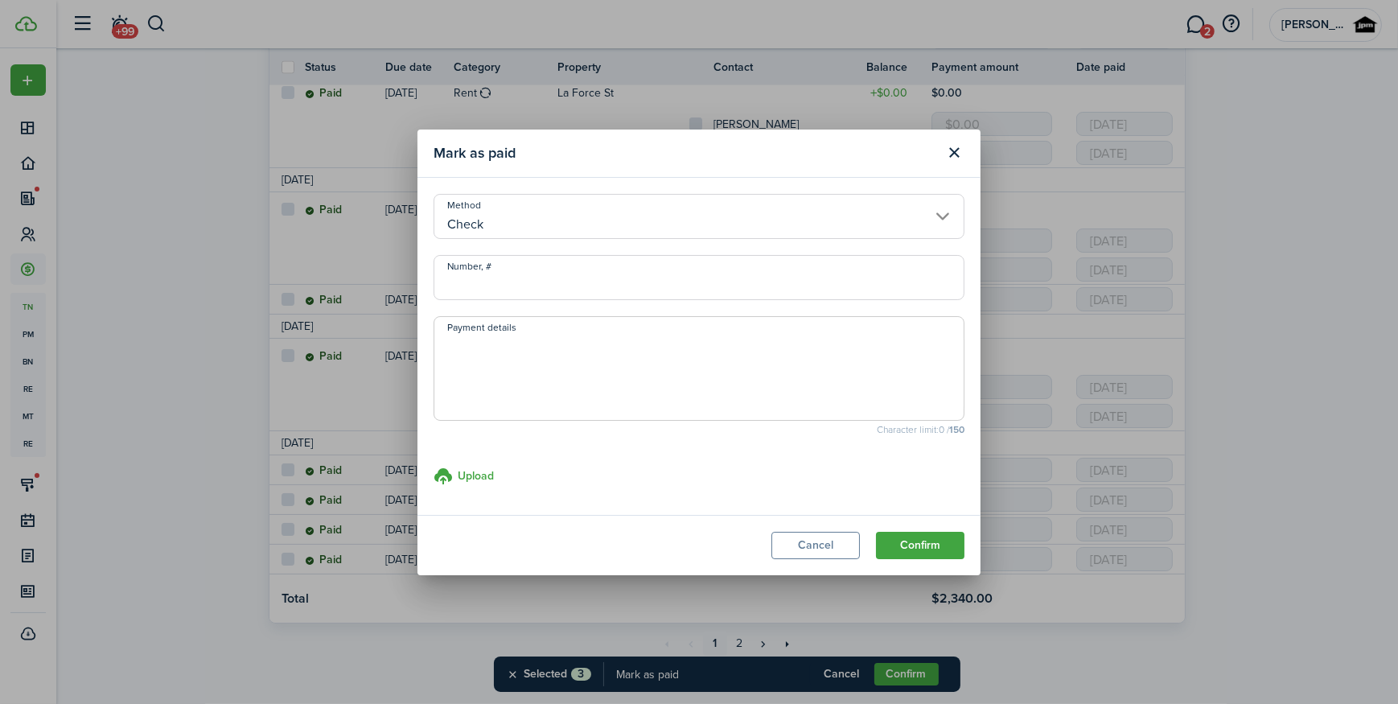
click at [495, 294] on input "Number, #" at bounding box center [698, 277] width 531 height 45
type input "6117"
click at [490, 369] on textarea "Payment details" at bounding box center [698, 373] width 529 height 77
type textarea "paid w/ wf bank check"
click at [933, 548] on button "Confirm" at bounding box center [920, 545] width 88 height 27
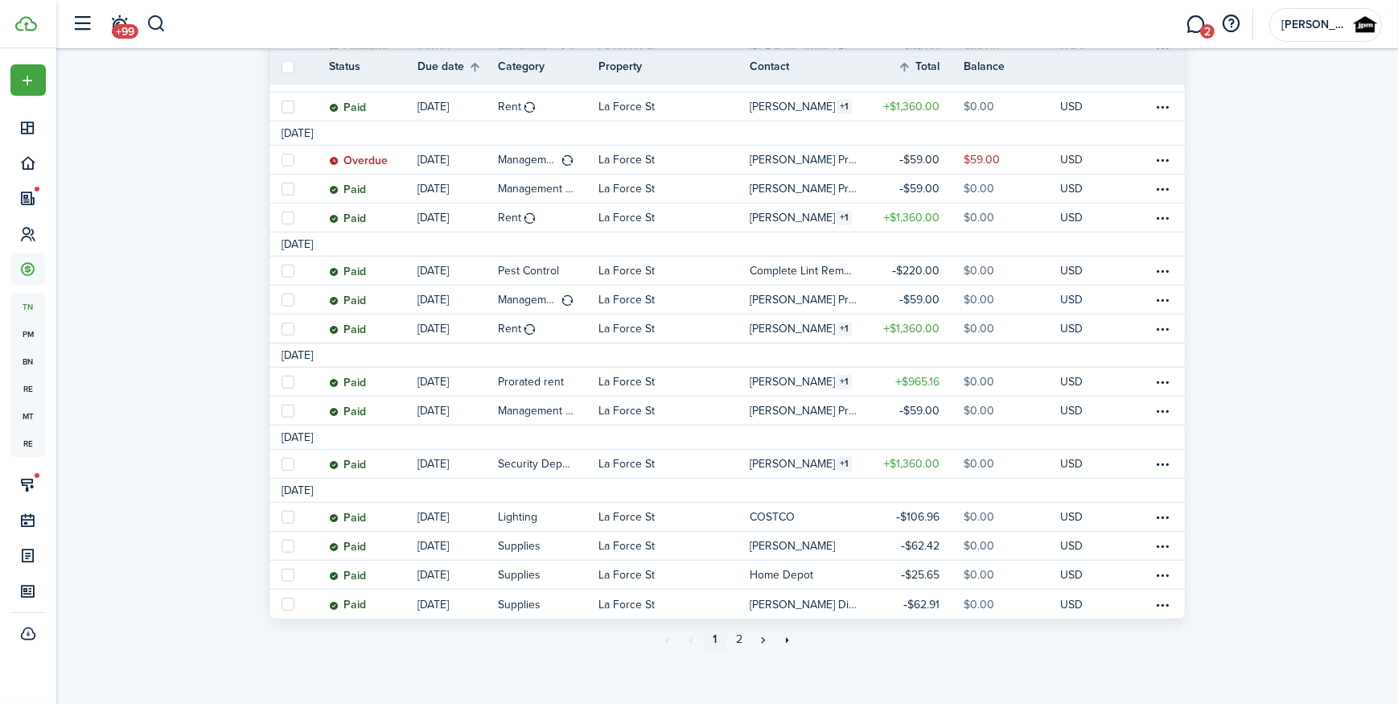
scroll to position [1546, 0]
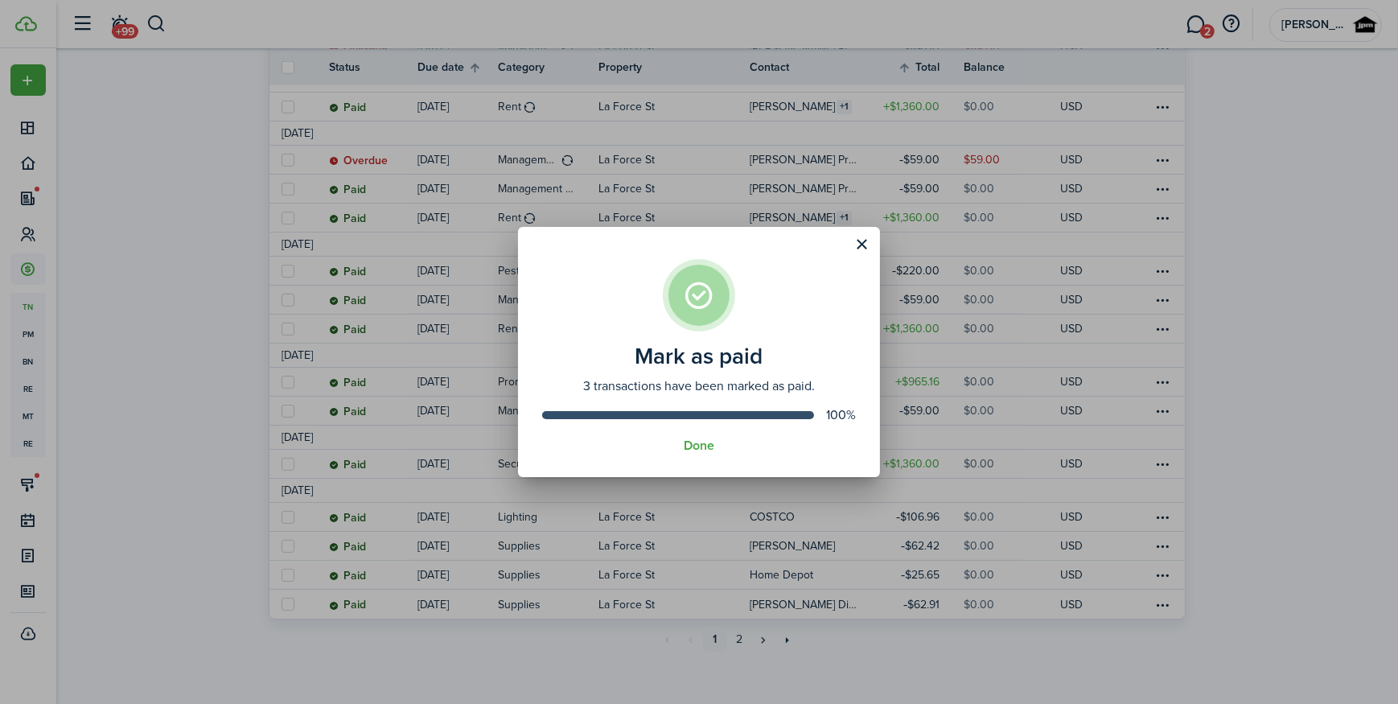
click at [712, 436] on assembled-view "Mark as paid 3 transactions have been marked as paid. 100% Done" at bounding box center [699, 352] width 362 height 251
click at [699, 444] on button "Done" at bounding box center [699, 445] width 31 height 14
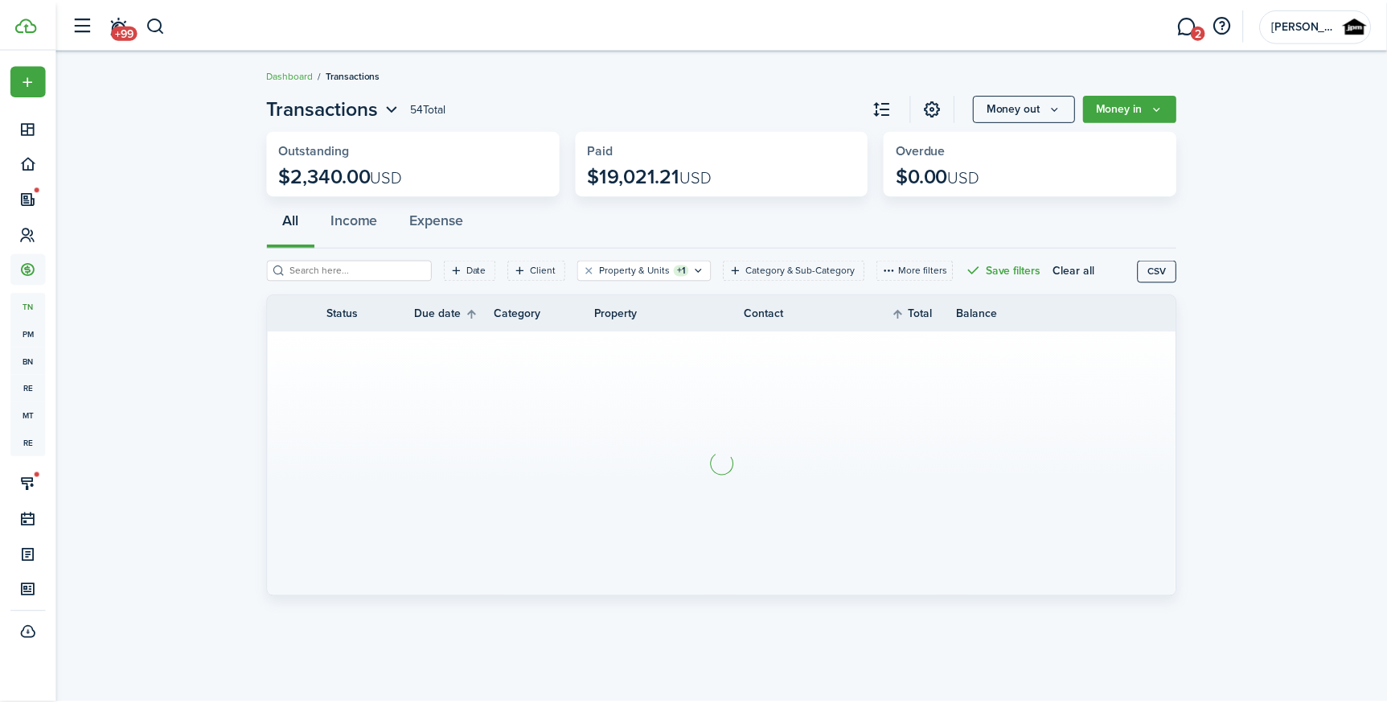
scroll to position [0, 0]
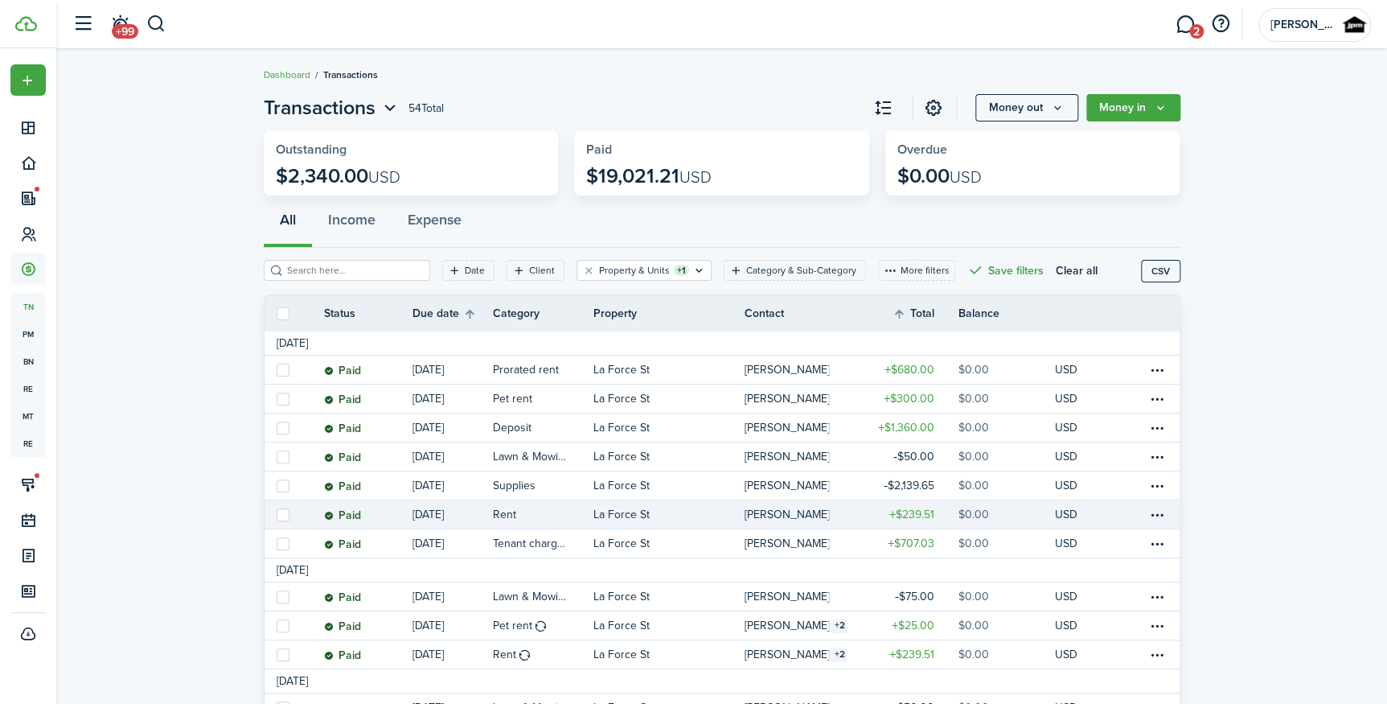
click at [587, 511] on link "Rent" at bounding box center [543, 514] width 101 height 28
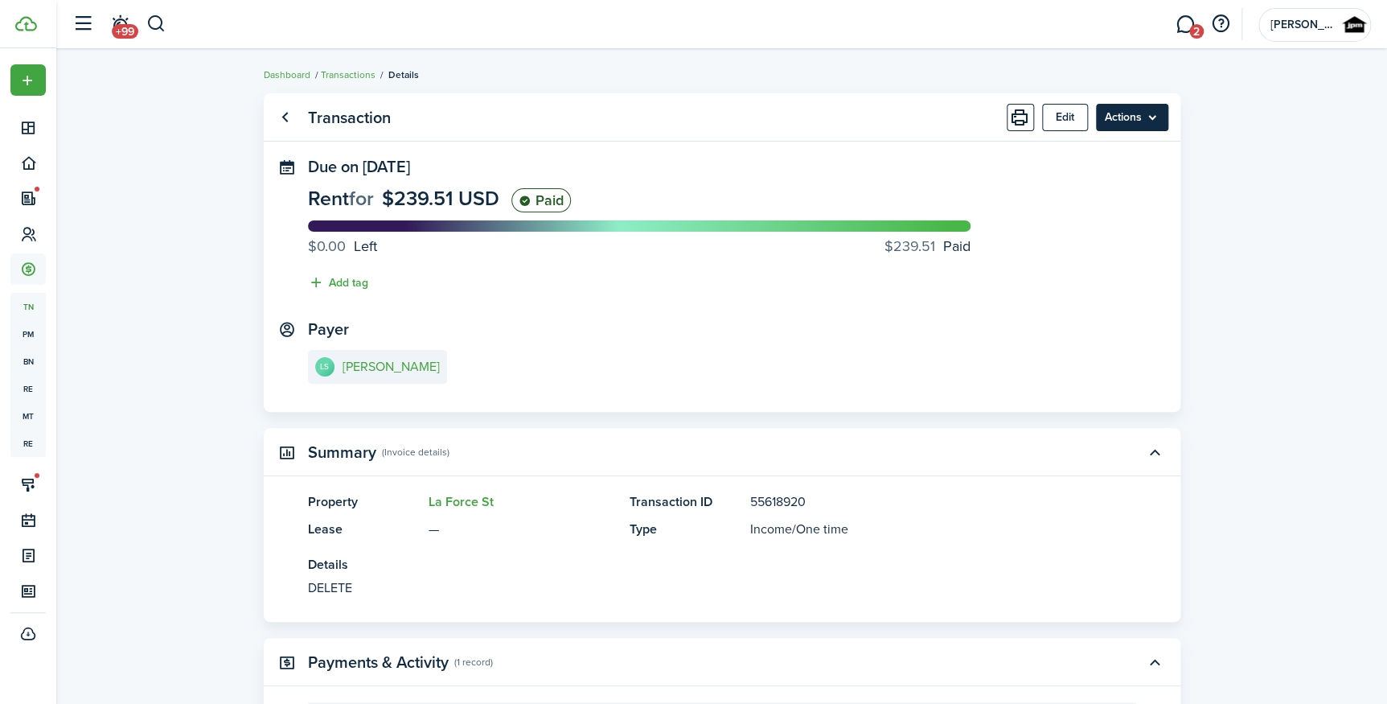
click at [1151, 119] on menu-btn "Actions" at bounding box center [1132, 117] width 72 height 27
click at [1062, 322] on button "Delete" at bounding box center [1097, 321] width 141 height 27
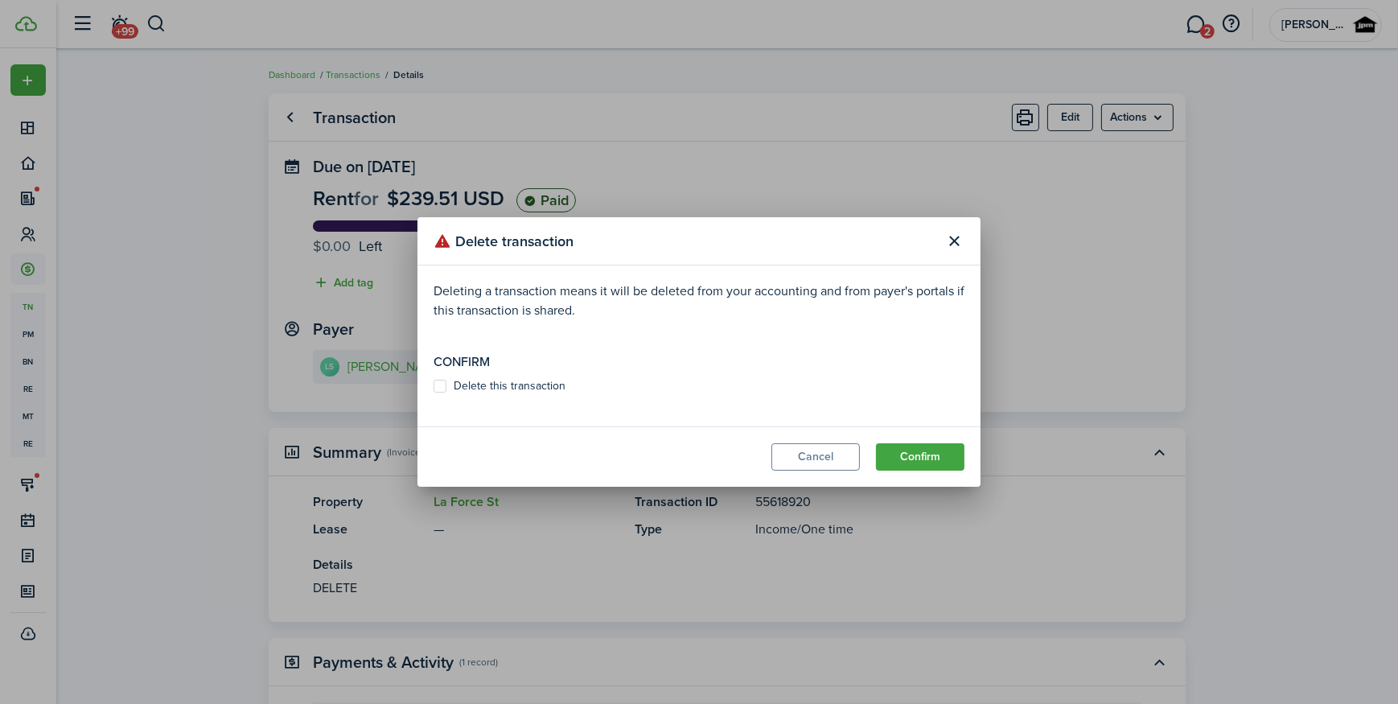
click at [535, 384] on label "Delete this transaction" at bounding box center [499, 386] width 132 height 13
click at [433, 386] on input "Delete this transaction" at bounding box center [433, 386] width 1 height 1
checkbox input "true"
click at [914, 450] on button "Confirm" at bounding box center [920, 456] width 88 height 27
